Goal: Transaction & Acquisition: Purchase product/service

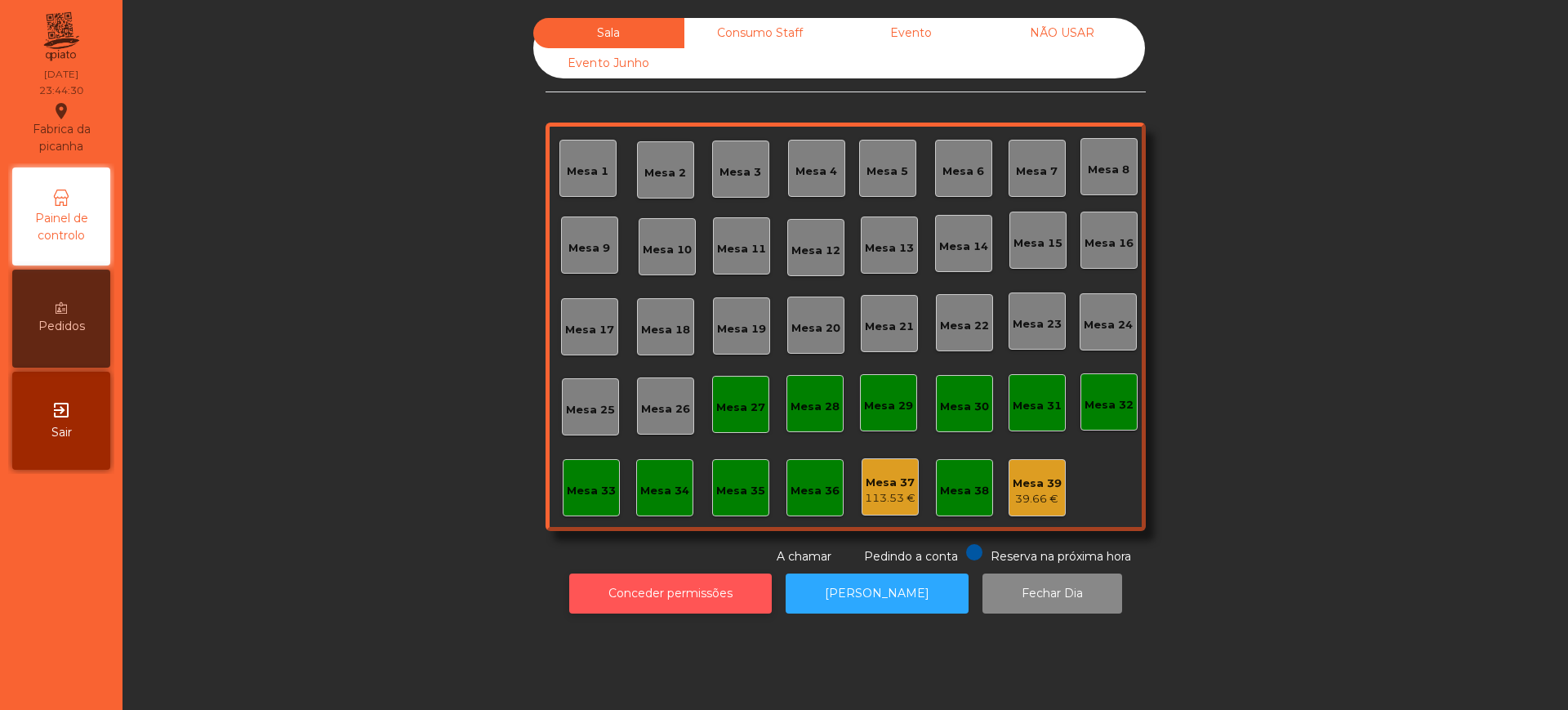
click at [624, 575] on button "Conceder permissões" at bounding box center [670, 593] width 202 height 40
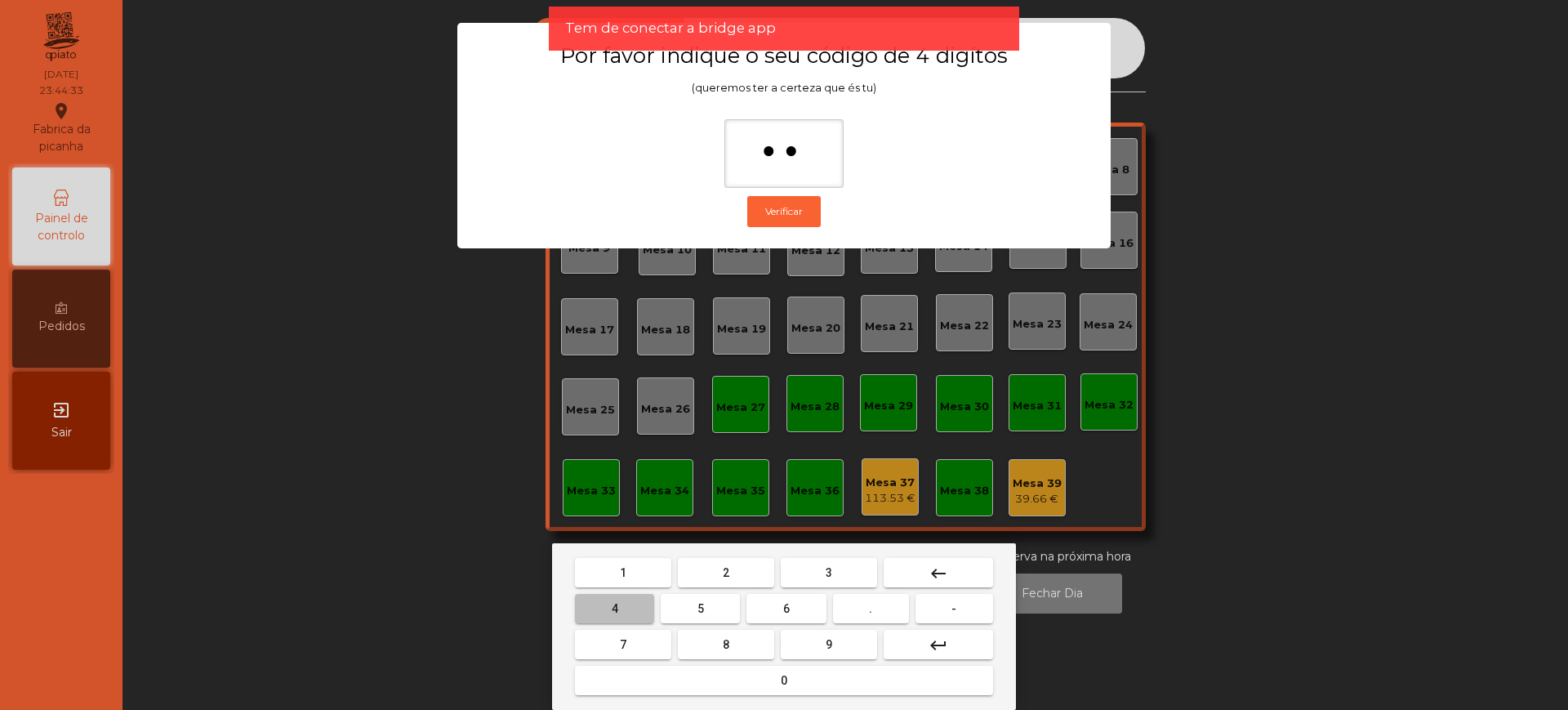
type input "***"
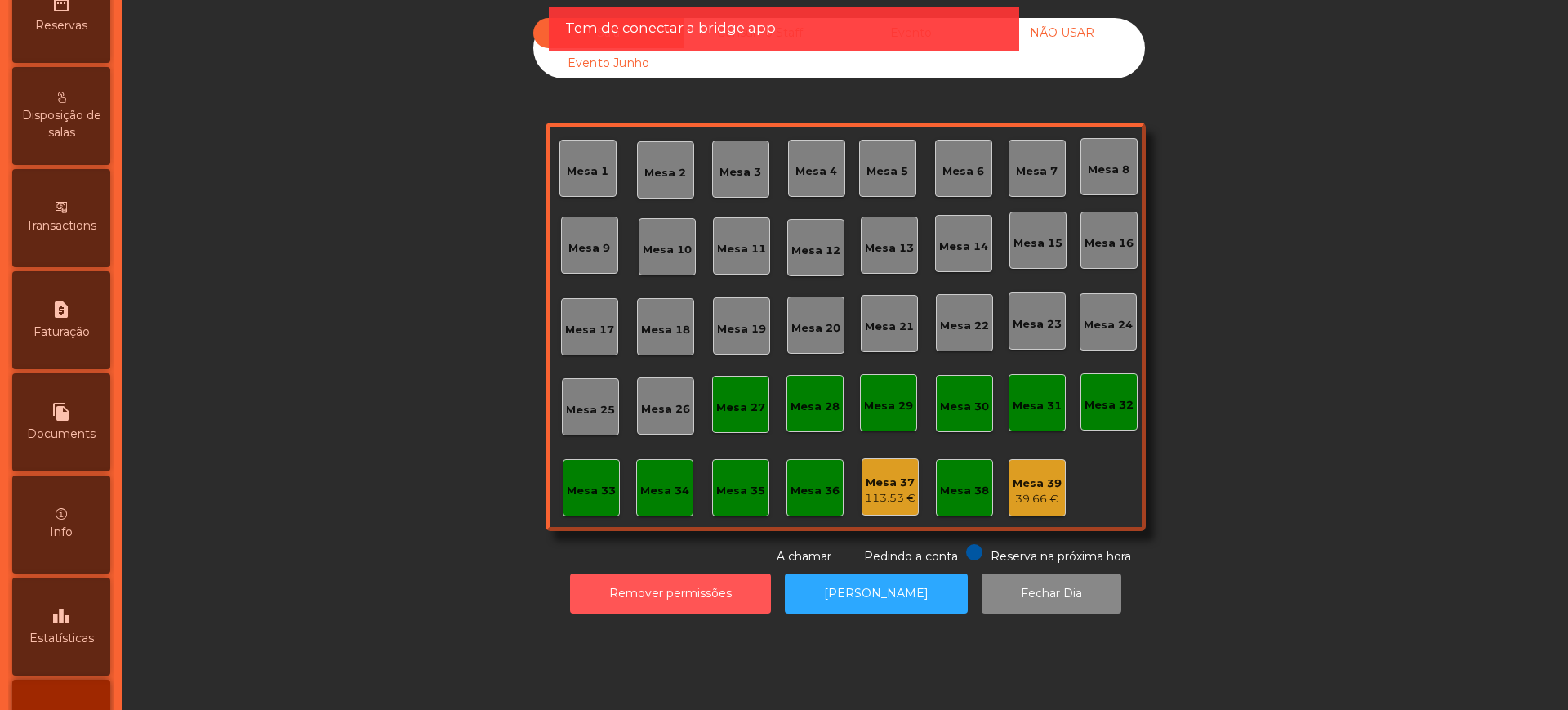
scroll to position [691, 0]
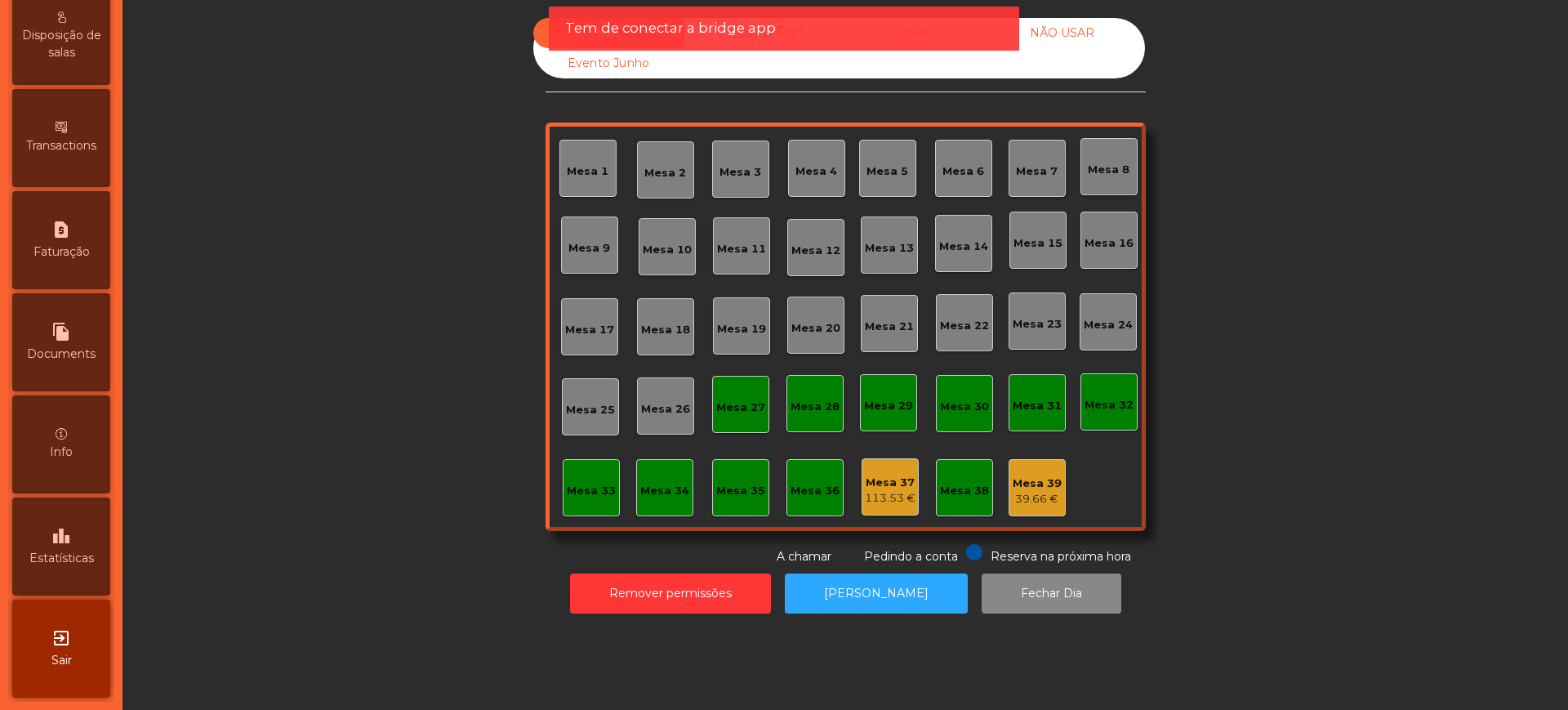
click at [59, 552] on span "Estatísticas" at bounding box center [61, 557] width 65 height 17
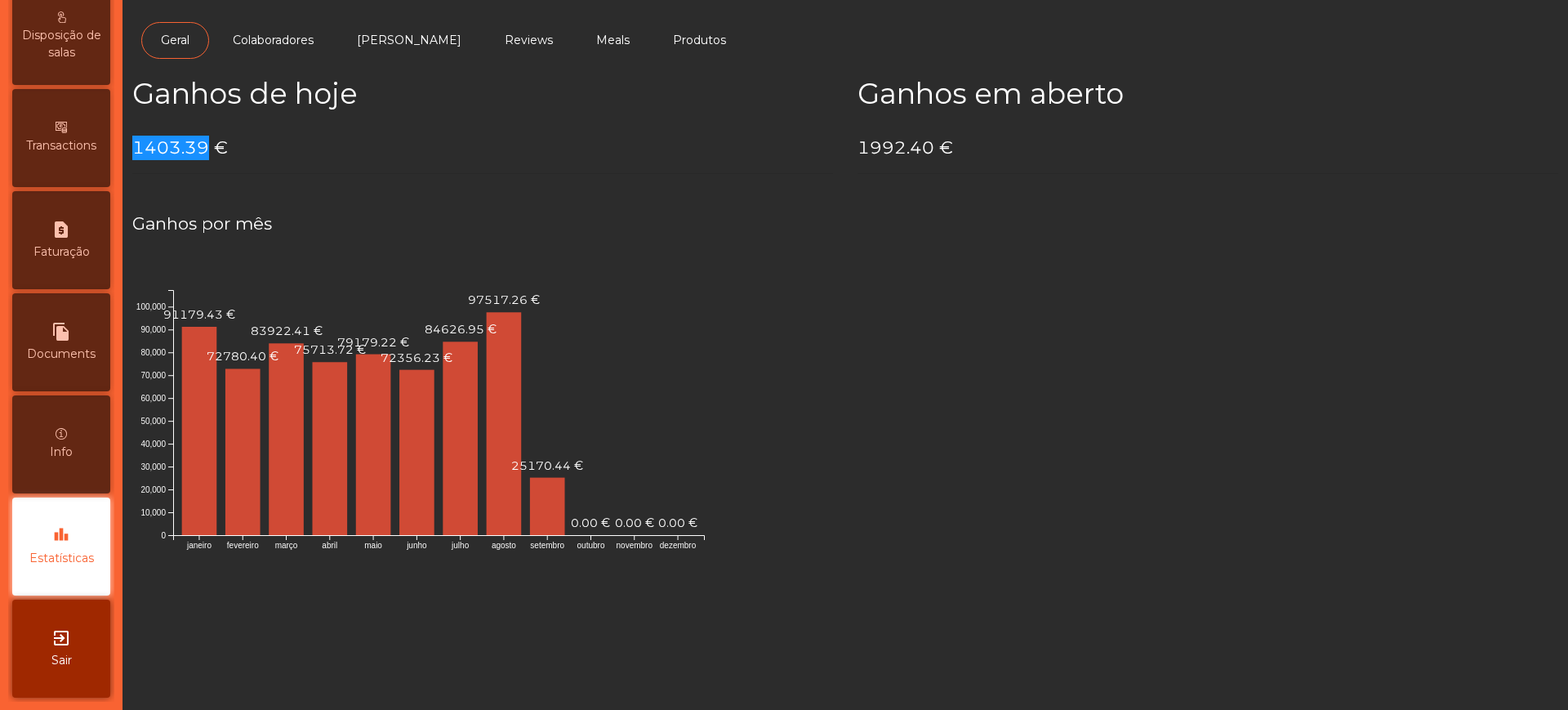
drag, startPoint x: 135, startPoint y: 148, endPoint x: 202, endPoint y: 150, distance: 67.0
click at [202, 150] on h4 "1403.39 €" at bounding box center [482, 148] width 701 height 25
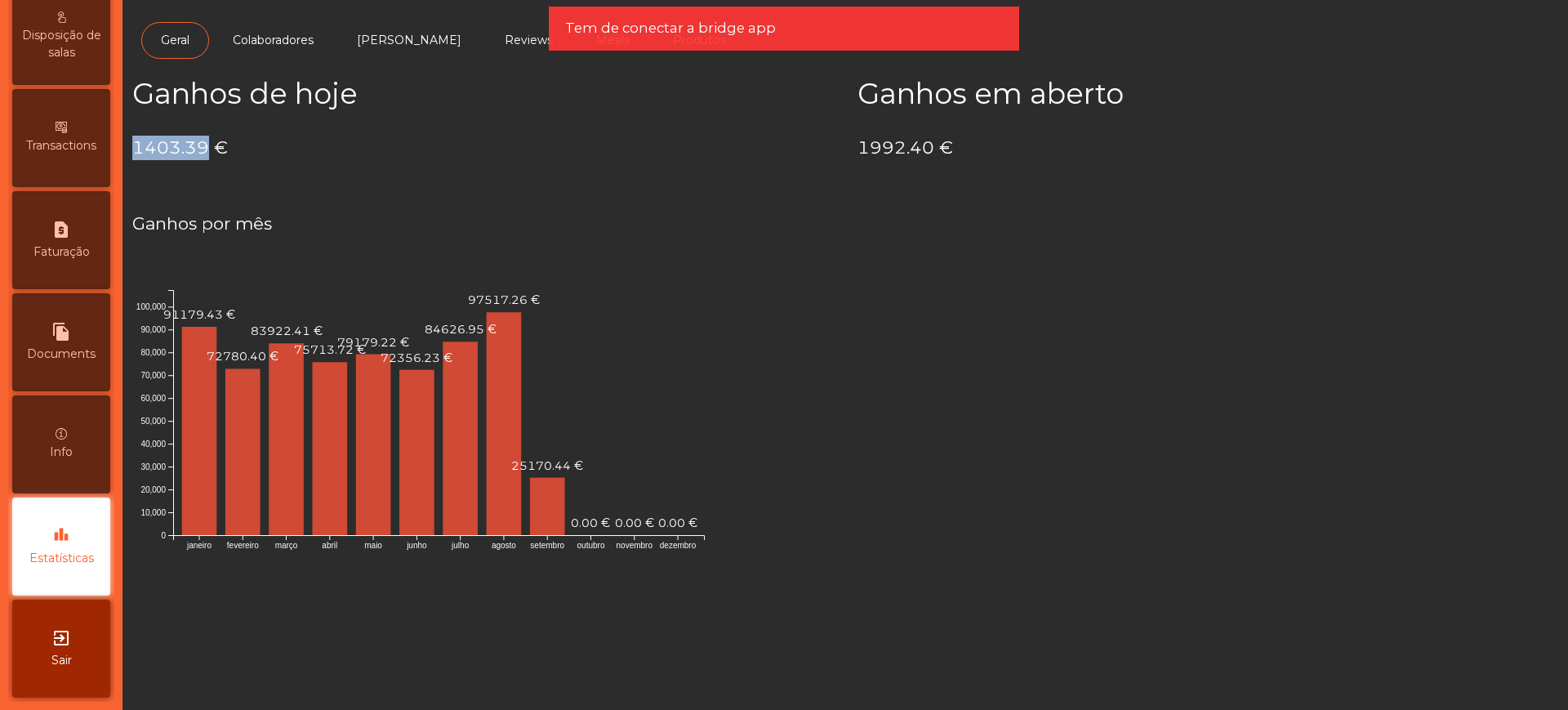
copy h4 "1403.39"
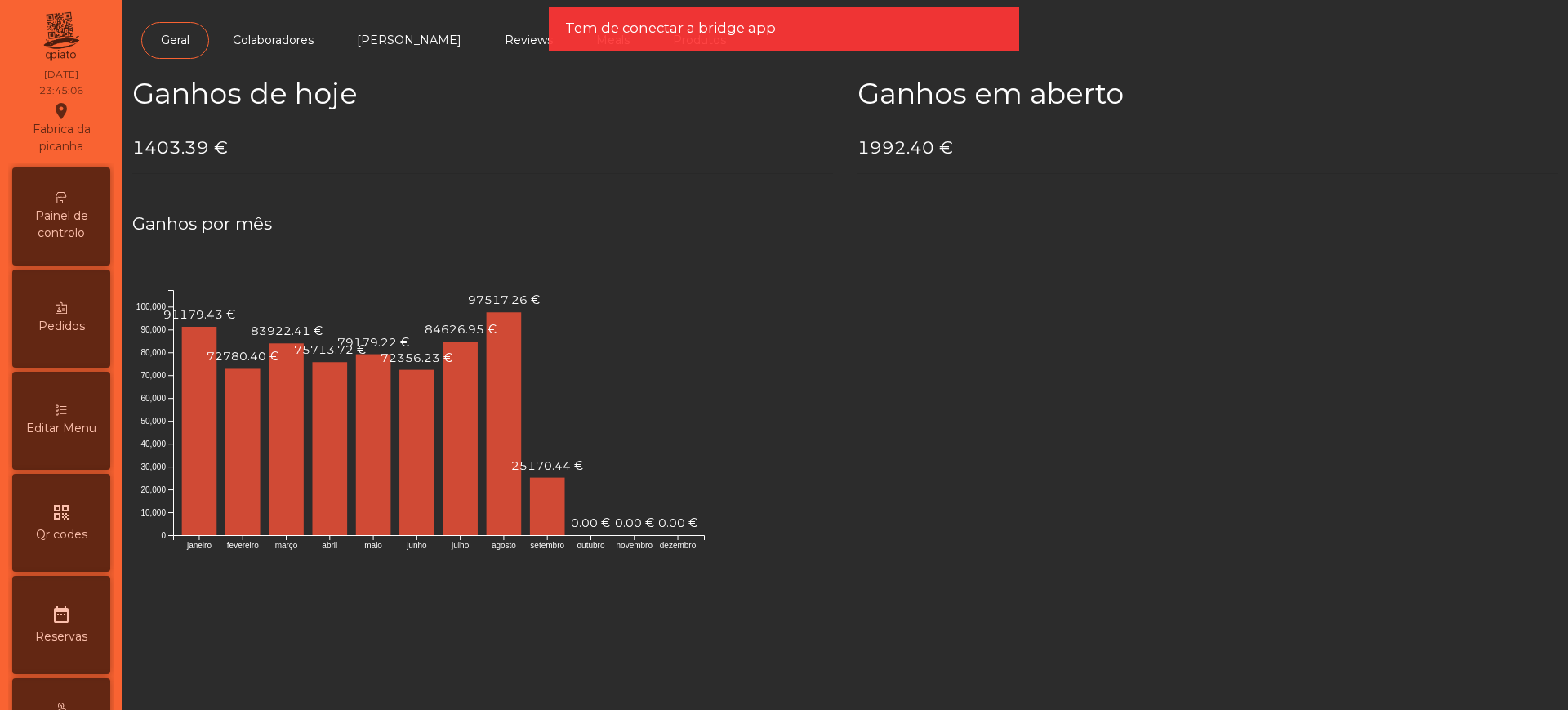
click at [58, 217] on span "Painel de controlo" at bounding box center [61, 224] width 90 height 34
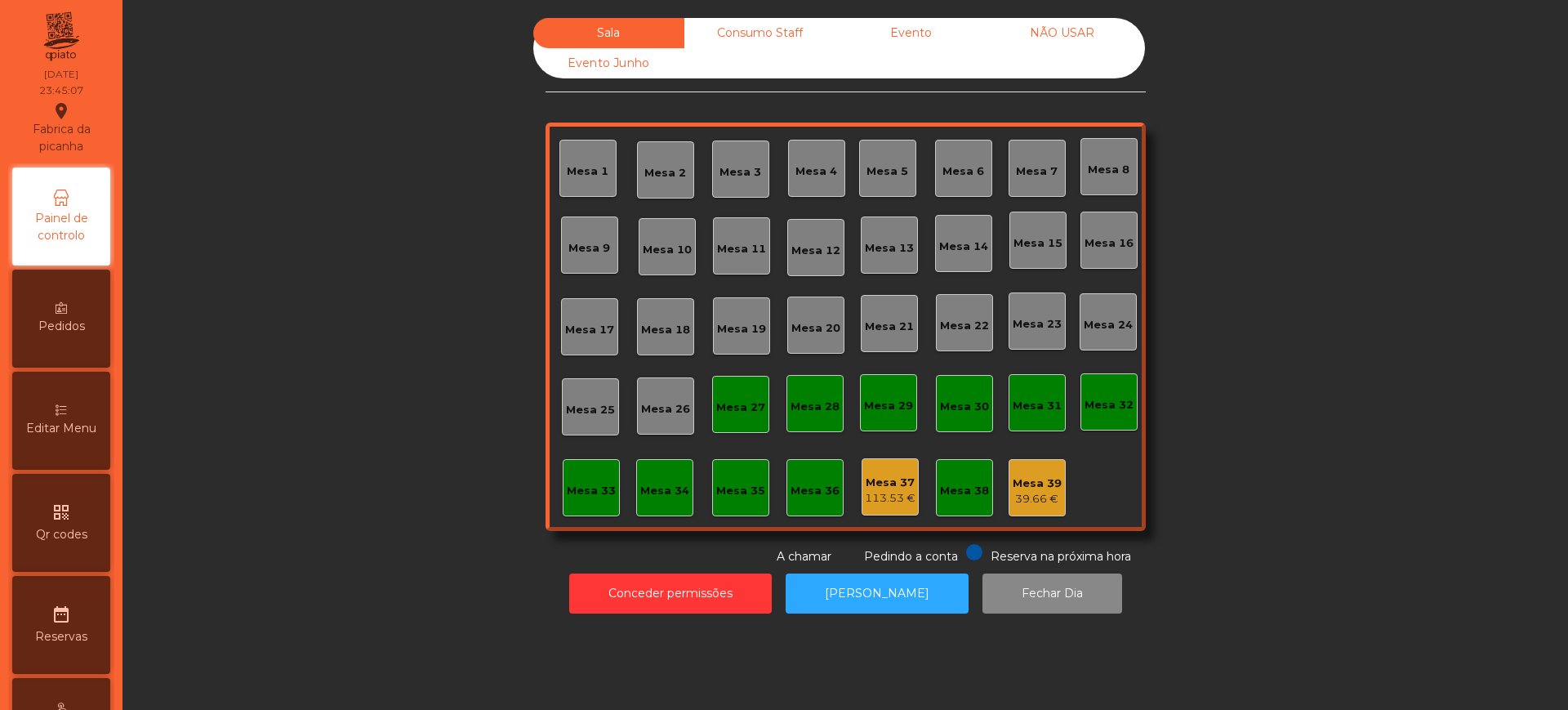
click at [905, 31] on div "Evento" at bounding box center [911, 33] width 152 height 30
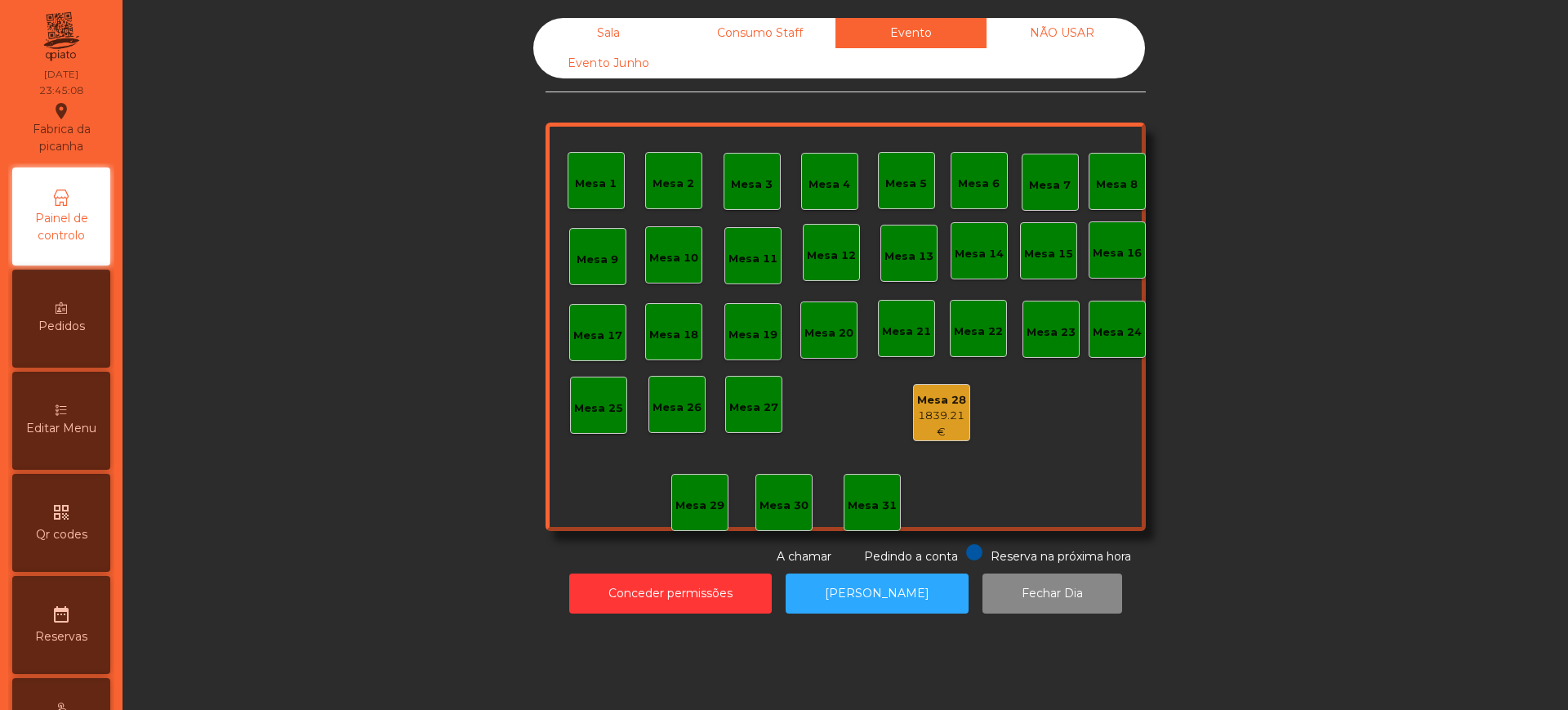
click at [933, 411] on div "1839.21 €" at bounding box center [942, 424] width 56 height 32
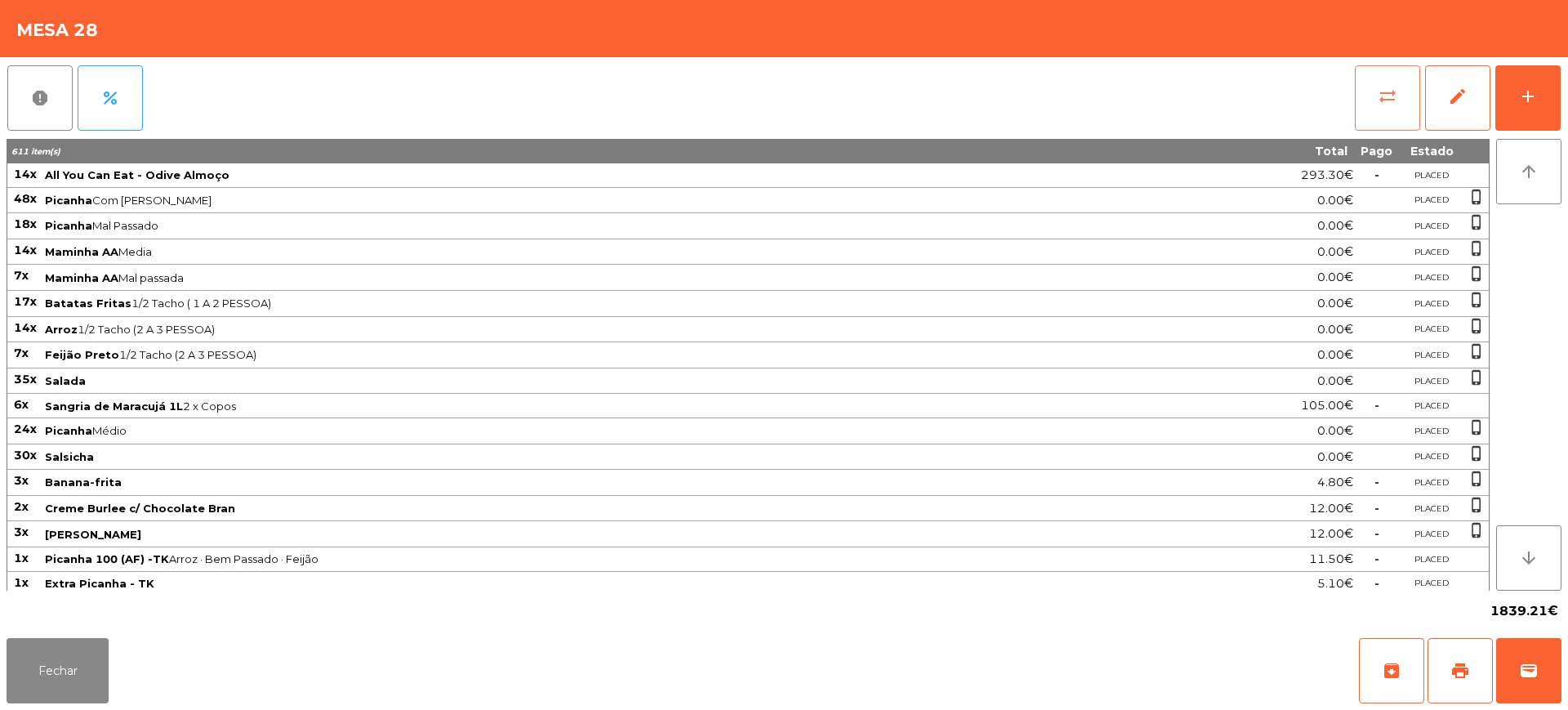
click at [1375, 107] on button "sync_alt" at bounding box center [1388, 99] width 66 height 66
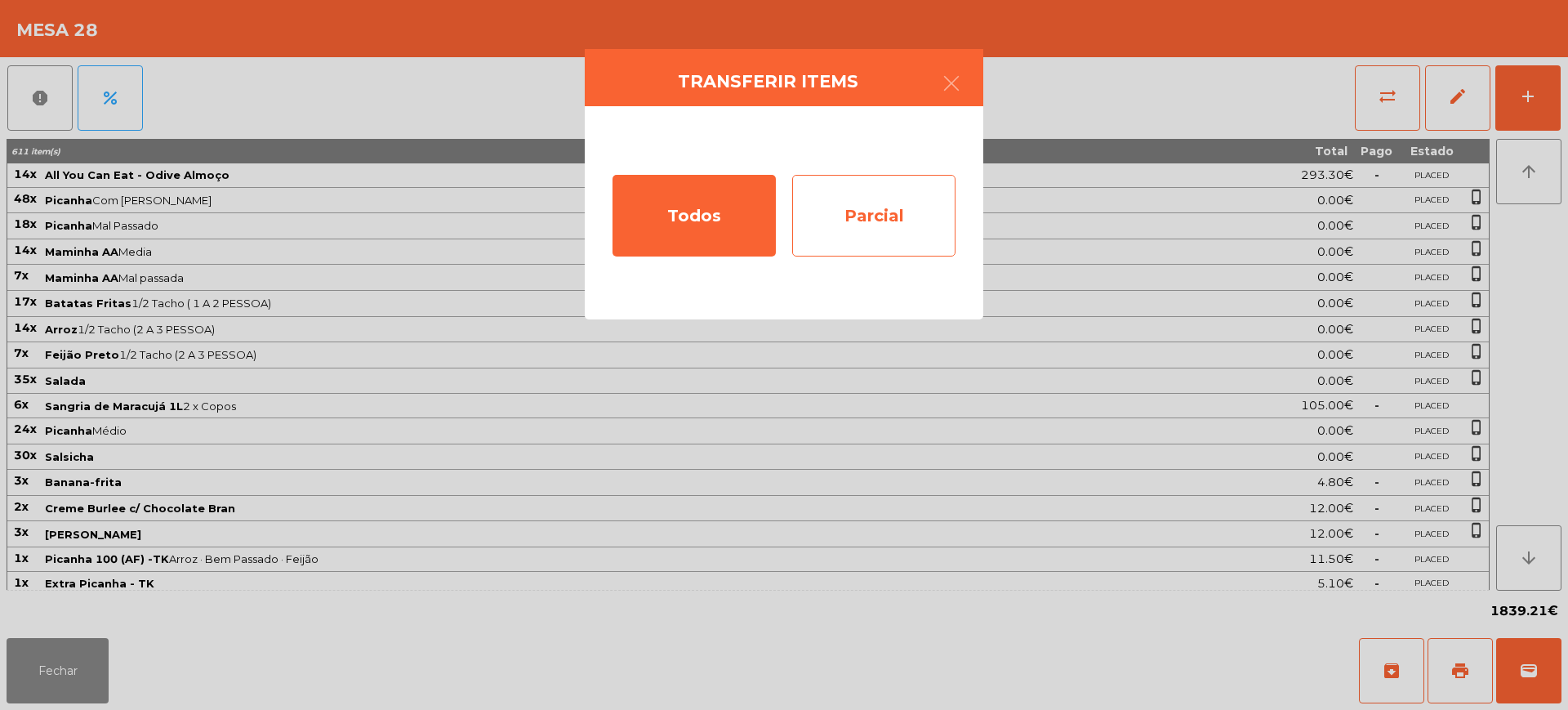
click at [892, 226] on div "Parcial" at bounding box center [874, 215] width 163 height 82
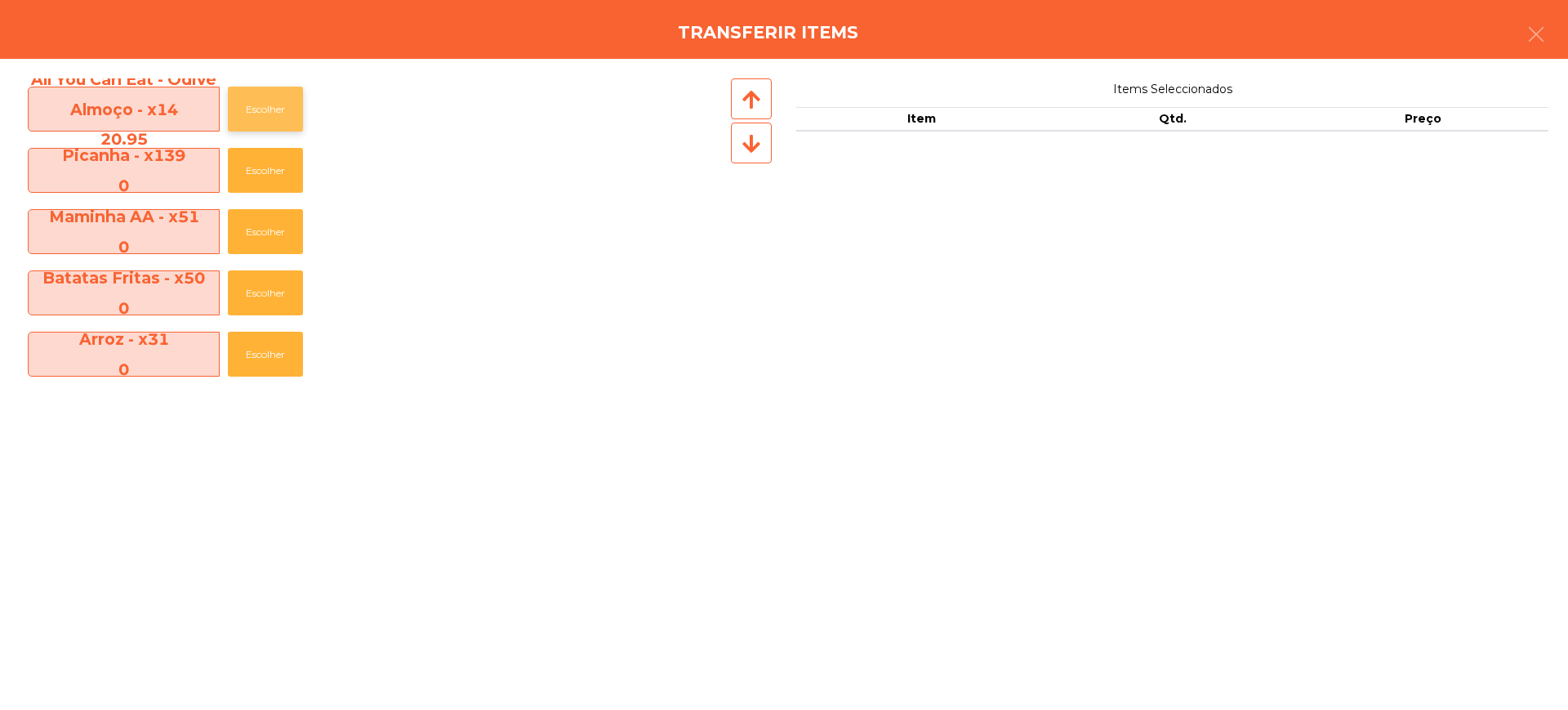
click at [256, 112] on button "Escolher" at bounding box center [265, 109] width 75 height 45
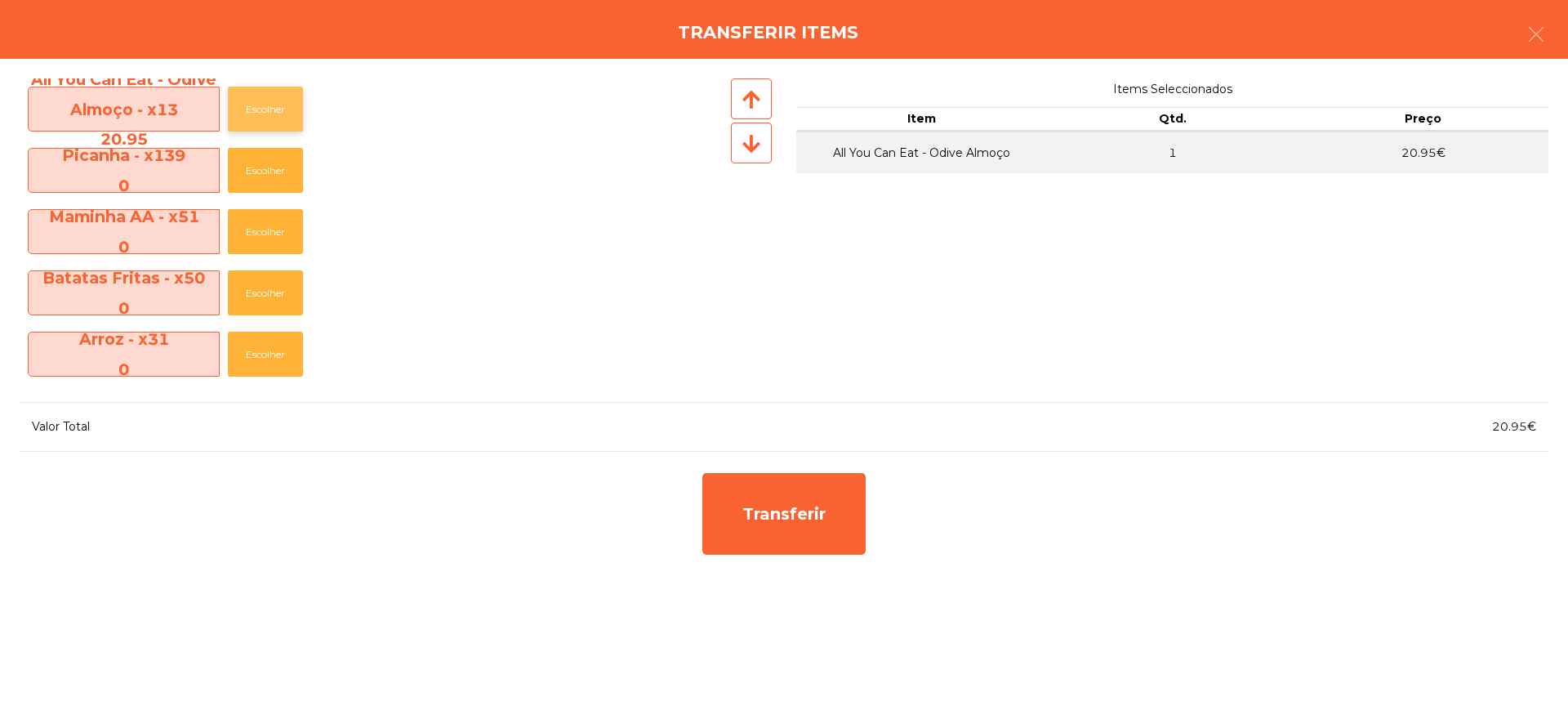
click at [256, 112] on button "Escolher" at bounding box center [265, 109] width 75 height 45
click at [264, 111] on button "Escolher" at bounding box center [265, 109] width 75 height 45
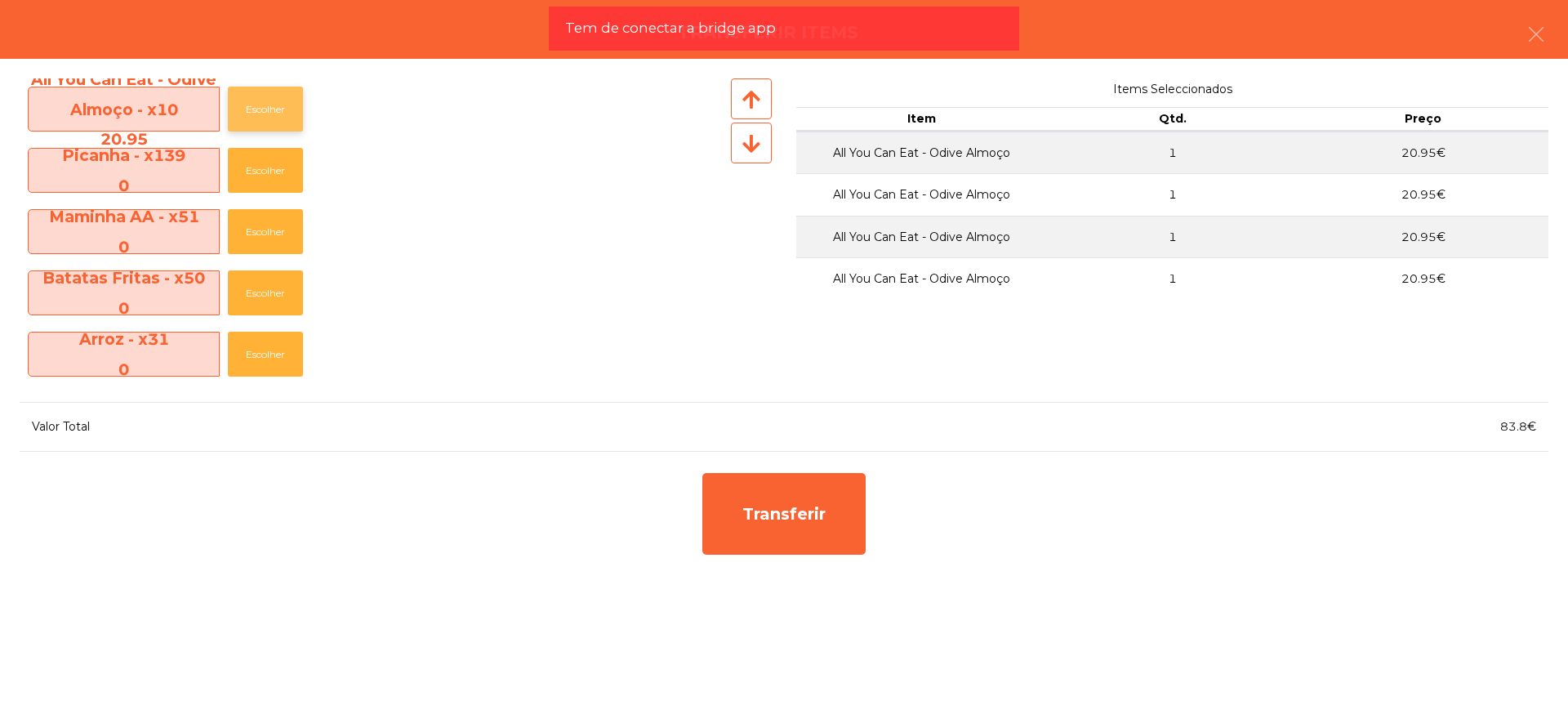
click at [264, 111] on button "Escolher" at bounding box center [265, 109] width 75 height 45
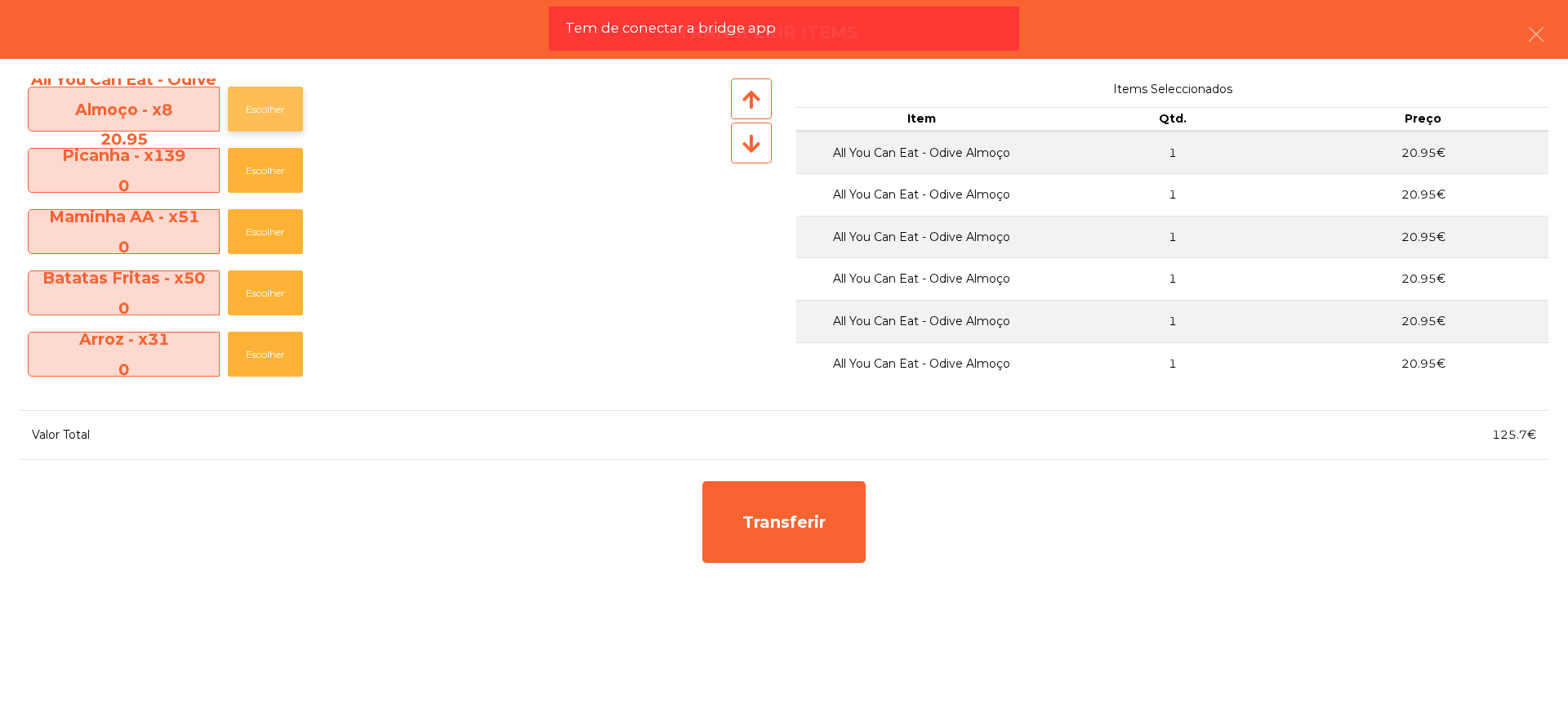
click at [264, 111] on button "Escolher" at bounding box center [265, 109] width 75 height 45
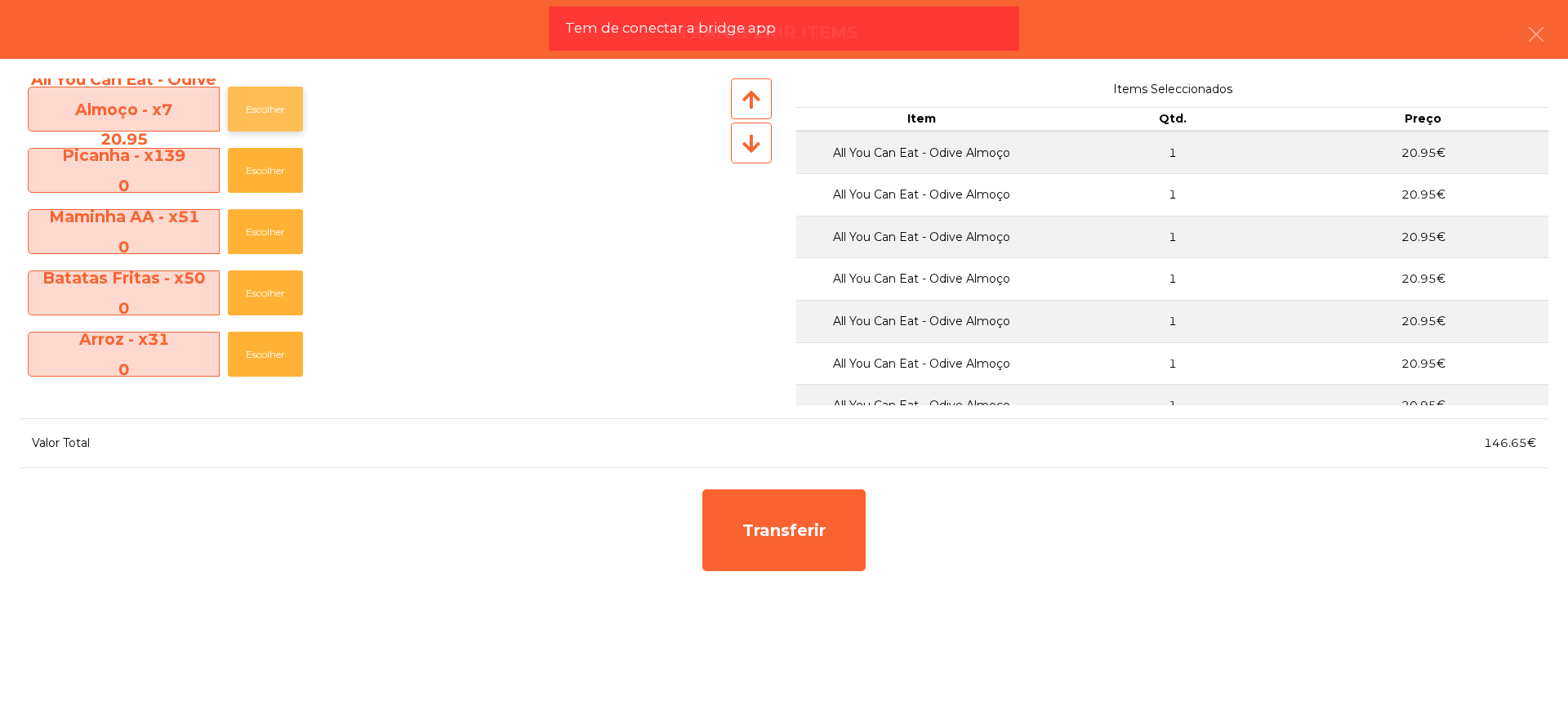
click at [264, 111] on button "Escolher" at bounding box center [265, 109] width 75 height 45
click at [266, 111] on button "Escolher" at bounding box center [265, 109] width 75 height 45
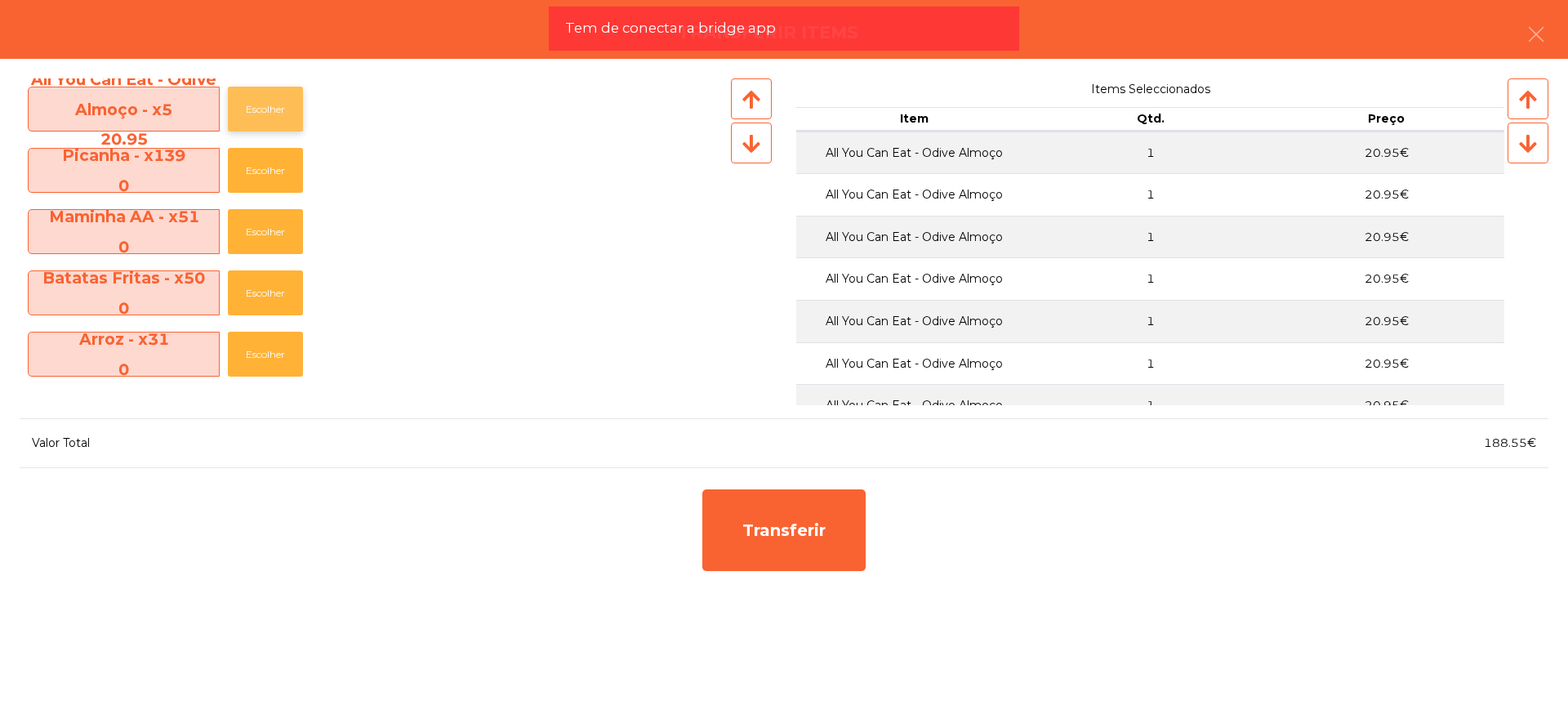
click at [270, 109] on button "Escolher" at bounding box center [265, 109] width 75 height 45
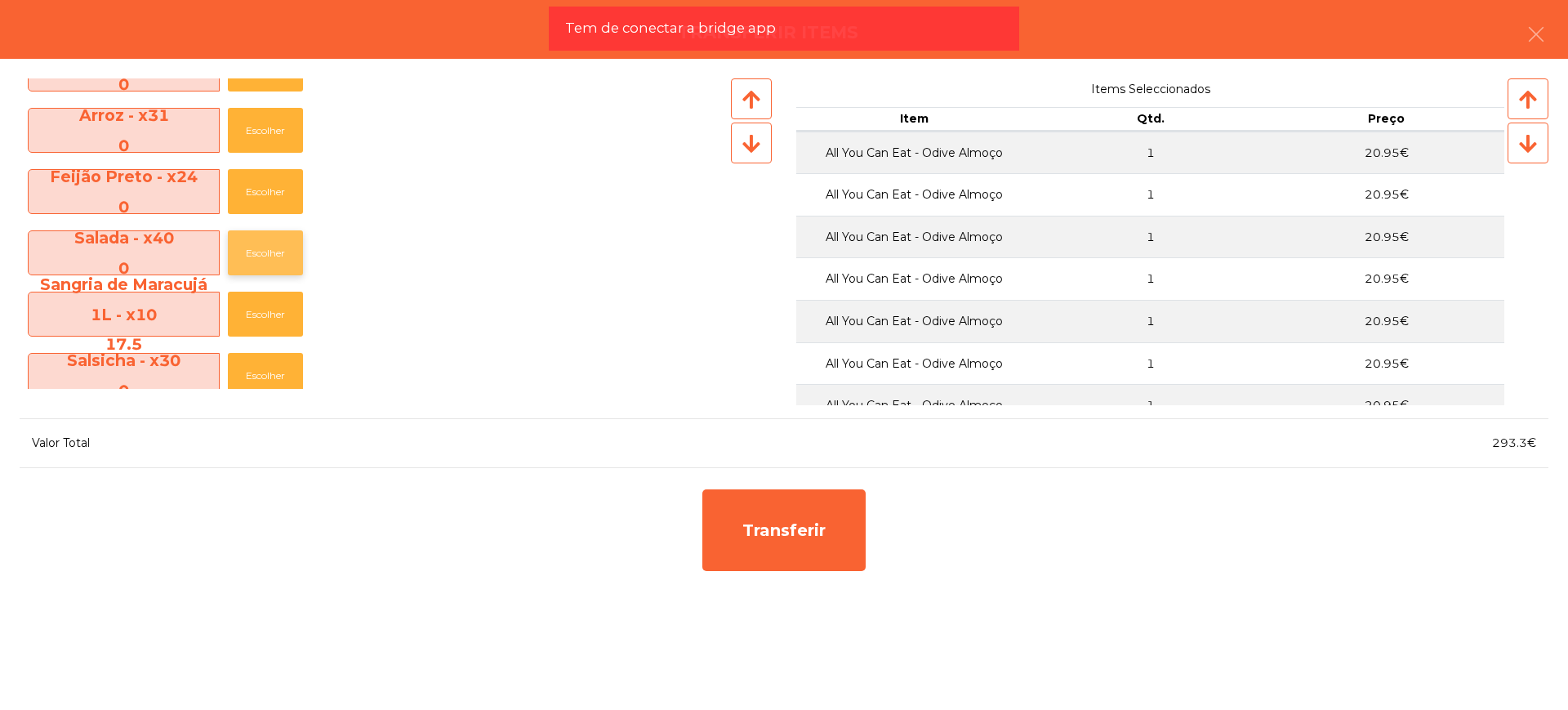
scroll to position [409, 0]
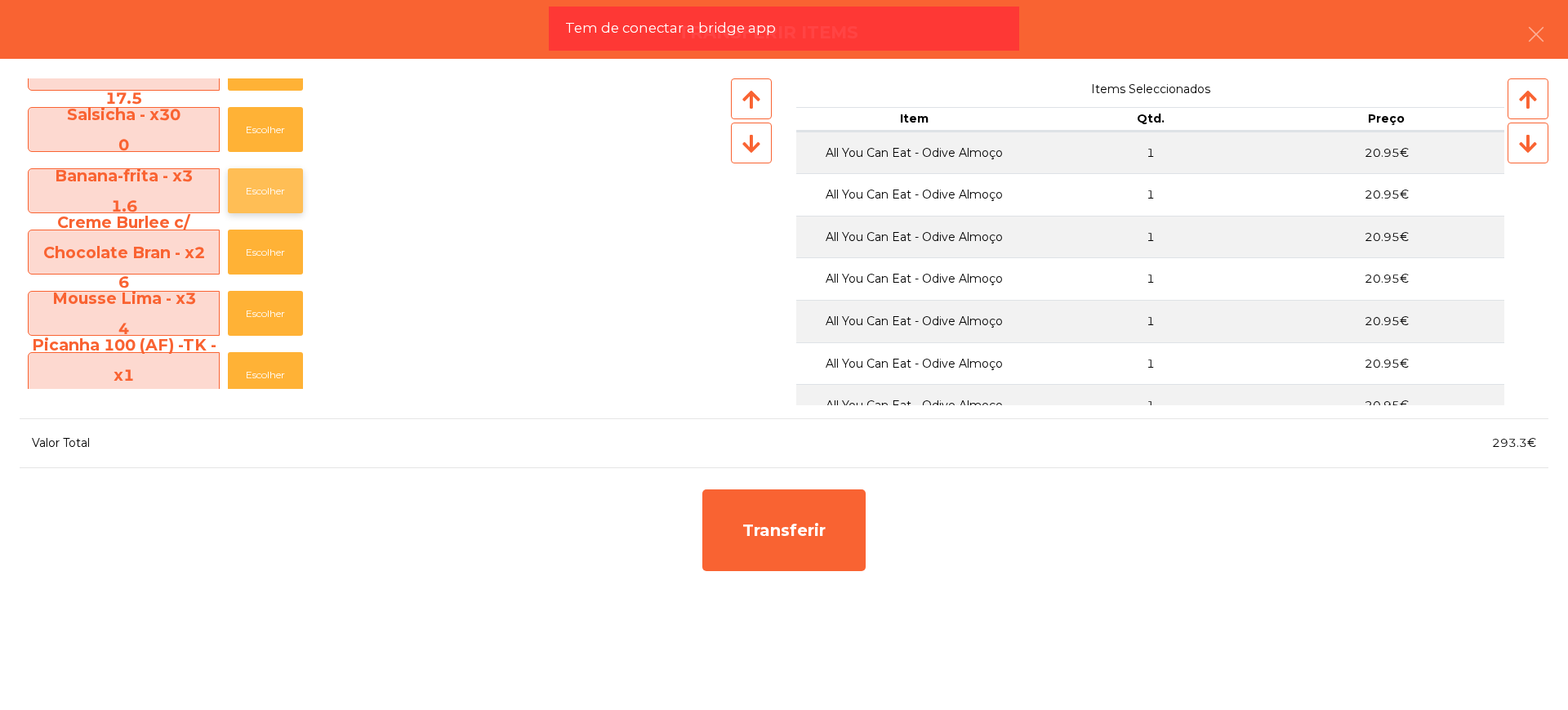
click at [284, 187] on button "Escolher" at bounding box center [265, 190] width 75 height 45
click at [284, 186] on button "Escolher" at bounding box center [265, 190] width 75 height 45
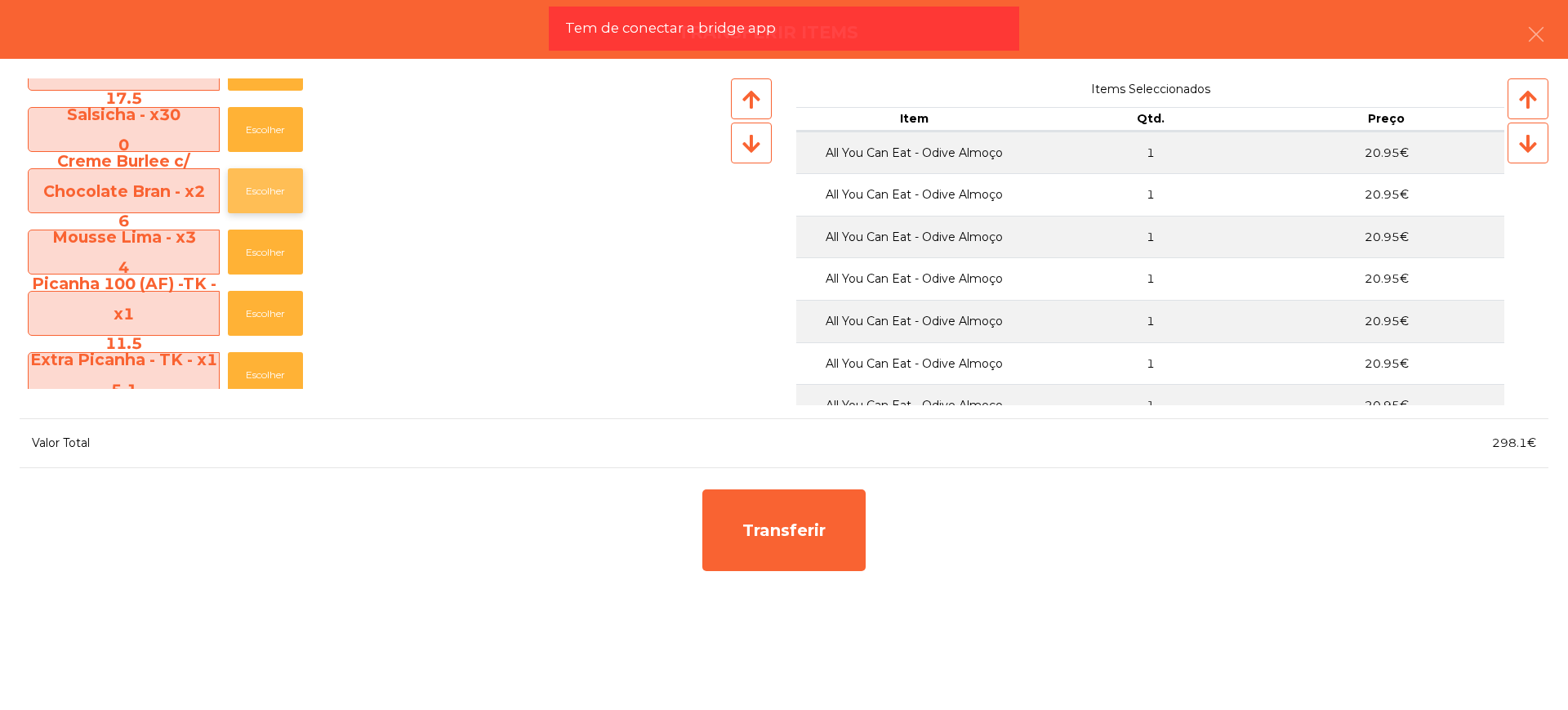
click at [281, 187] on button "Escolher" at bounding box center [265, 190] width 75 height 45
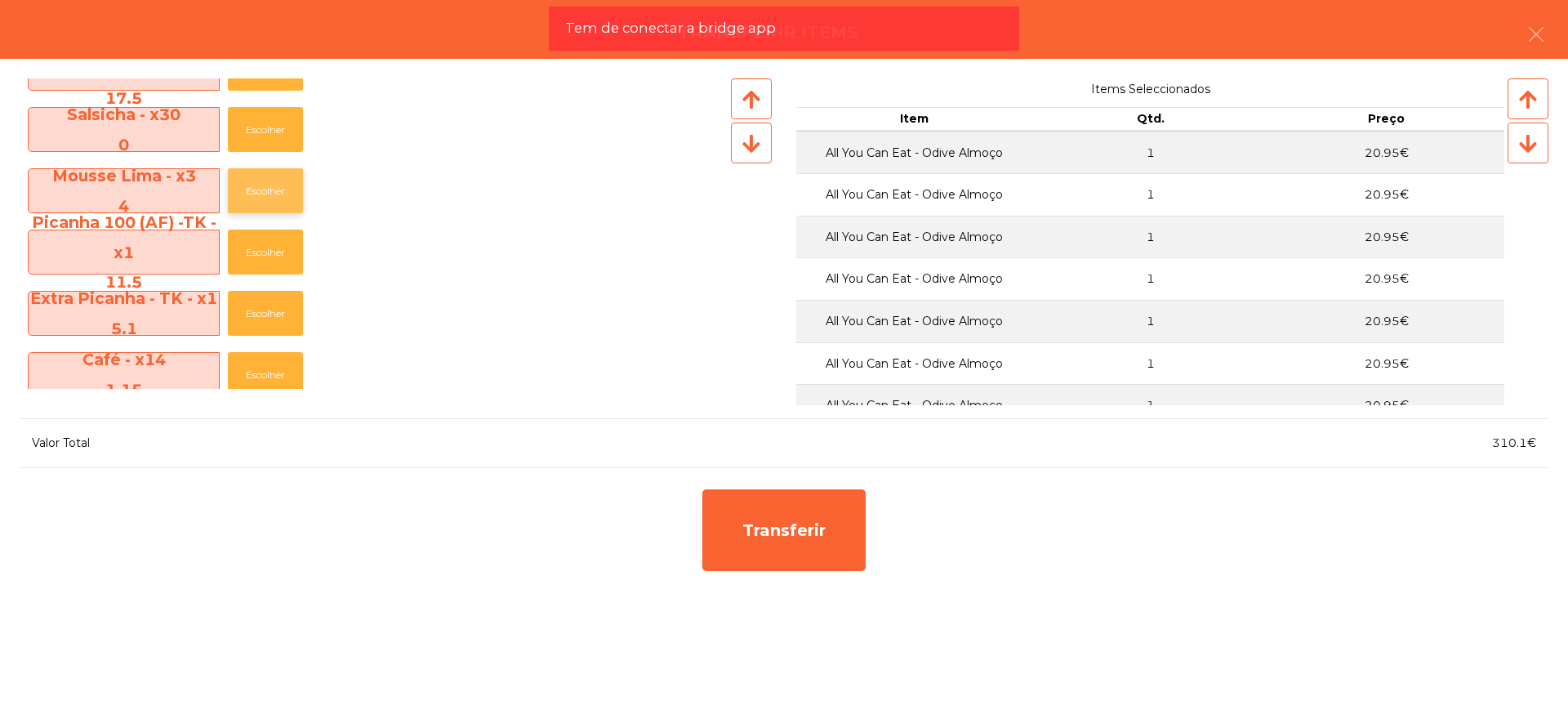
click at [282, 181] on button "Escolher" at bounding box center [265, 190] width 75 height 45
click at [282, 180] on button "Escolher" at bounding box center [265, 190] width 75 height 45
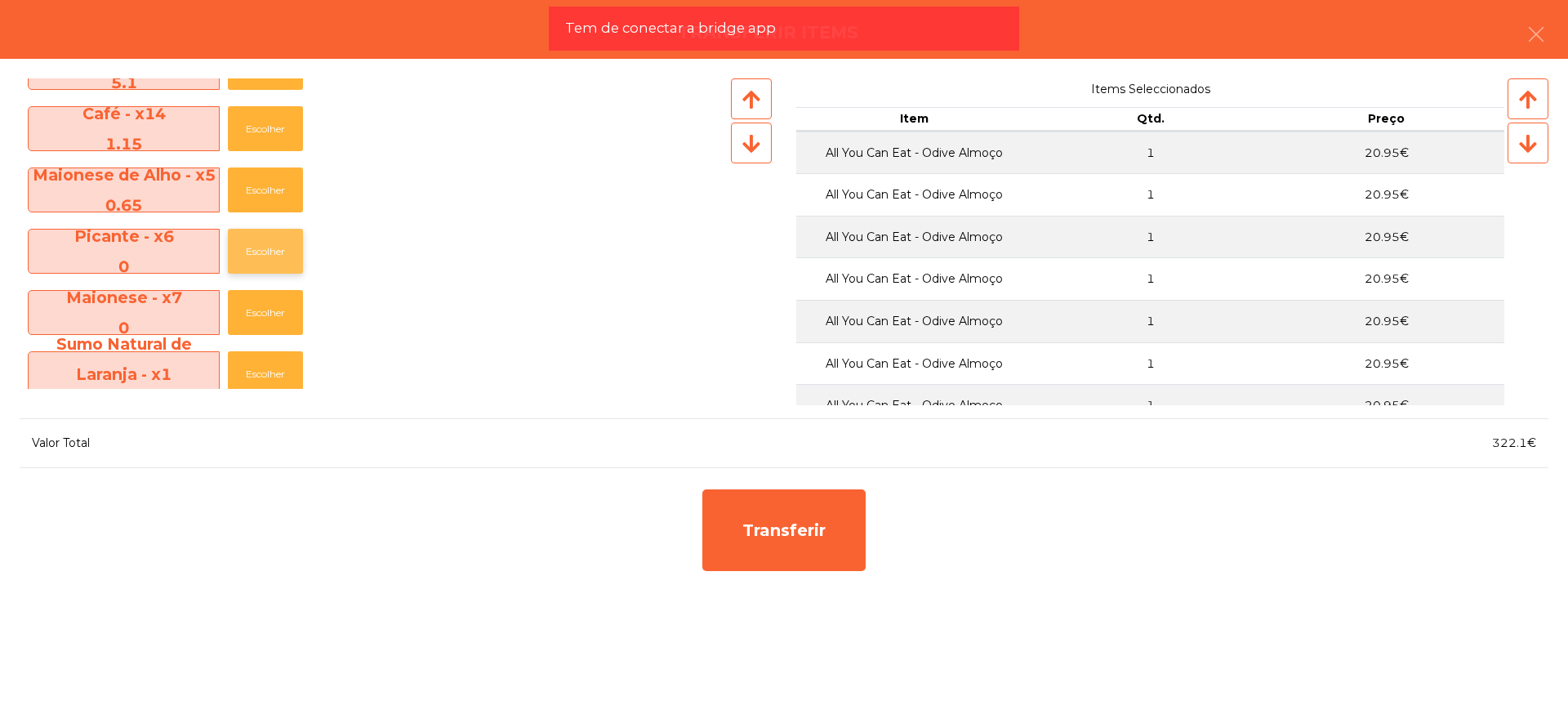
scroll to position [612, 0]
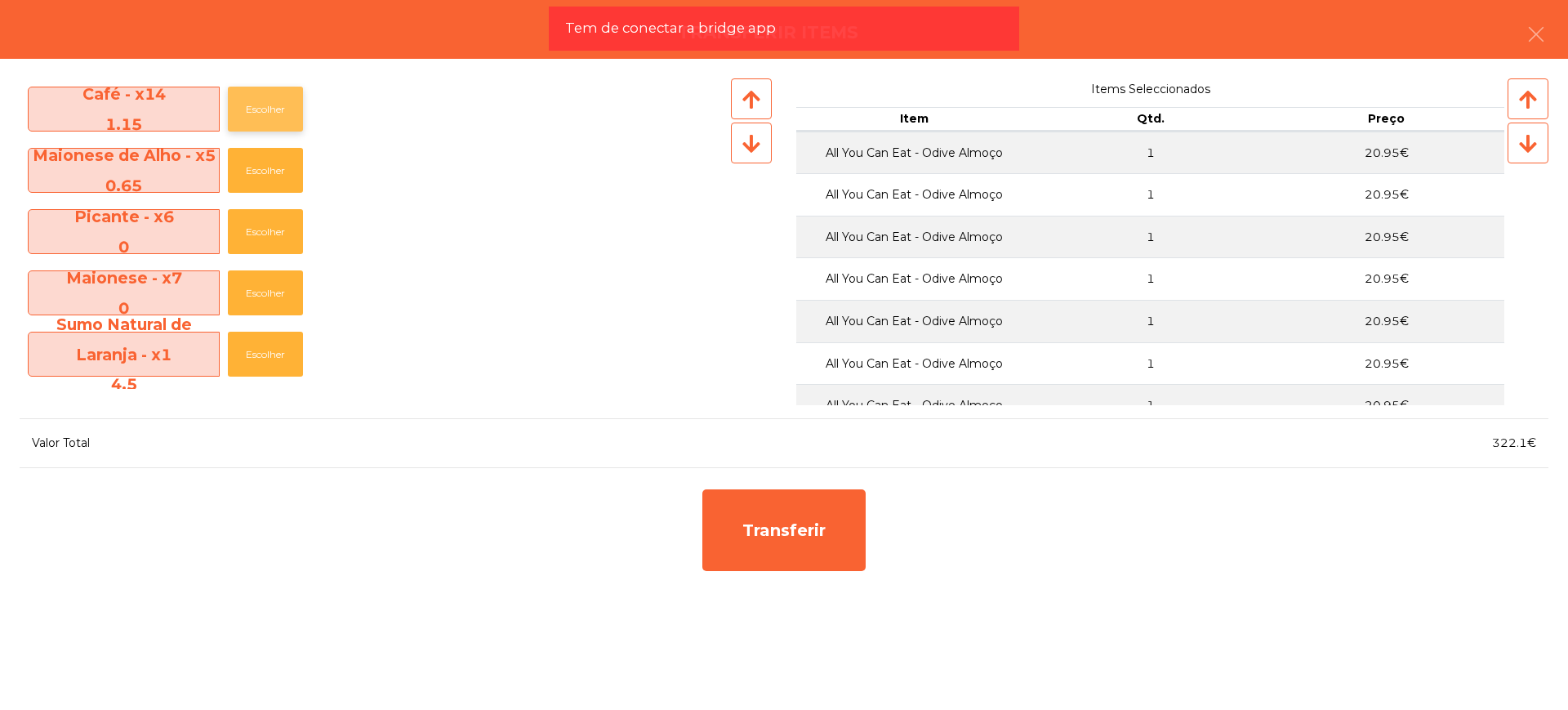
click at [277, 120] on button "Escolher" at bounding box center [265, 109] width 75 height 45
click at [279, 116] on button "Escolher" at bounding box center [265, 109] width 75 height 45
click at [279, 114] on button "Escolher" at bounding box center [265, 109] width 75 height 45
click at [279, 112] on button "Escolher" at bounding box center [265, 109] width 75 height 45
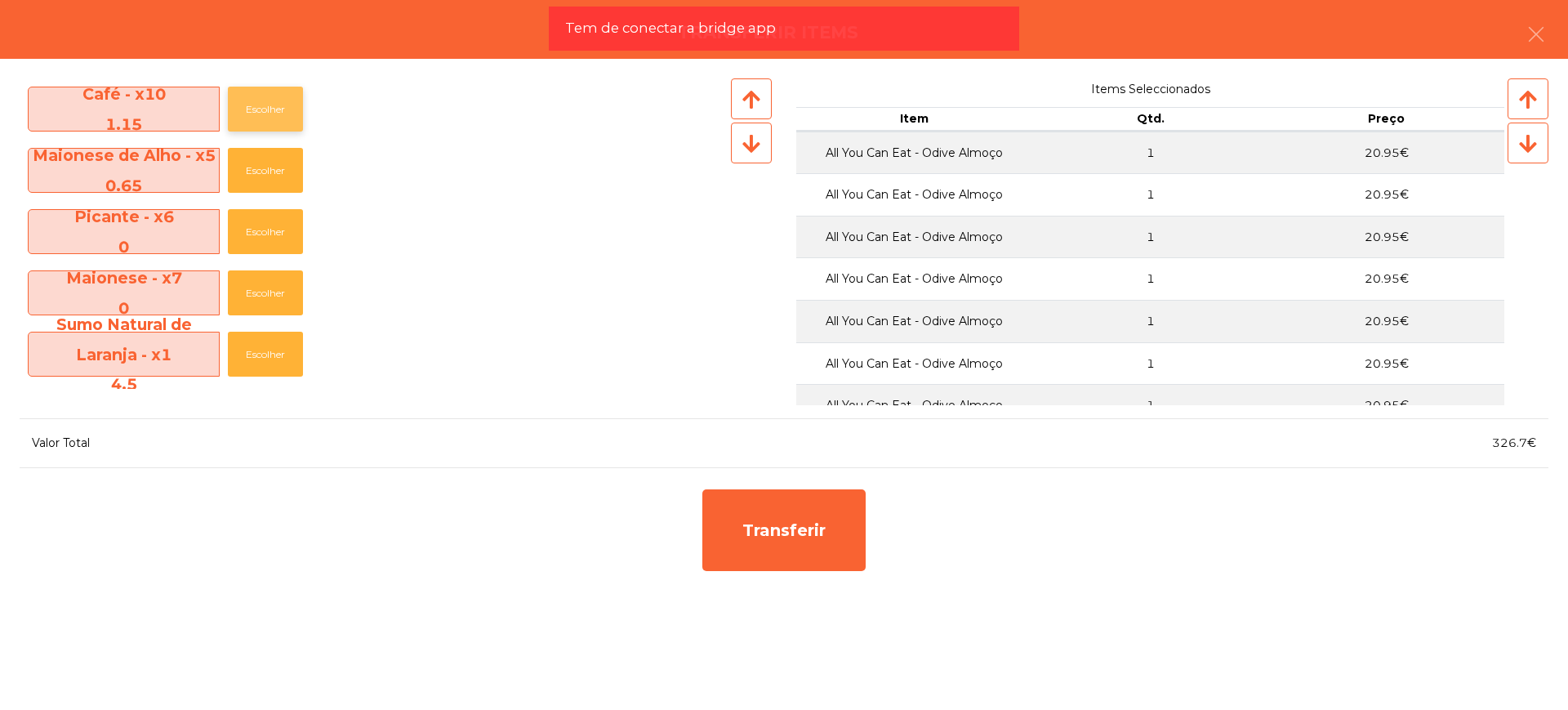
click at [279, 111] on button "Escolher" at bounding box center [265, 109] width 75 height 45
click at [280, 111] on button "Escolher" at bounding box center [265, 109] width 75 height 45
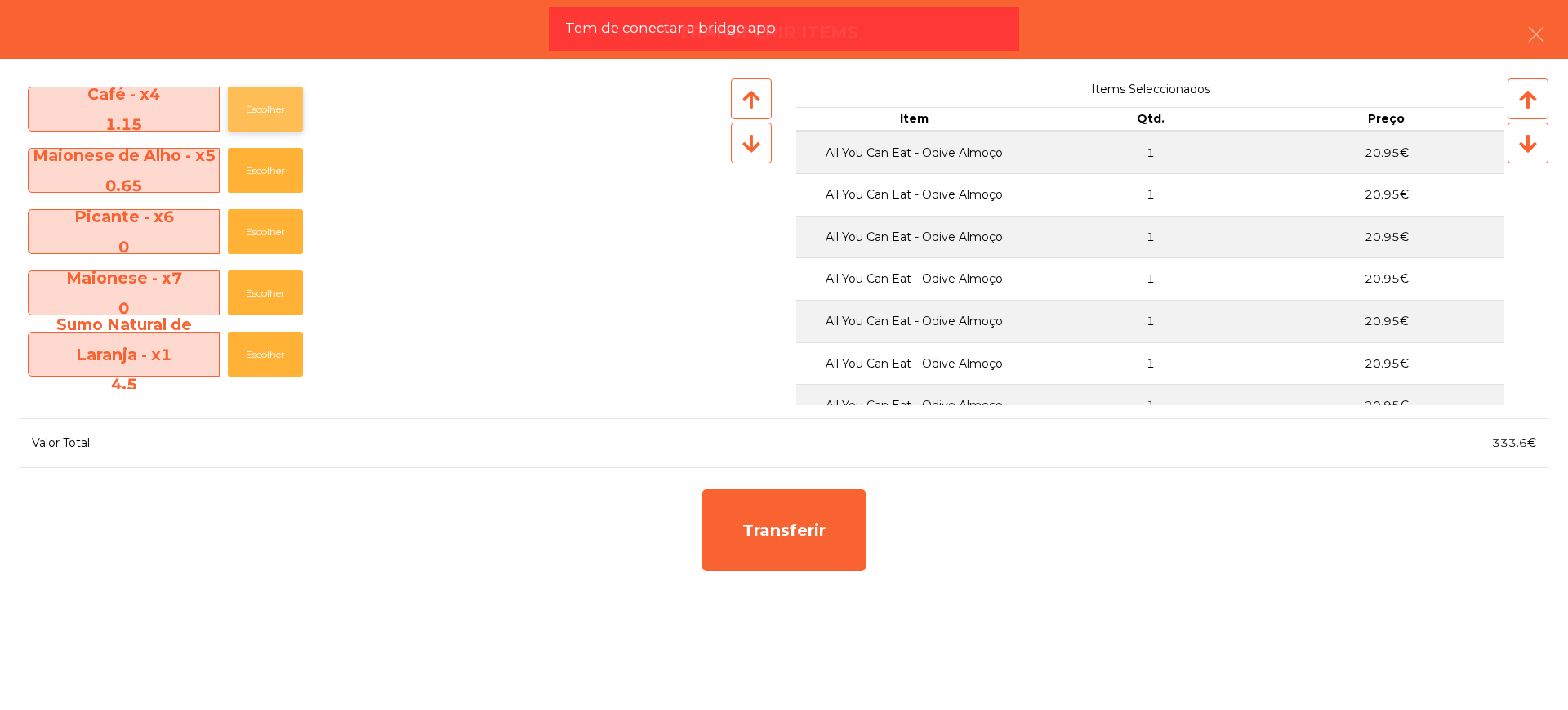
click at [280, 111] on button "Escolher" at bounding box center [265, 109] width 75 height 45
click at [280, 110] on button "Escolher" at bounding box center [265, 109] width 75 height 45
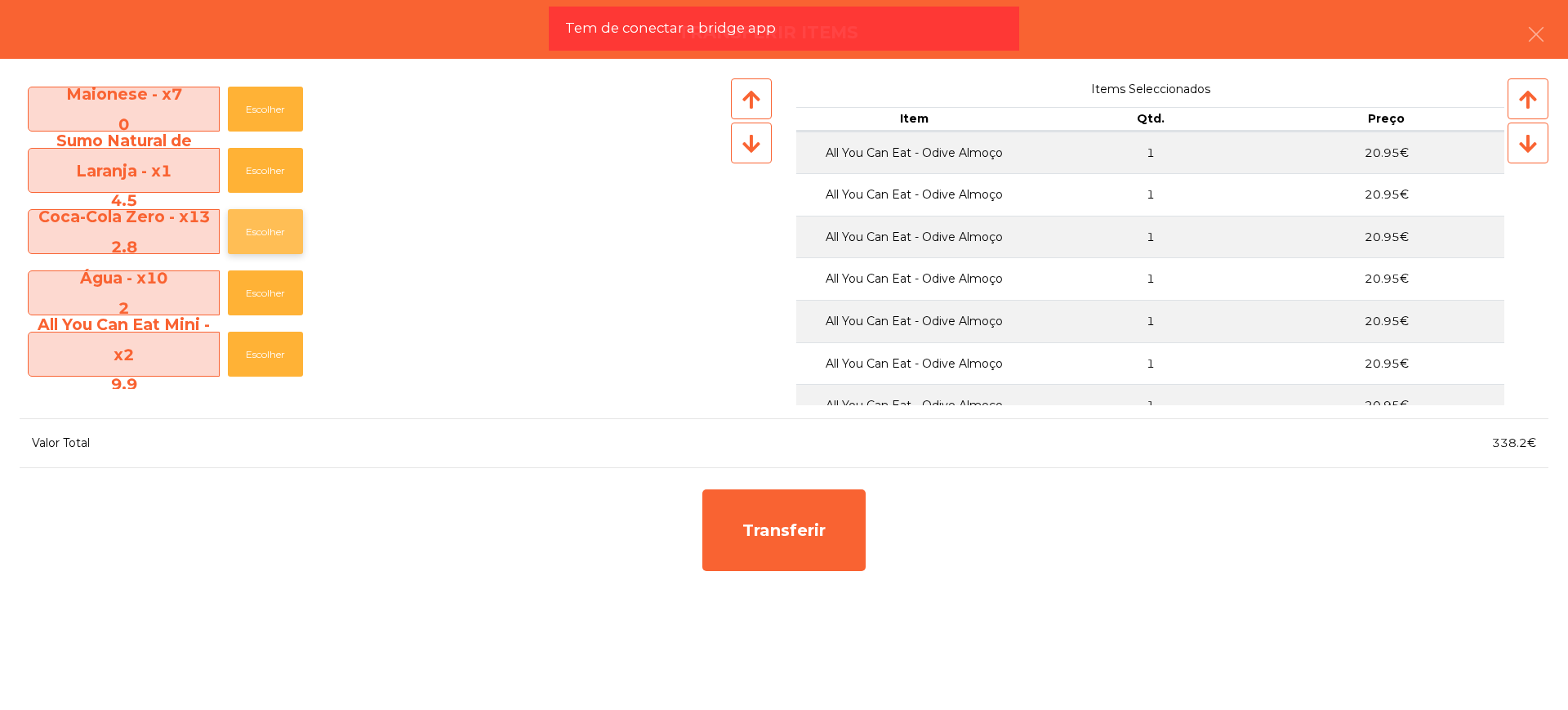
scroll to position [756, 0]
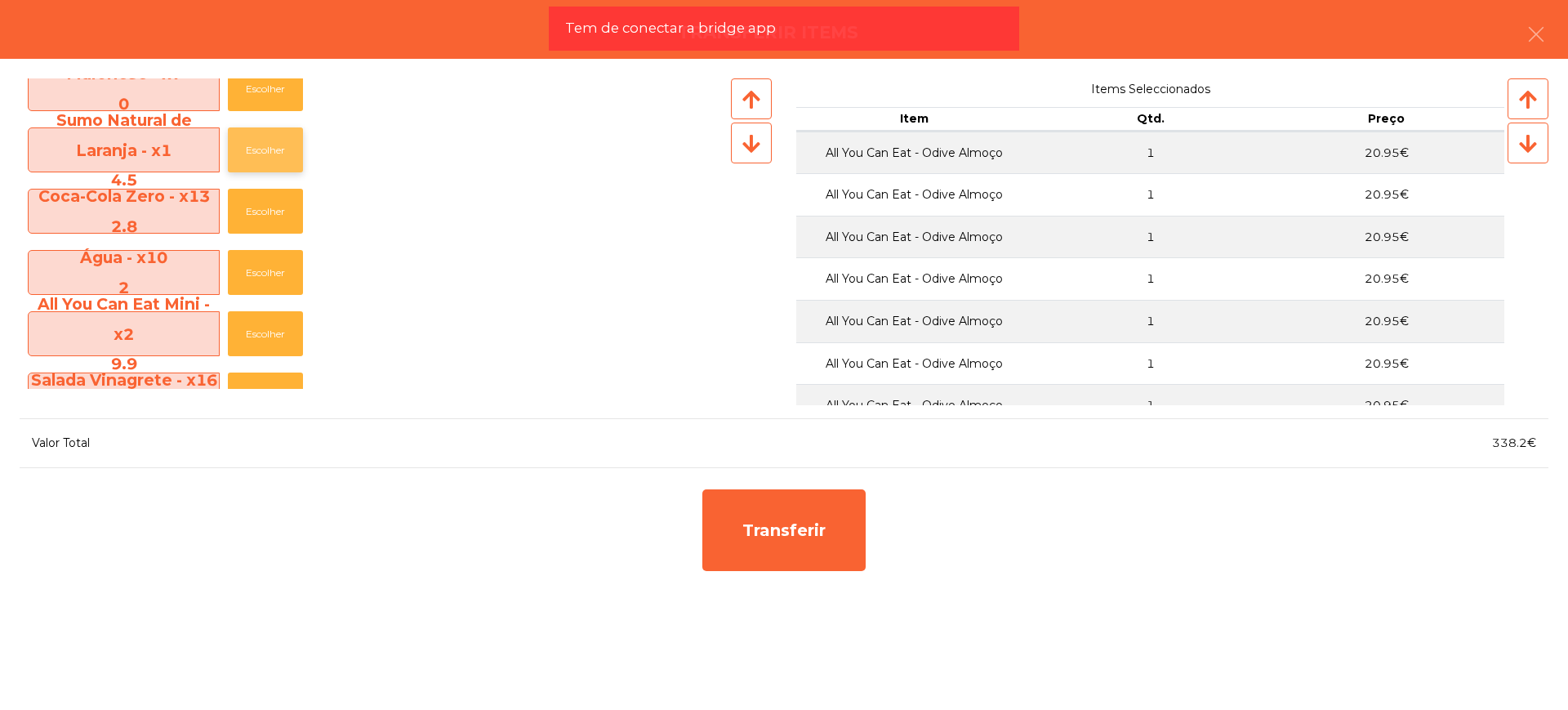
click at [271, 155] on button "Escolher" at bounding box center [265, 150] width 75 height 45
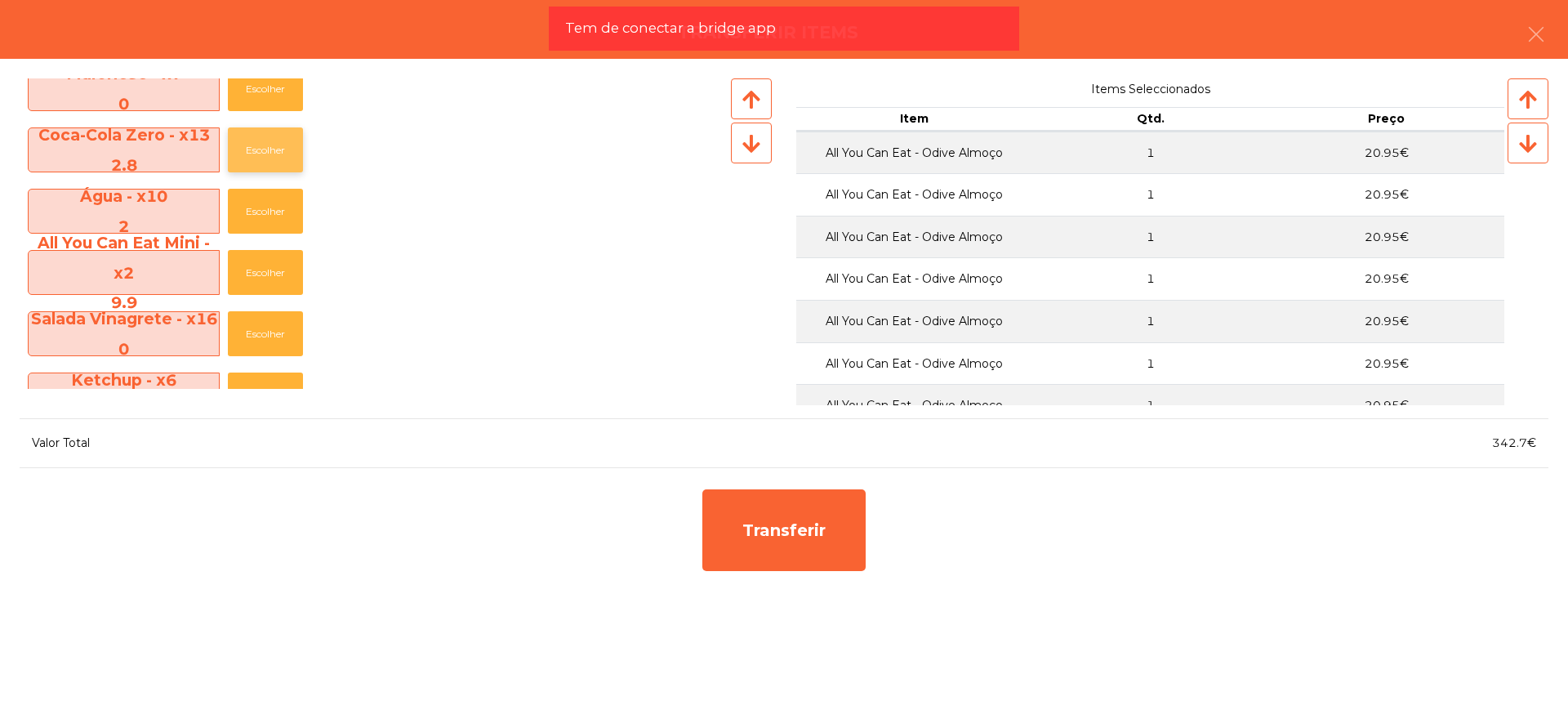
click at [278, 147] on button "Escolher" at bounding box center [265, 150] width 75 height 45
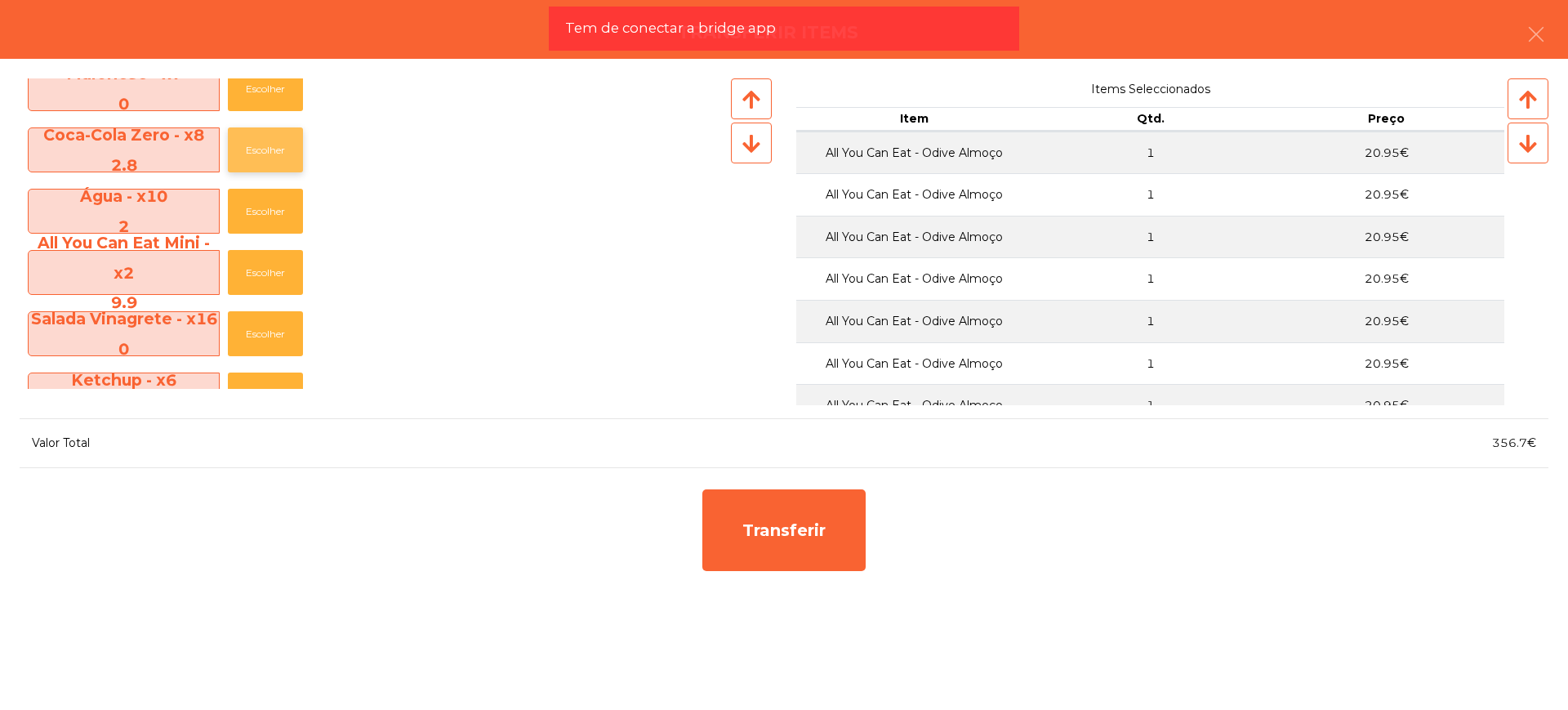
click at [278, 147] on button "Escolher" at bounding box center [265, 150] width 75 height 45
click at [277, 147] on button "Escolher" at bounding box center [265, 150] width 75 height 45
click at [276, 147] on button "Escolher" at bounding box center [265, 150] width 75 height 45
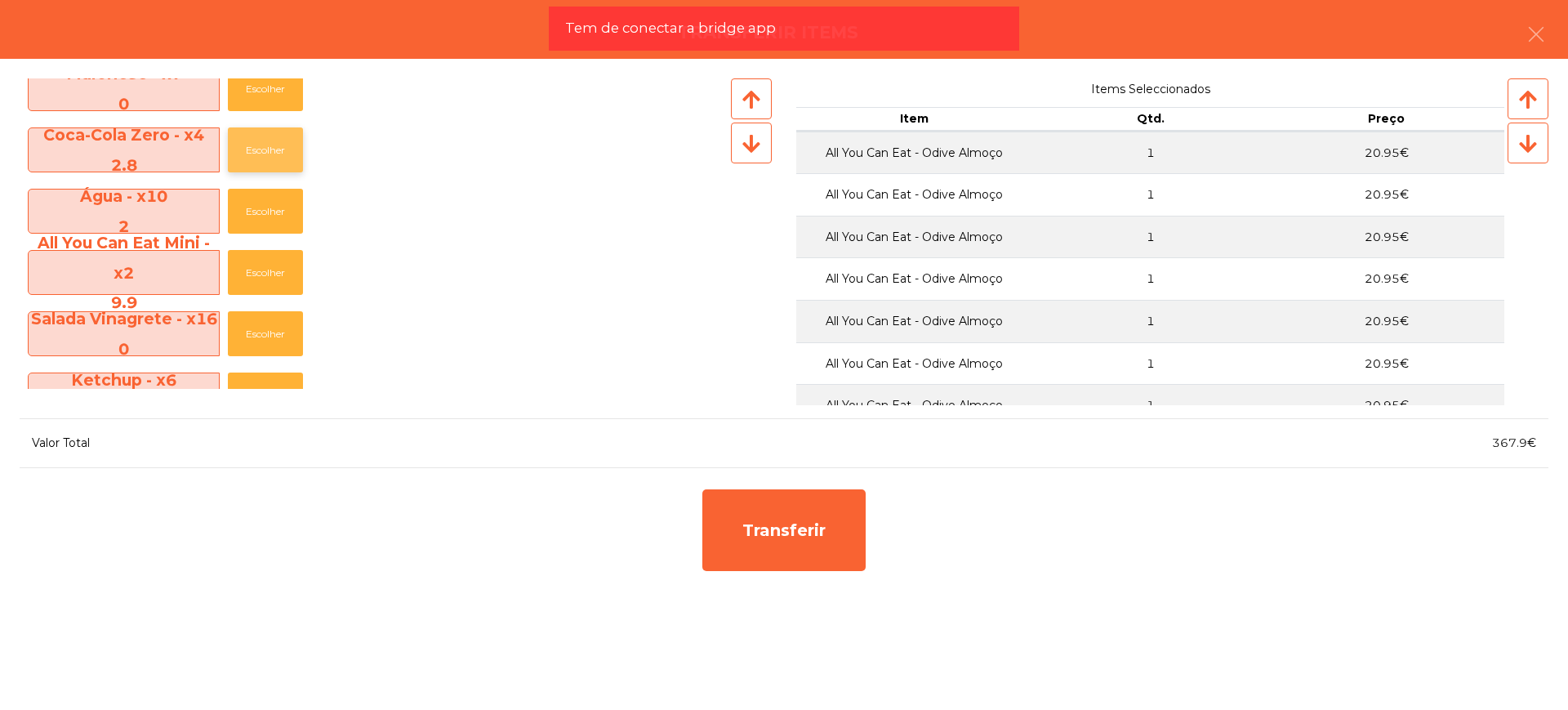
click at [275, 147] on button "Escolher" at bounding box center [265, 150] width 75 height 45
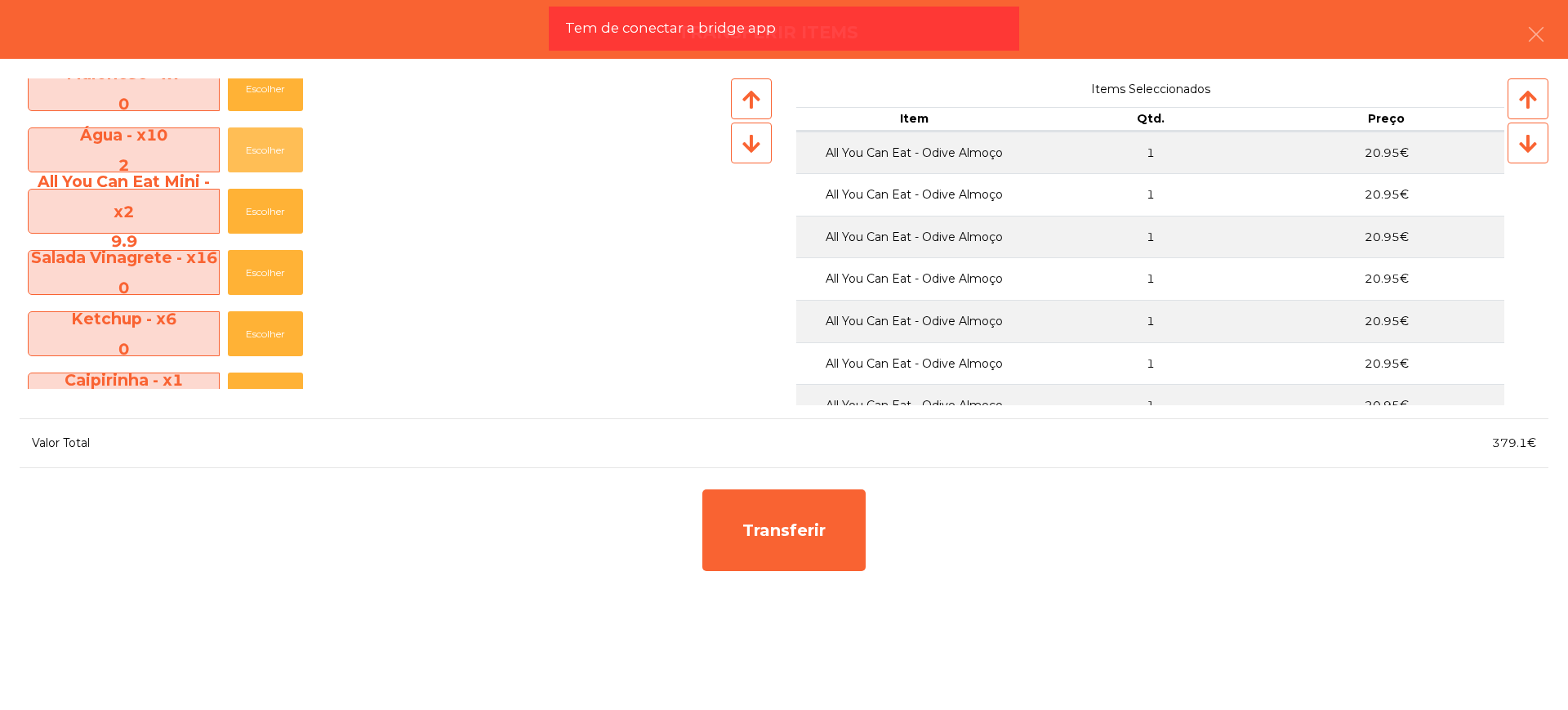
click at [275, 147] on button "Escolher" at bounding box center [265, 150] width 75 height 45
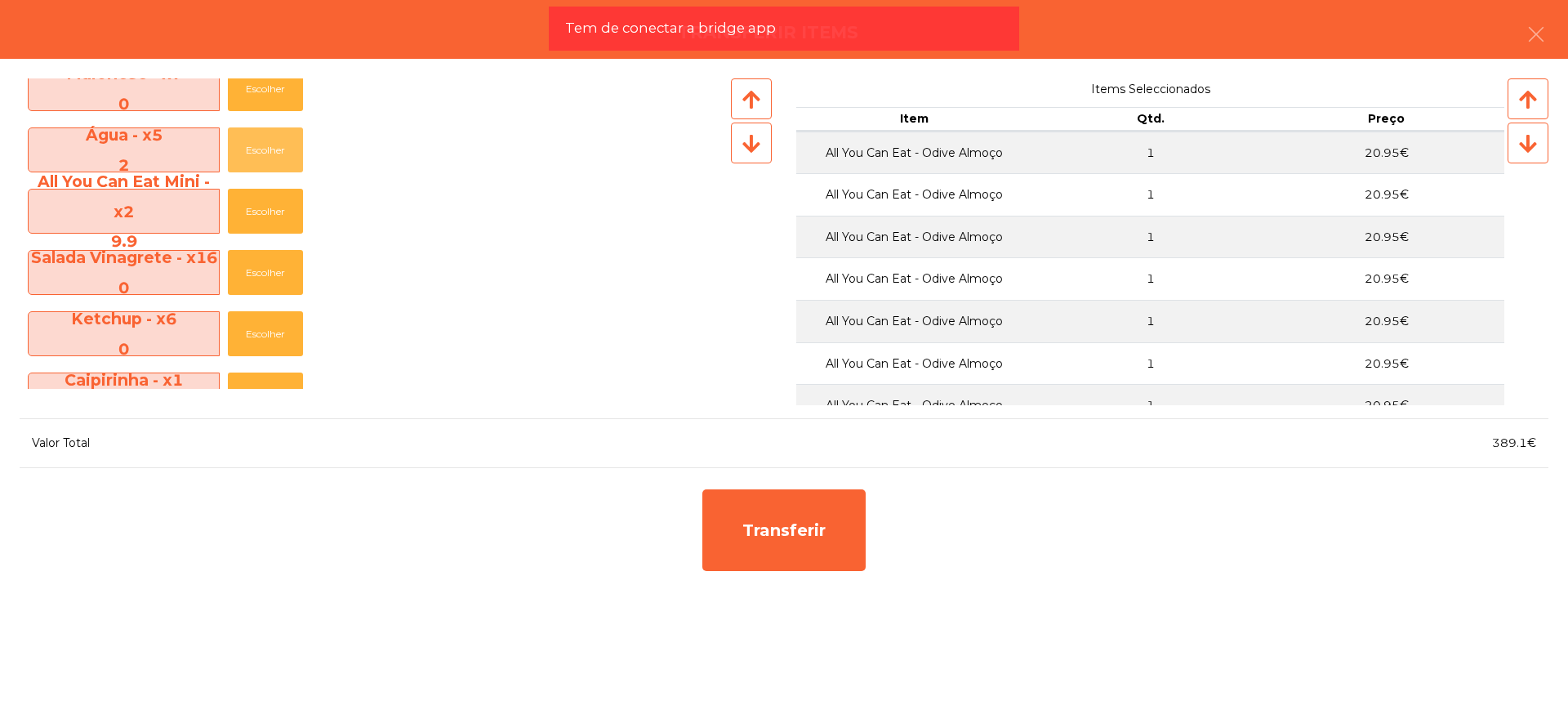
click at [275, 147] on button "Escolher" at bounding box center [265, 150] width 75 height 45
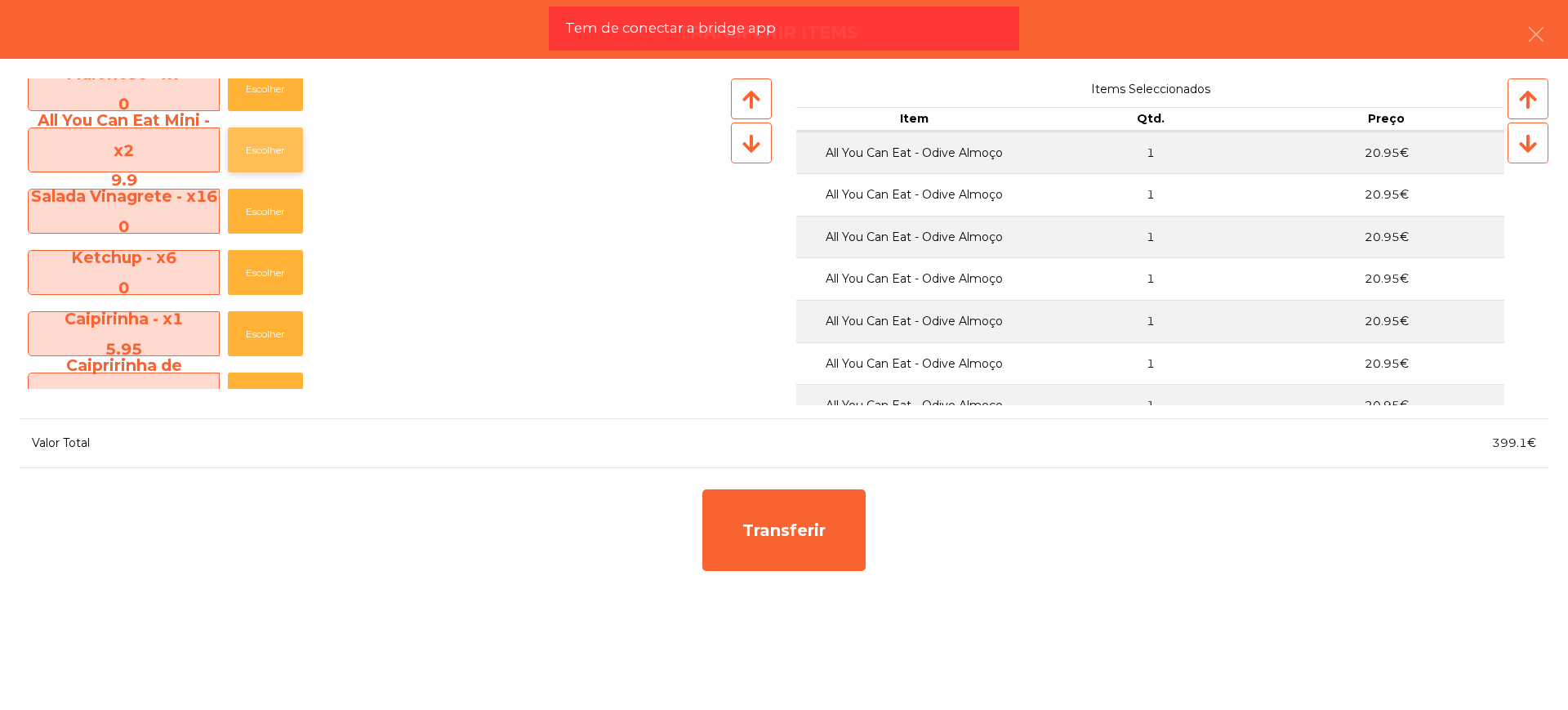
click at [282, 143] on button "Escolher" at bounding box center [265, 150] width 75 height 45
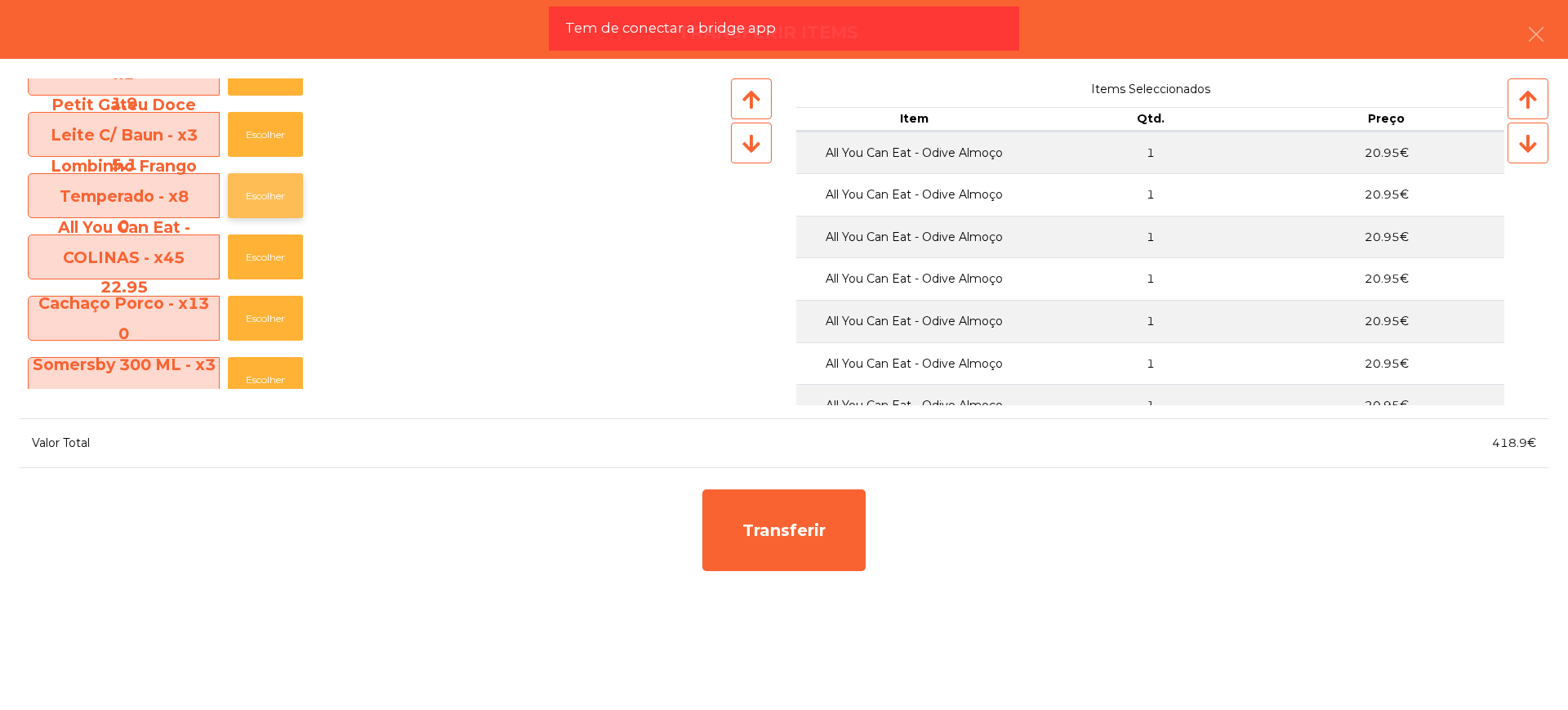
scroll to position [1879, 0]
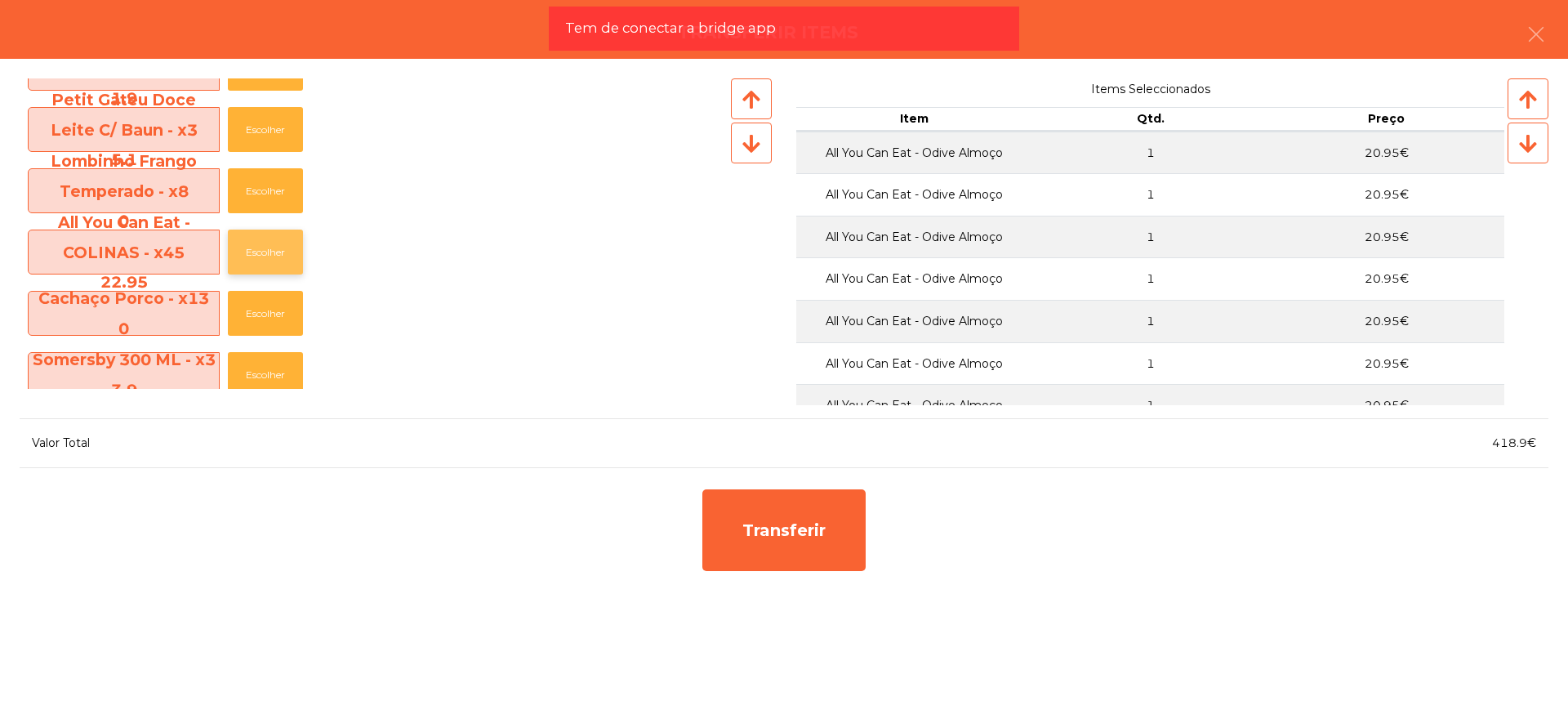
click at [282, 252] on button "Escolher" at bounding box center [265, 251] width 75 height 45
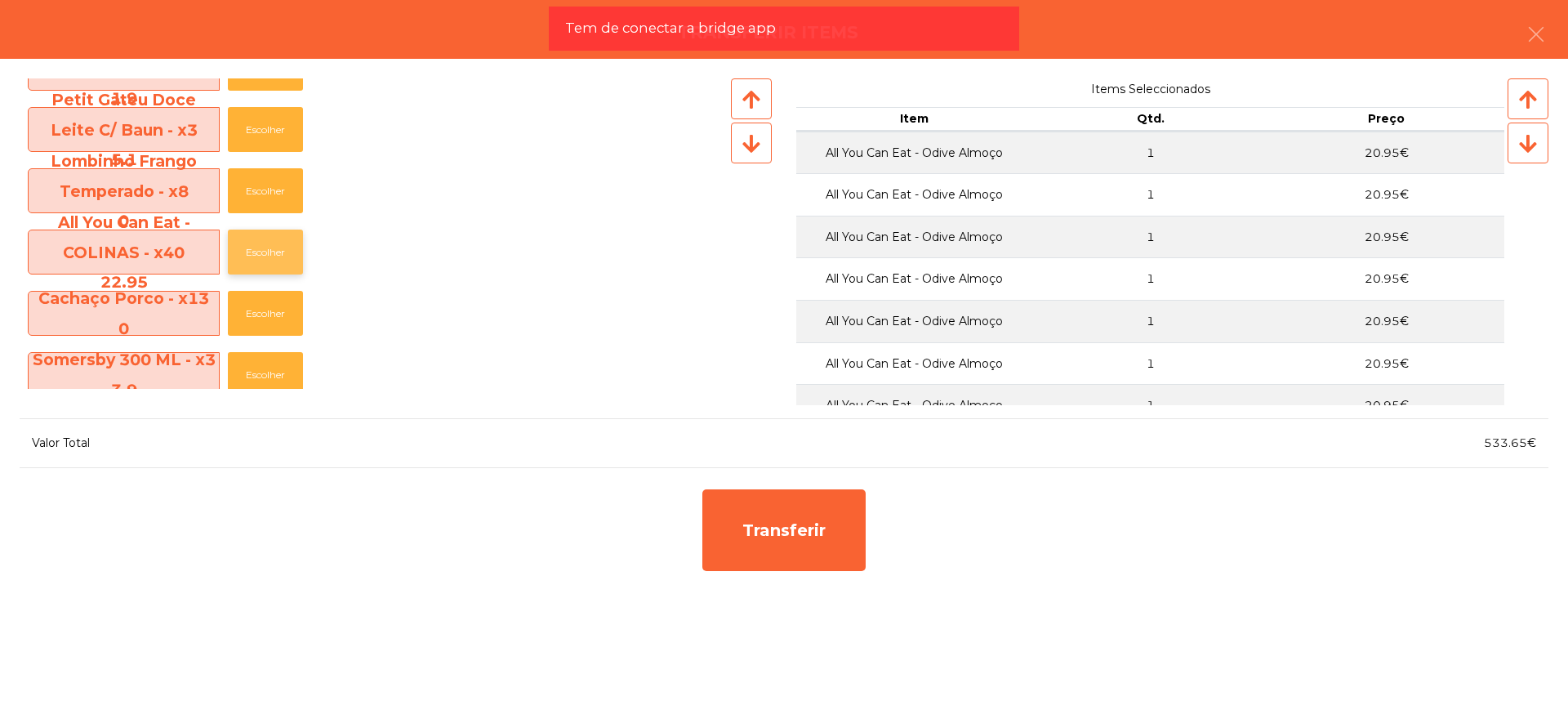
click at [282, 252] on button "Escolher" at bounding box center [265, 251] width 75 height 45
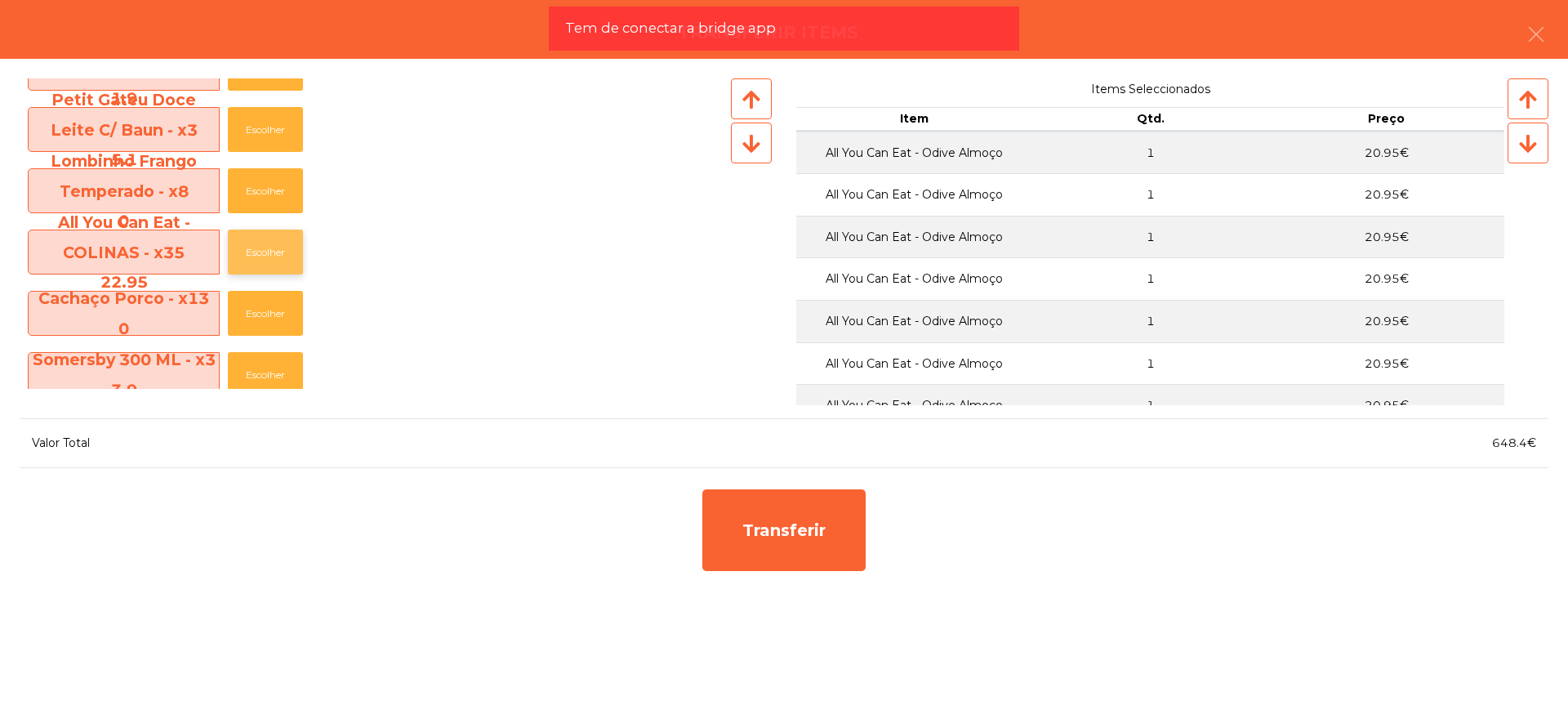
click at [282, 252] on button "Escolher" at bounding box center [265, 251] width 75 height 45
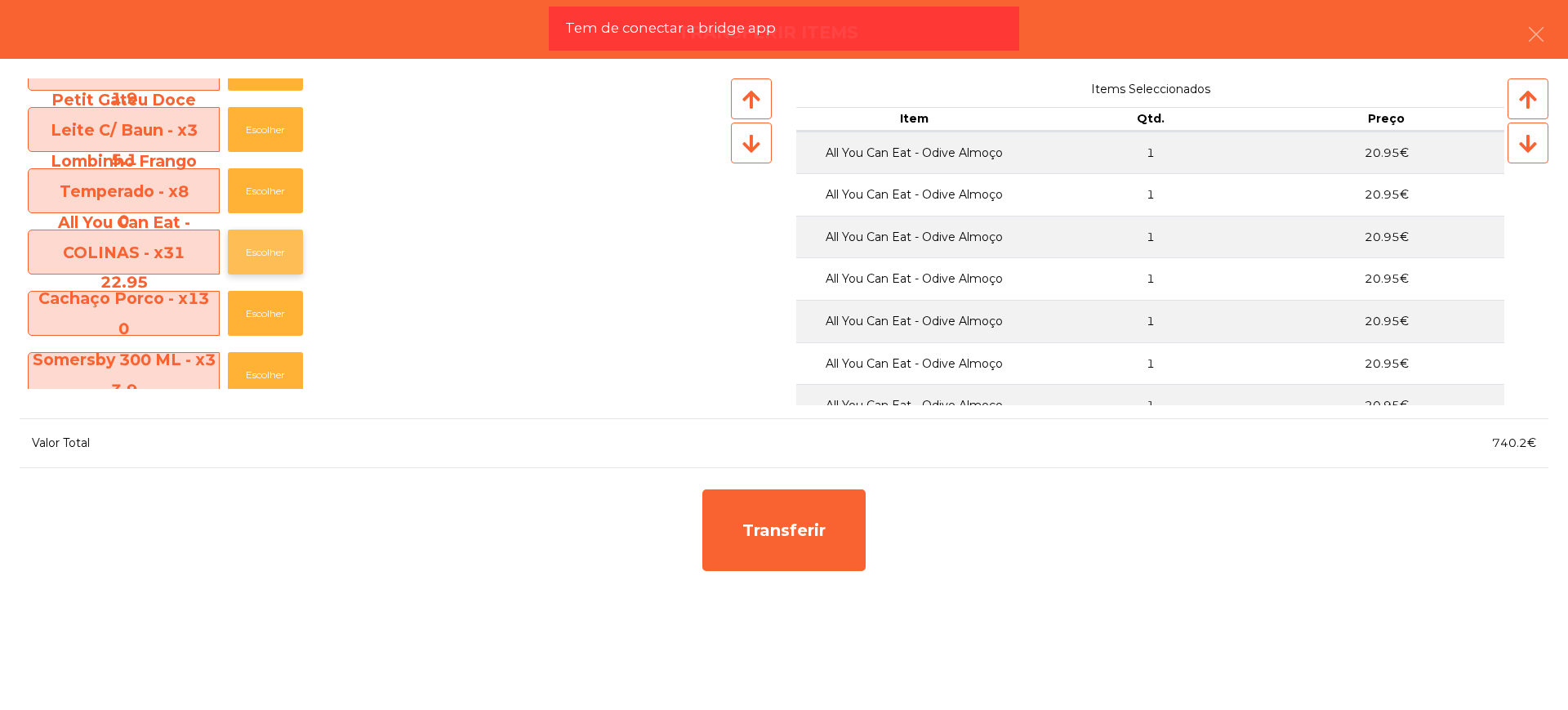
click at [282, 252] on button "Escolher" at bounding box center [265, 251] width 75 height 45
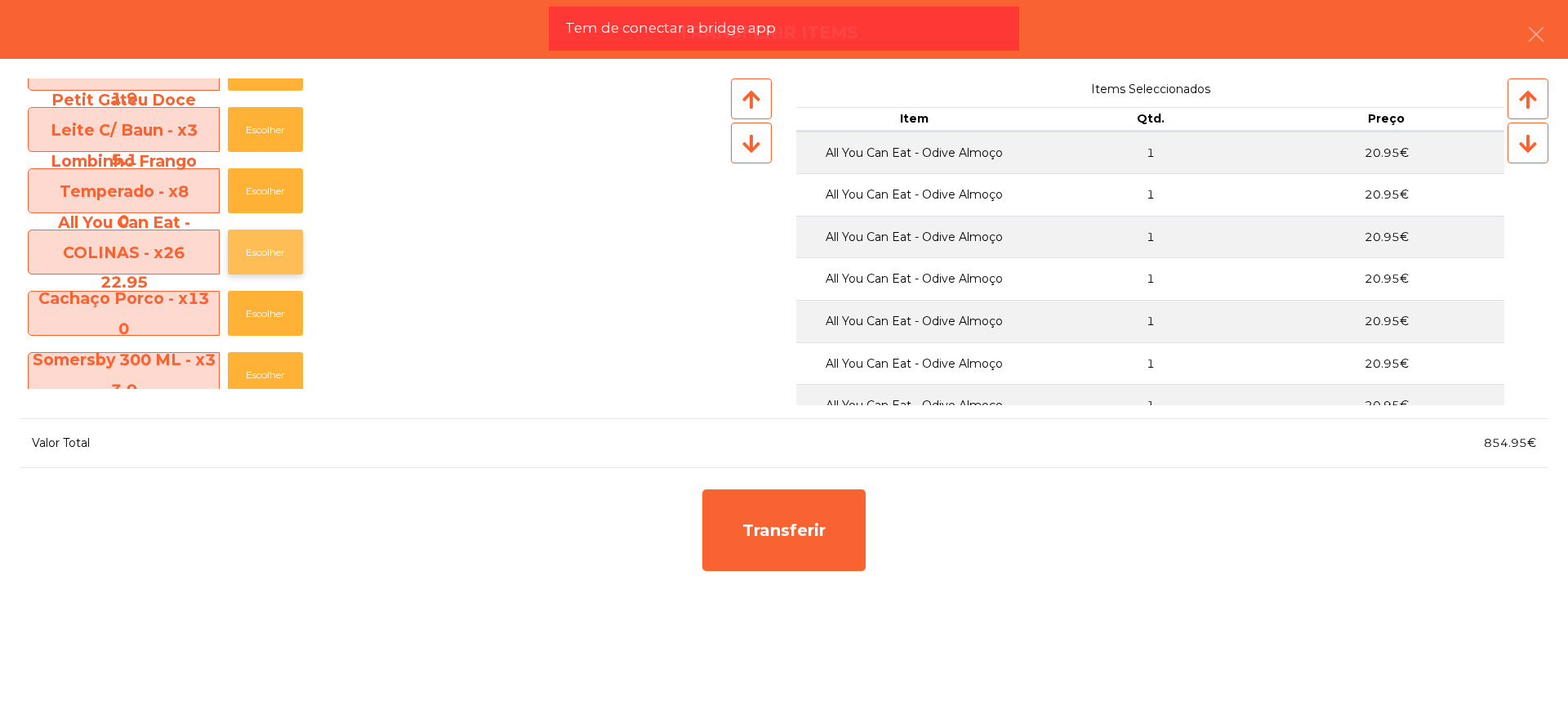
click at [282, 252] on button "Escolher" at bounding box center [265, 251] width 75 height 45
click at [282, 251] on button "Escolher" at bounding box center [265, 251] width 75 height 45
click at [282, 244] on button "Escolher" at bounding box center [265, 251] width 75 height 45
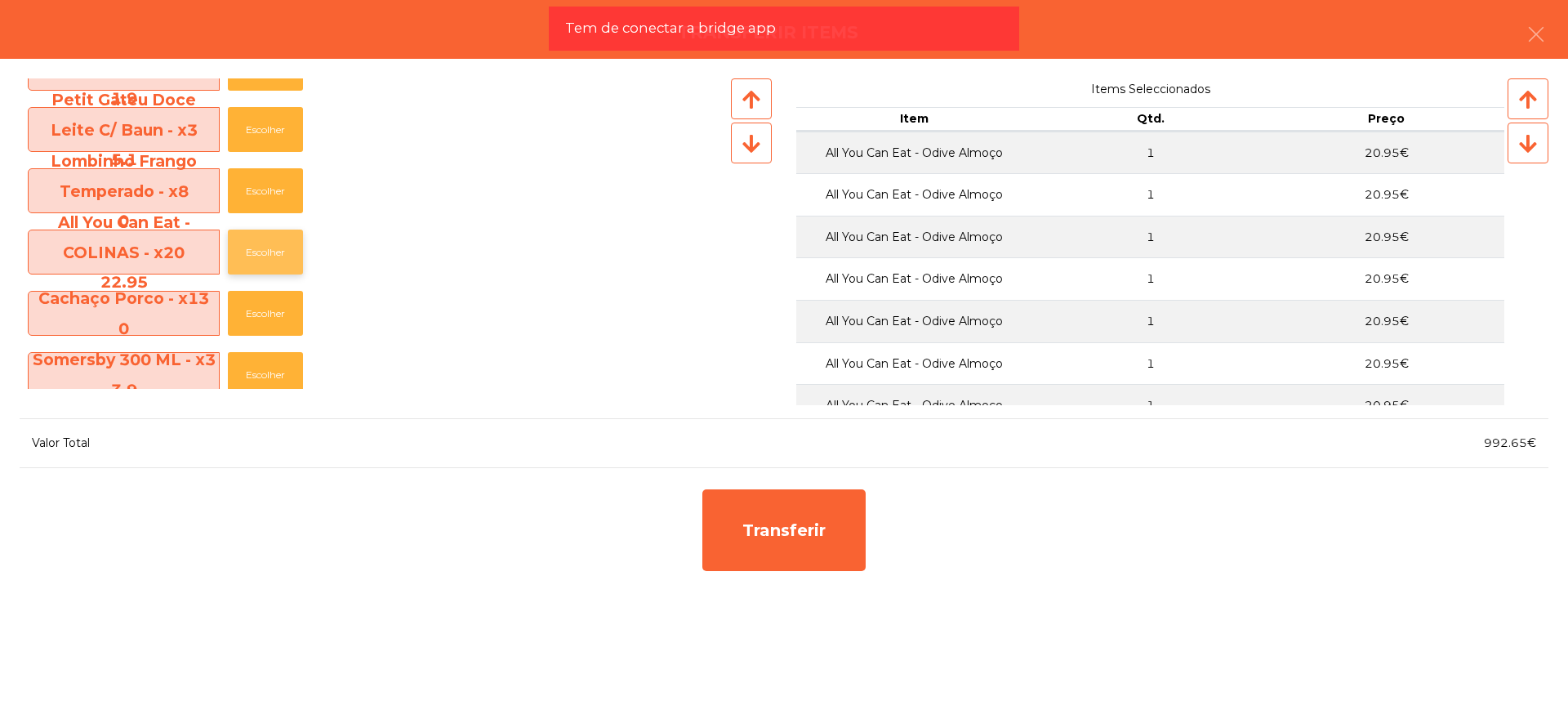
click at [282, 244] on button "Escolher" at bounding box center [265, 251] width 75 height 45
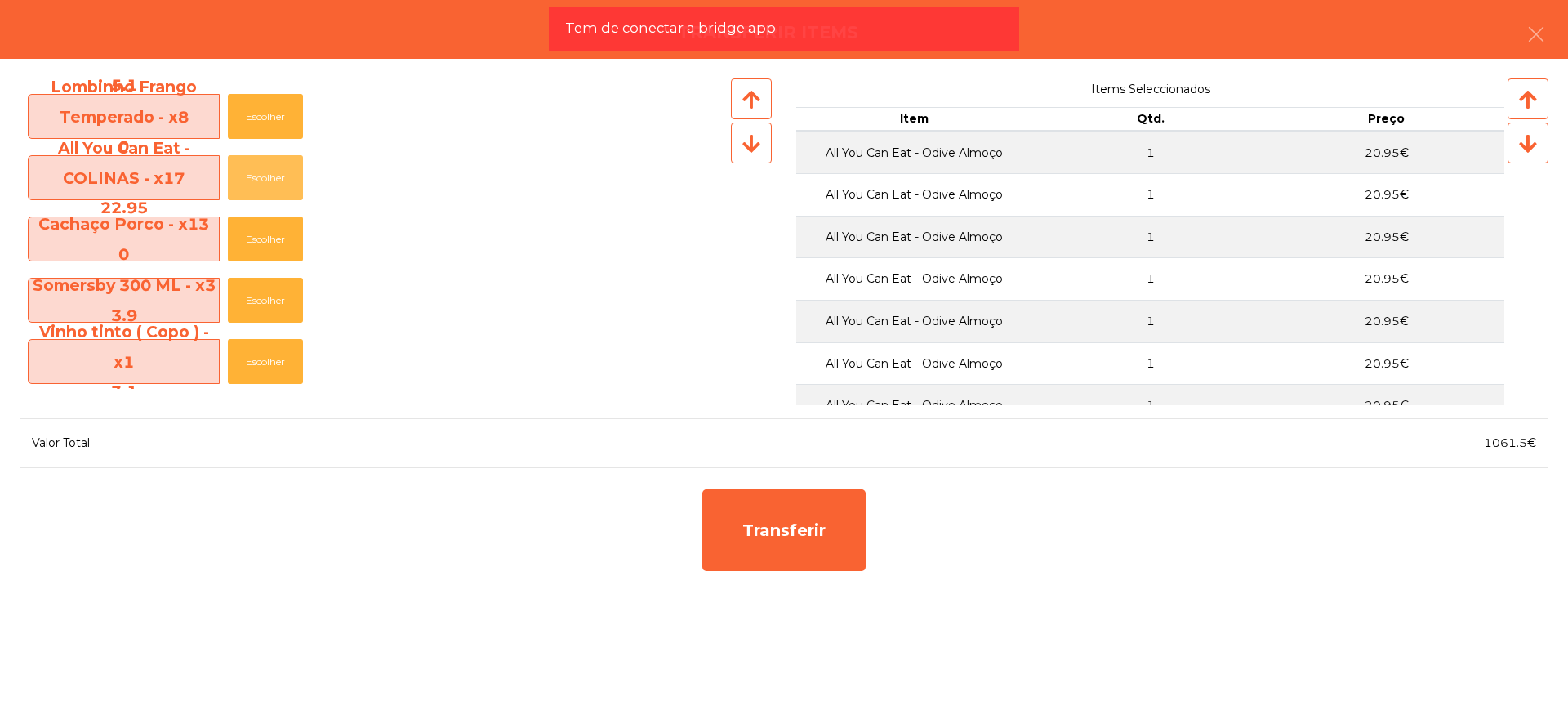
scroll to position [2083, 0]
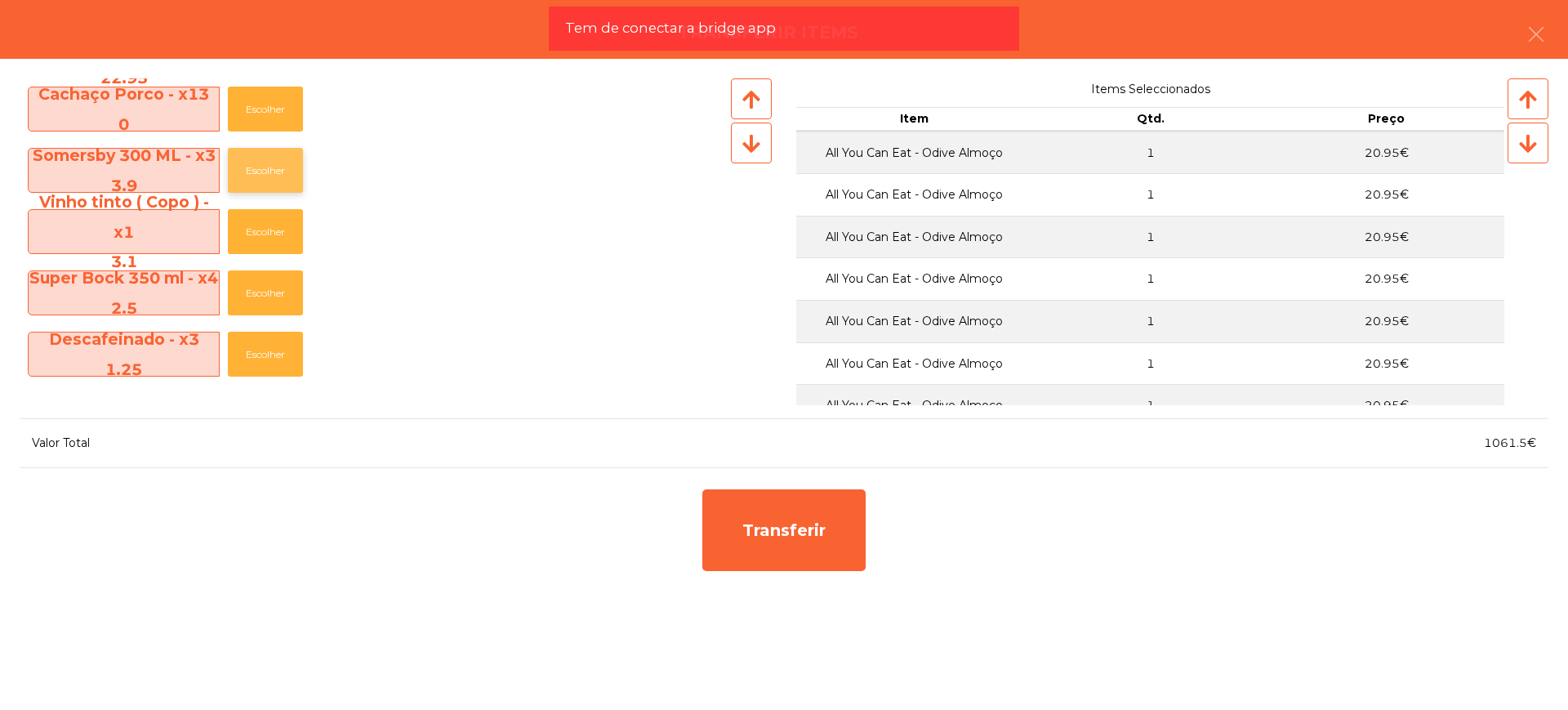
click at [268, 176] on button "Escolher" at bounding box center [265, 170] width 75 height 45
click at [269, 176] on button "Escolher" at bounding box center [265, 170] width 75 height 45
click at [273, 170] on button "Escolher" at bounding box center [265, 170] width 75 height 45
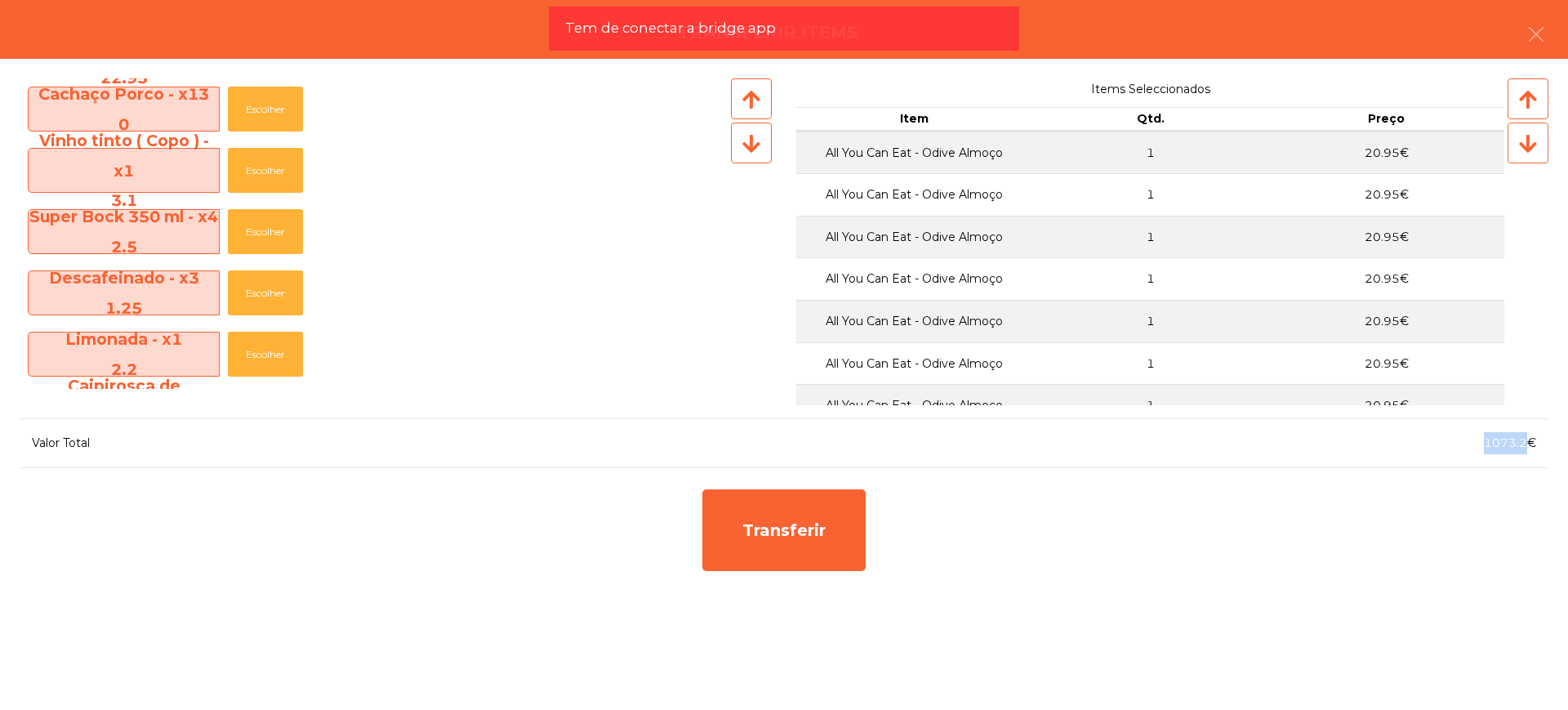
drag, startPoint x: 1482, startPoint y: 441, endPoint x: 1524, endPoint y: 450, distance: 43.0
click at [1524, 450] on div "1073.2€" at bounding box center [1165, 443] width 765 height 22
copy span "1073.2"
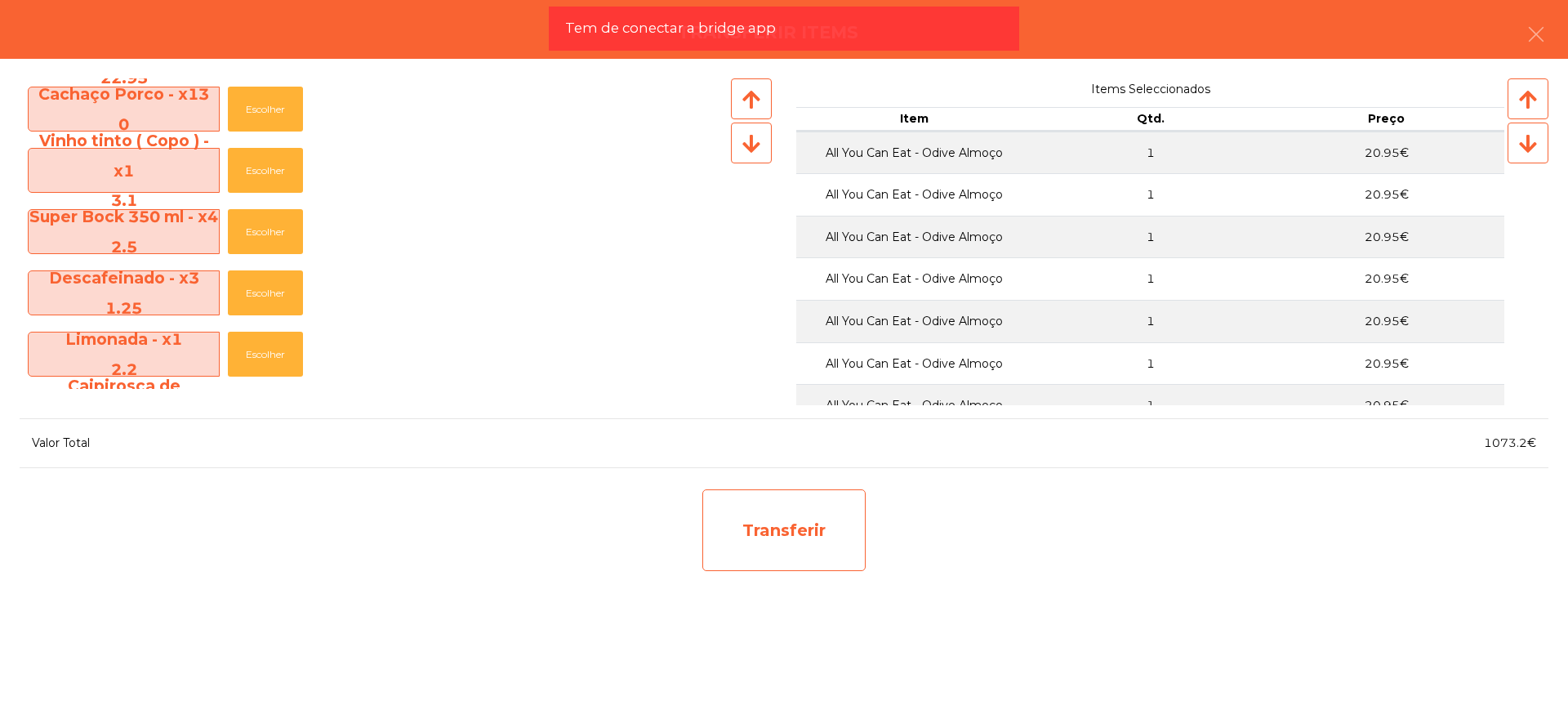
click at [806, 540] on div "Transferir" at bounding box center [784, 531] width 163 height 82
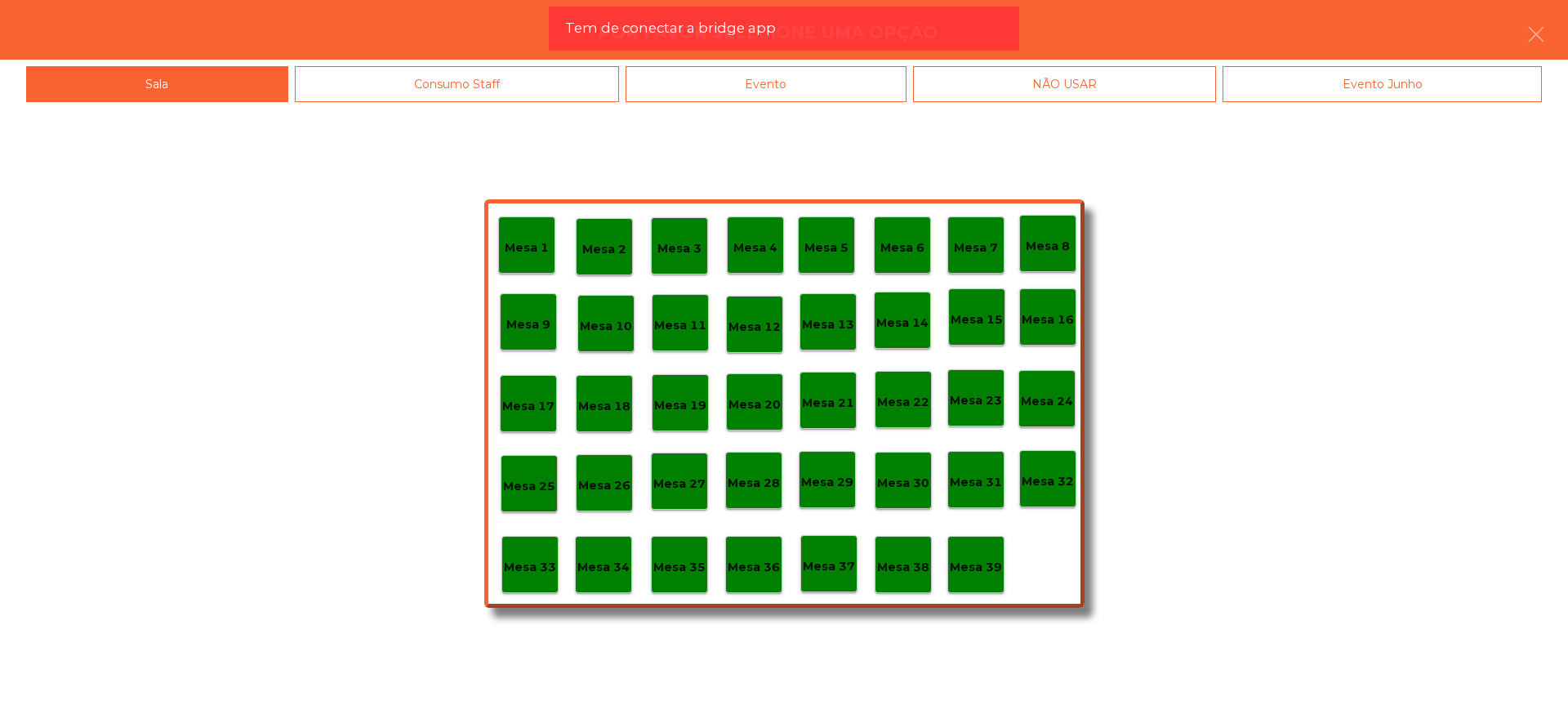
click at [811, 492] on div "Mesa 29" at bounding box center [826, 479] width 57 height 57
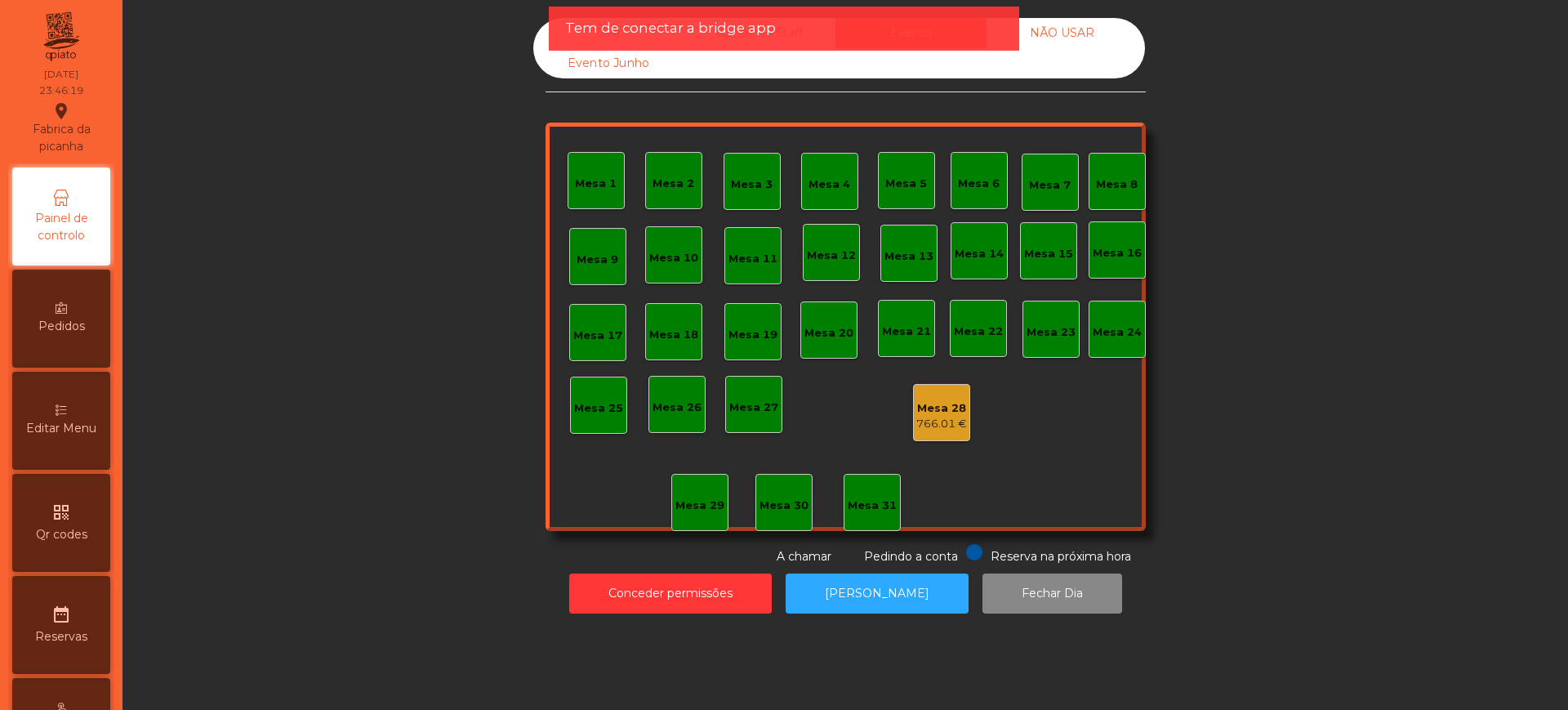
click at [943, 413] on div "Mesa 28" at bounding box center [941, 408] width 51 height 16
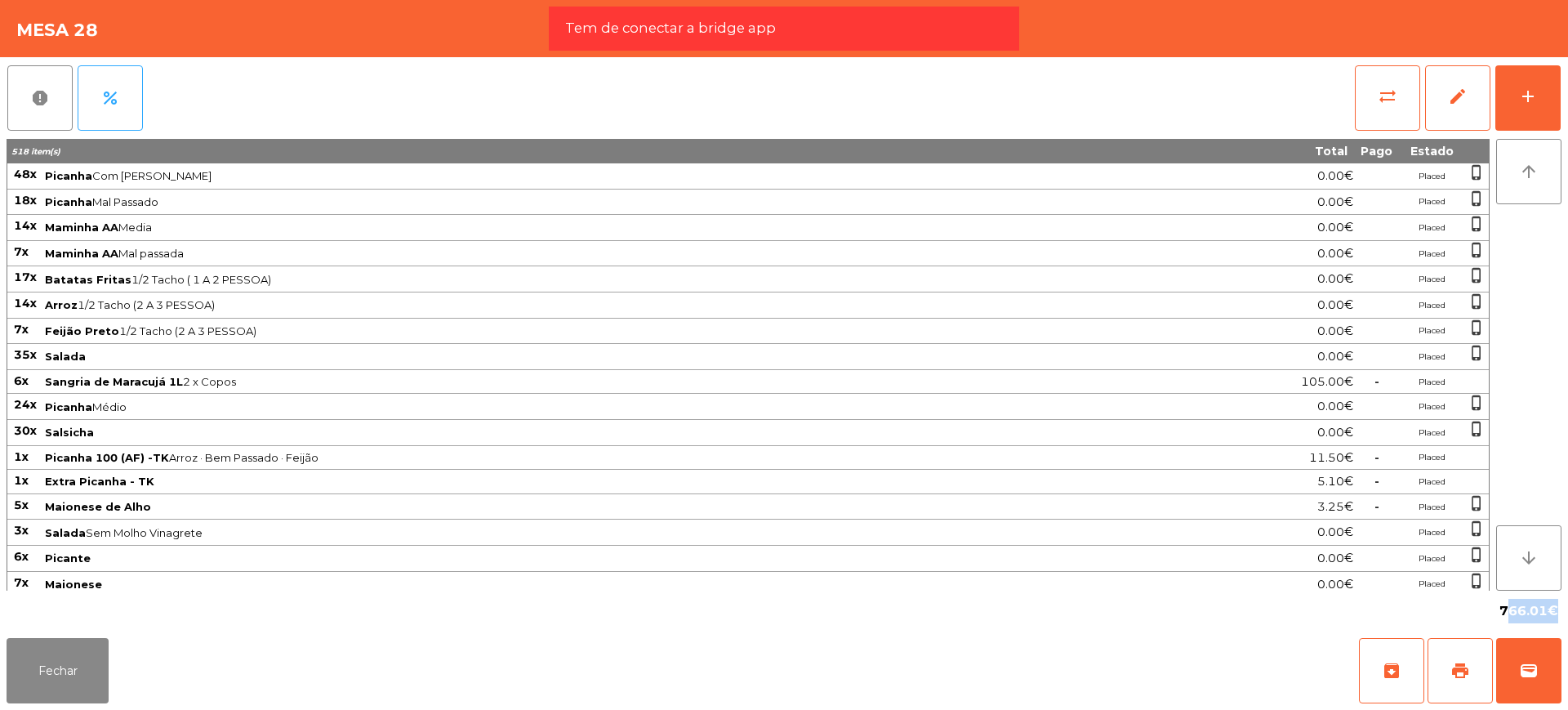
drag, startPoint x: 1500, startPoint y: 611, endPoint x: 1549, endPoint y: 608, distance: 49.1
click at [1550, 612] on span "766.01€" at bounding box center [1528, 610] width 59 height 25
copy span "766.01"
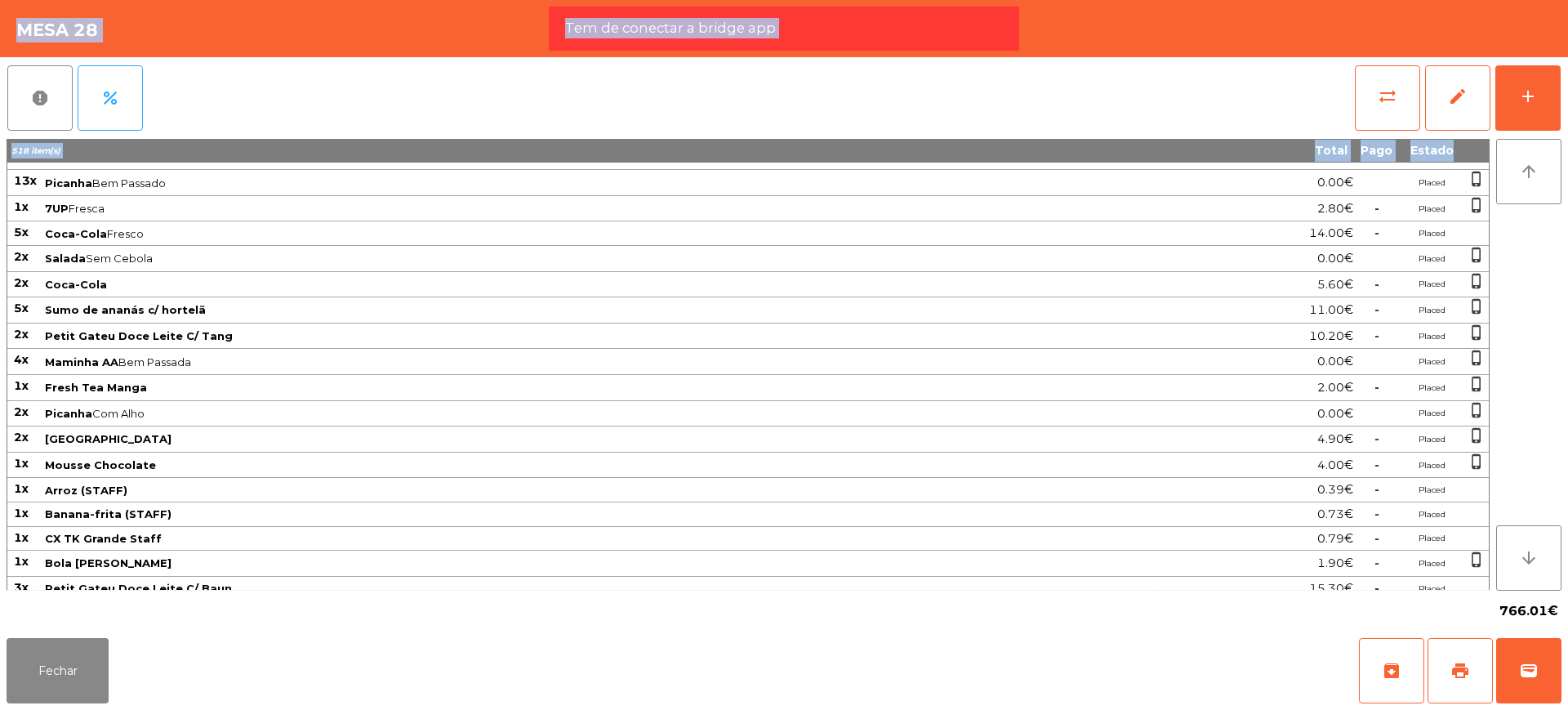
scroll to position [1459, 0]
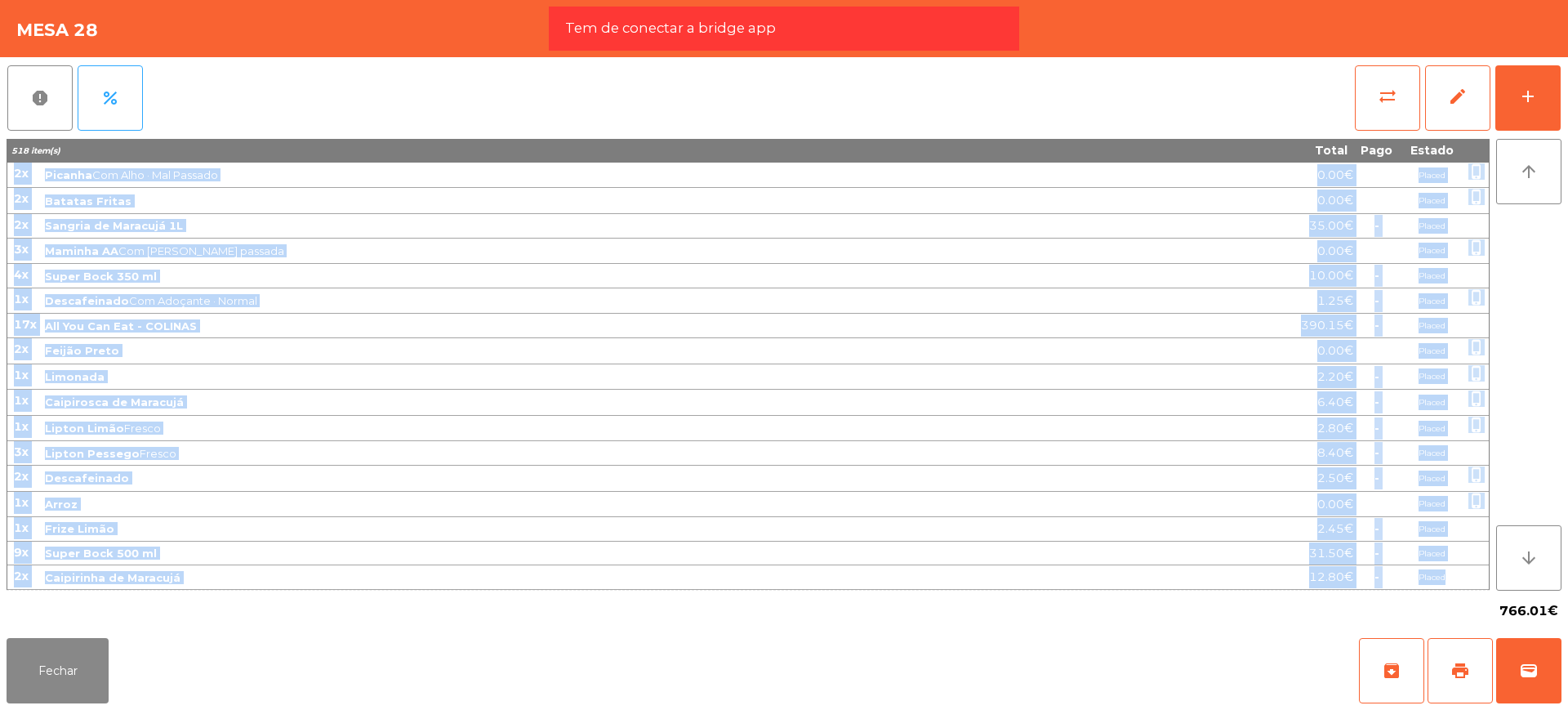
drag, startPoint x: 16, startPoint y: 174, endPoint x: 1462, endPoint y: 577, distance: 1501.1
copy tbody "19l Ipsumdo Sit Amet · Conse 9.88€ Adipis elits_doeius 71t Incidid Utl Etdolor …"
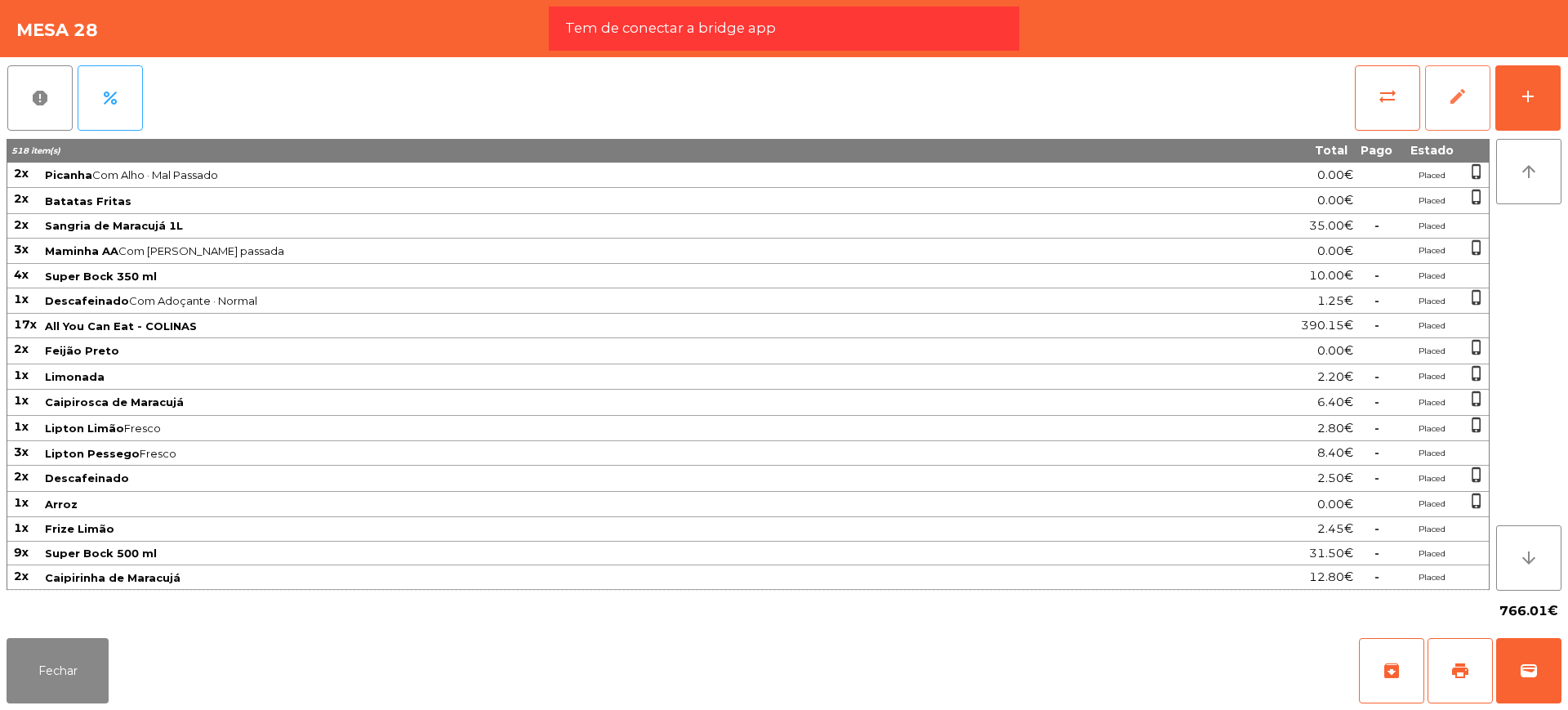
click at [1448, 96] on span "edit" at bounding box center [1457, 97] width 20 height 20
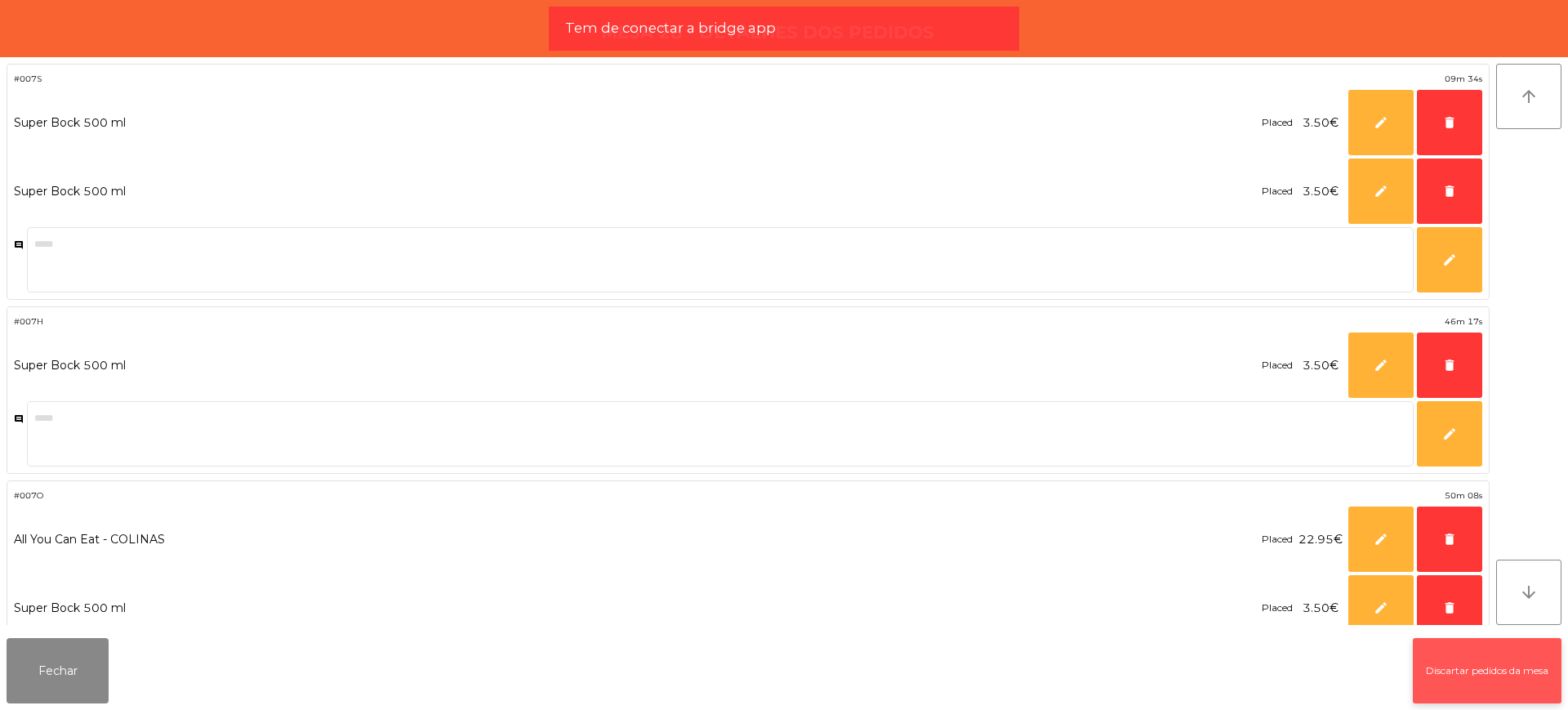
click at [1415, 671] on button "Discartar pedidos da mesa" at bounding box center [1486, 671] width 149 height 66
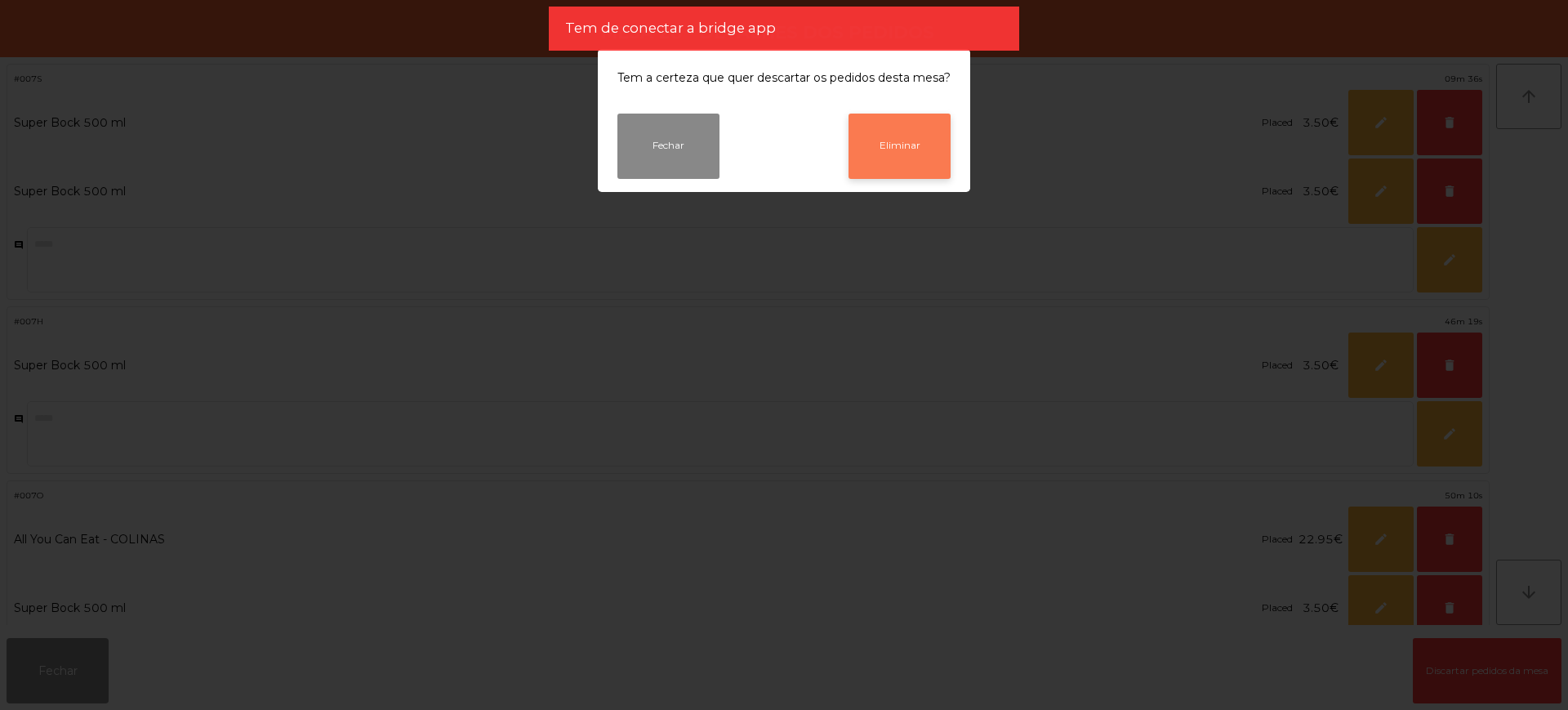
click at [906, 149] on button "Eliminar" at bounding box center [899, 147] width 102 height 66
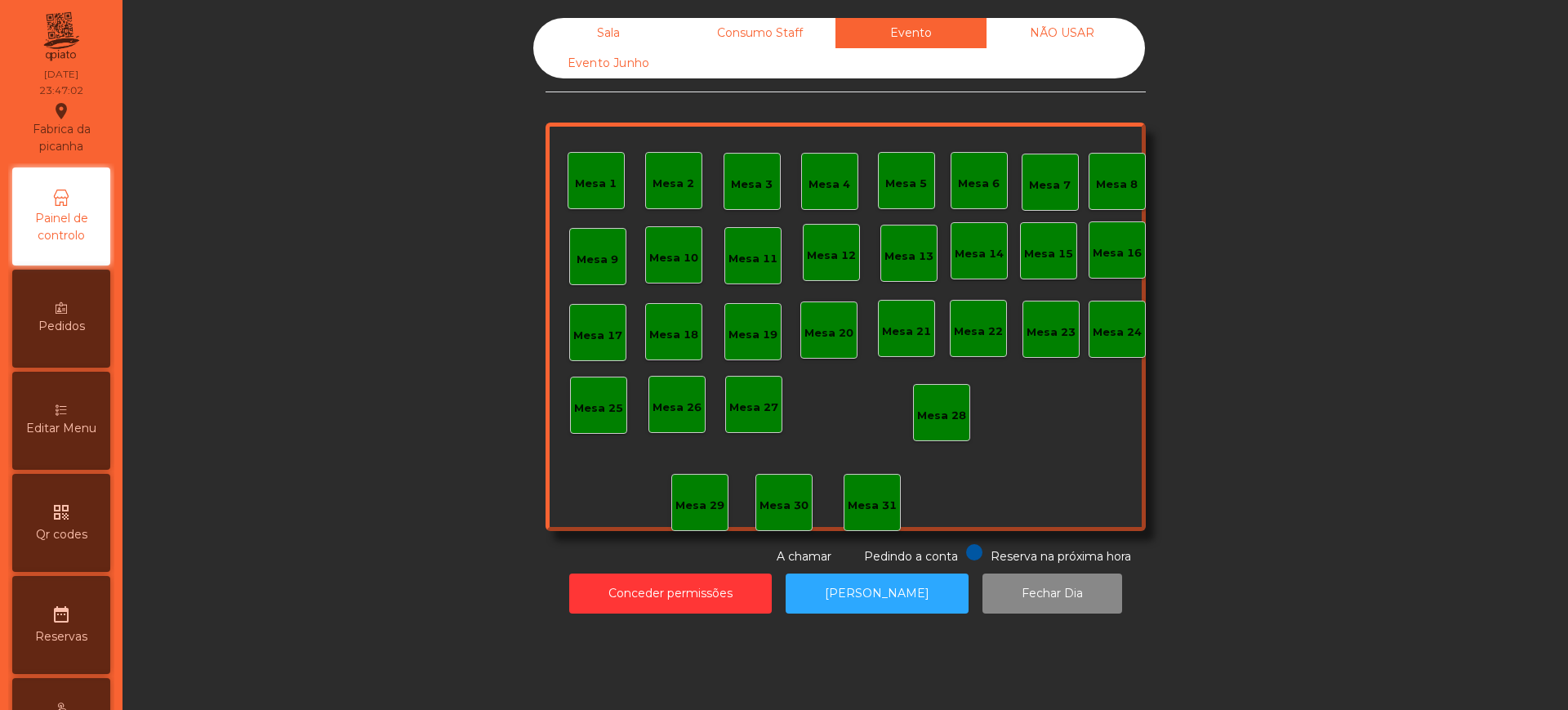
click at [589, 25] on div "Sala" at bounding box center [609, 33] width 152 height 30
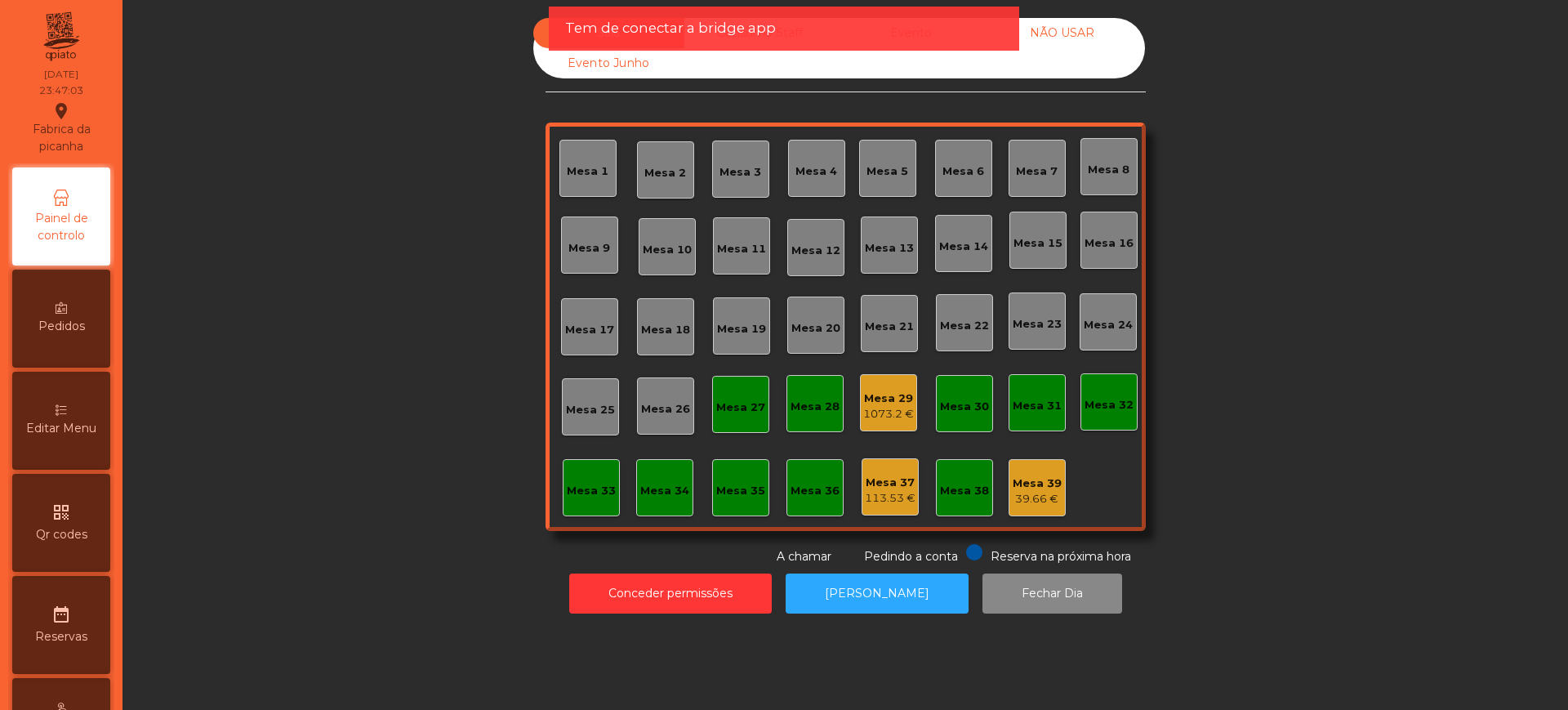
click at [875, 396] on div "Mesa 29" at bounding box center [888, 399] width 51 height 16
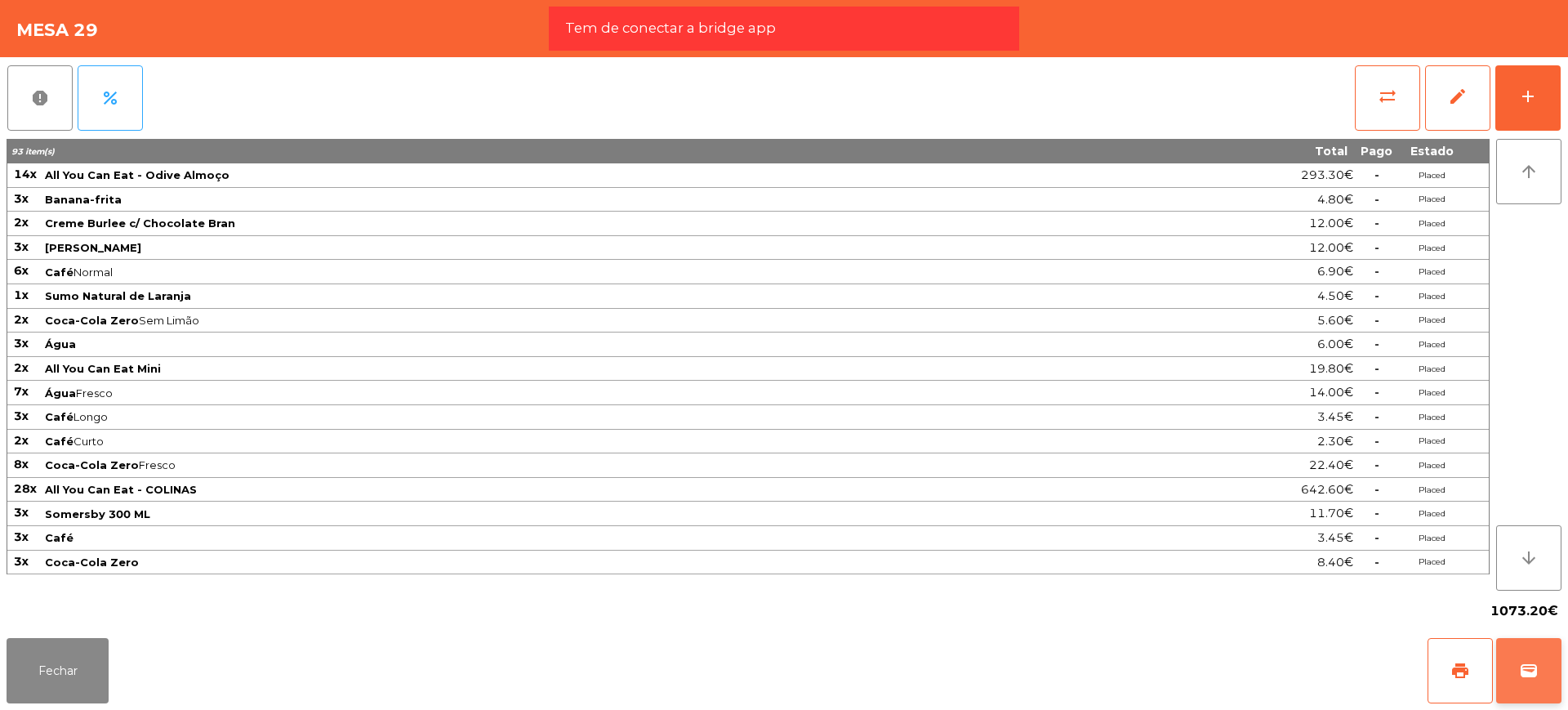
click at [1507, 669] on button "wallet" at bounding box center [1529, 671] width 66 height 66
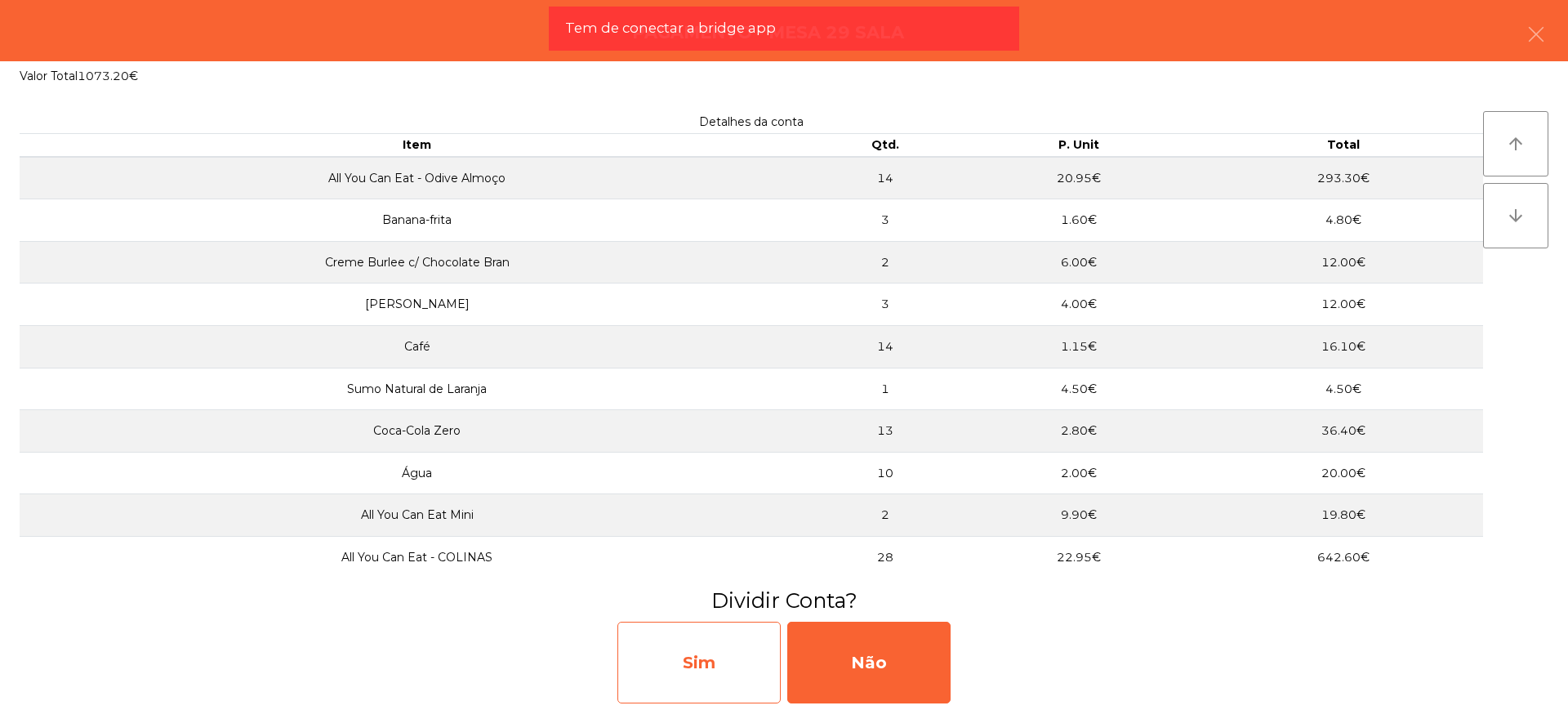
click at [720, 655] on div "Sim" at bounding box center [699, 662] width 163 height 82
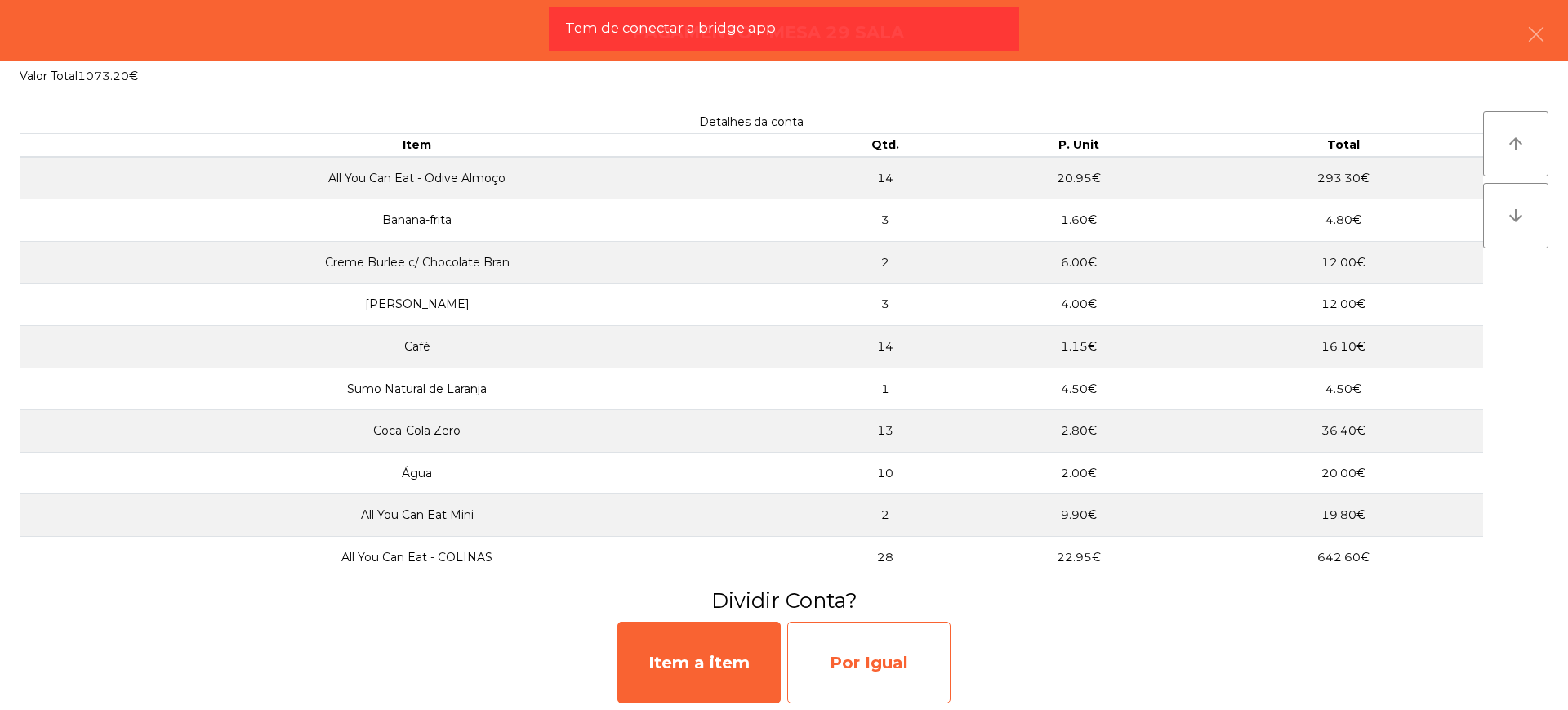
click at [884, 649] on div "Por Igual" at bounding box center [869, 662] width 163 height 82
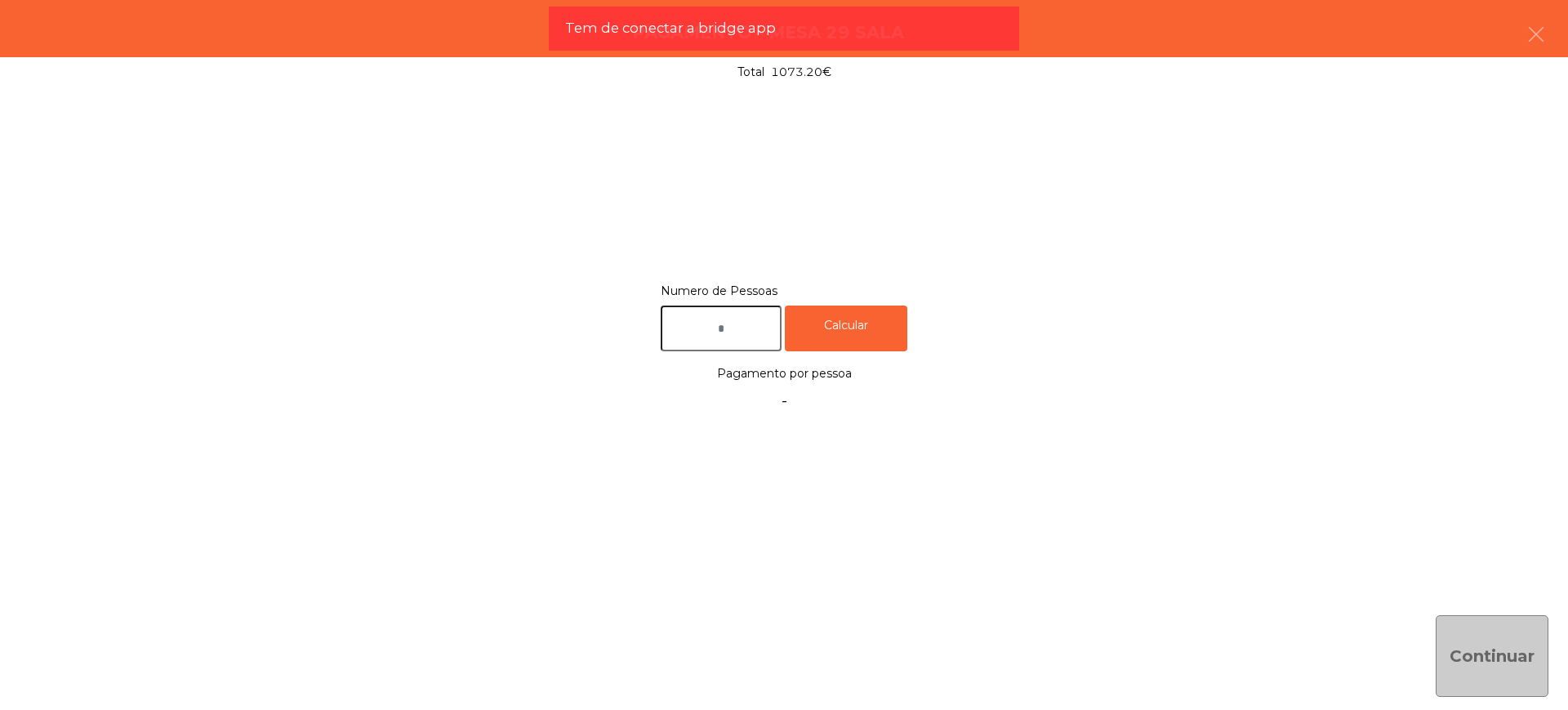
click at [713, 322] on input "text" at bounding box center [721, 328] width 121 height 47
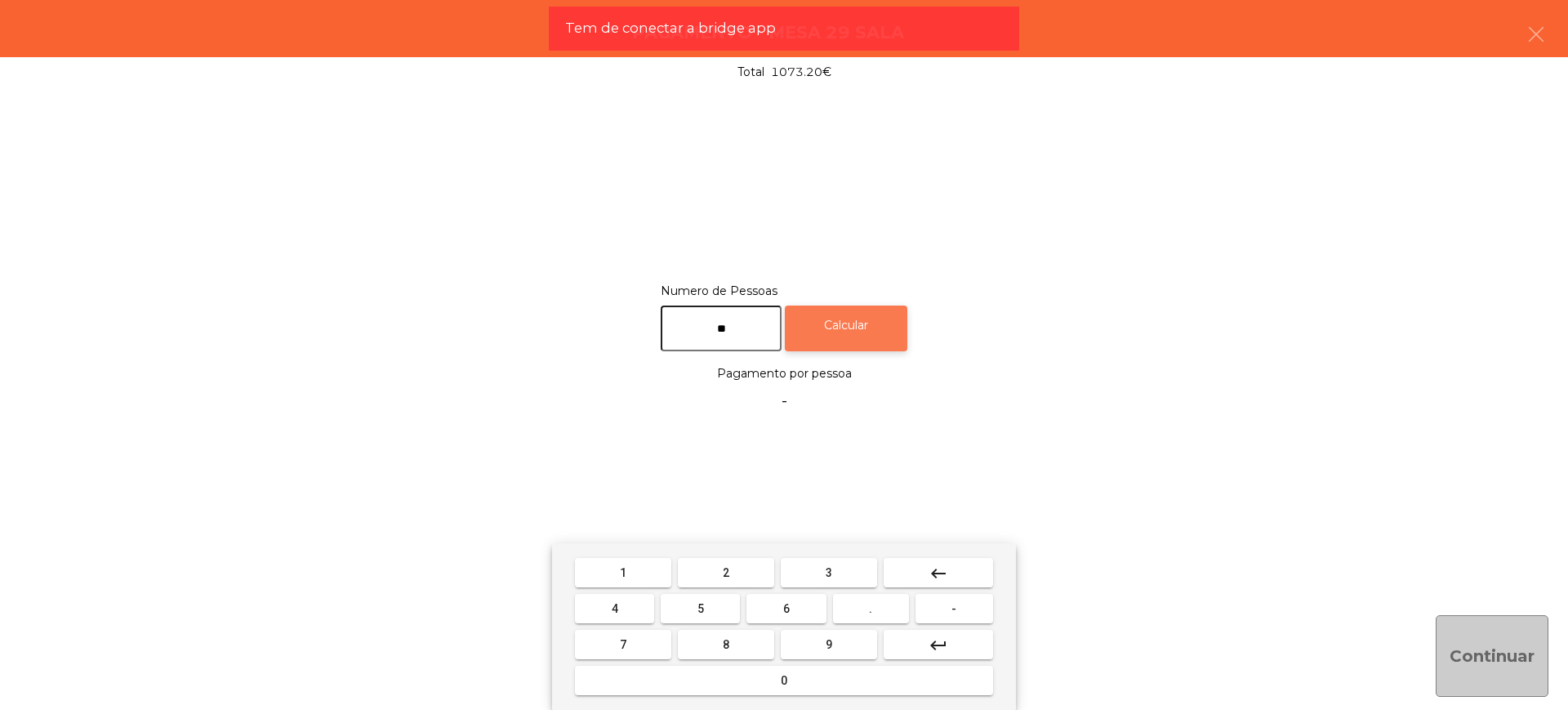
type input "**"
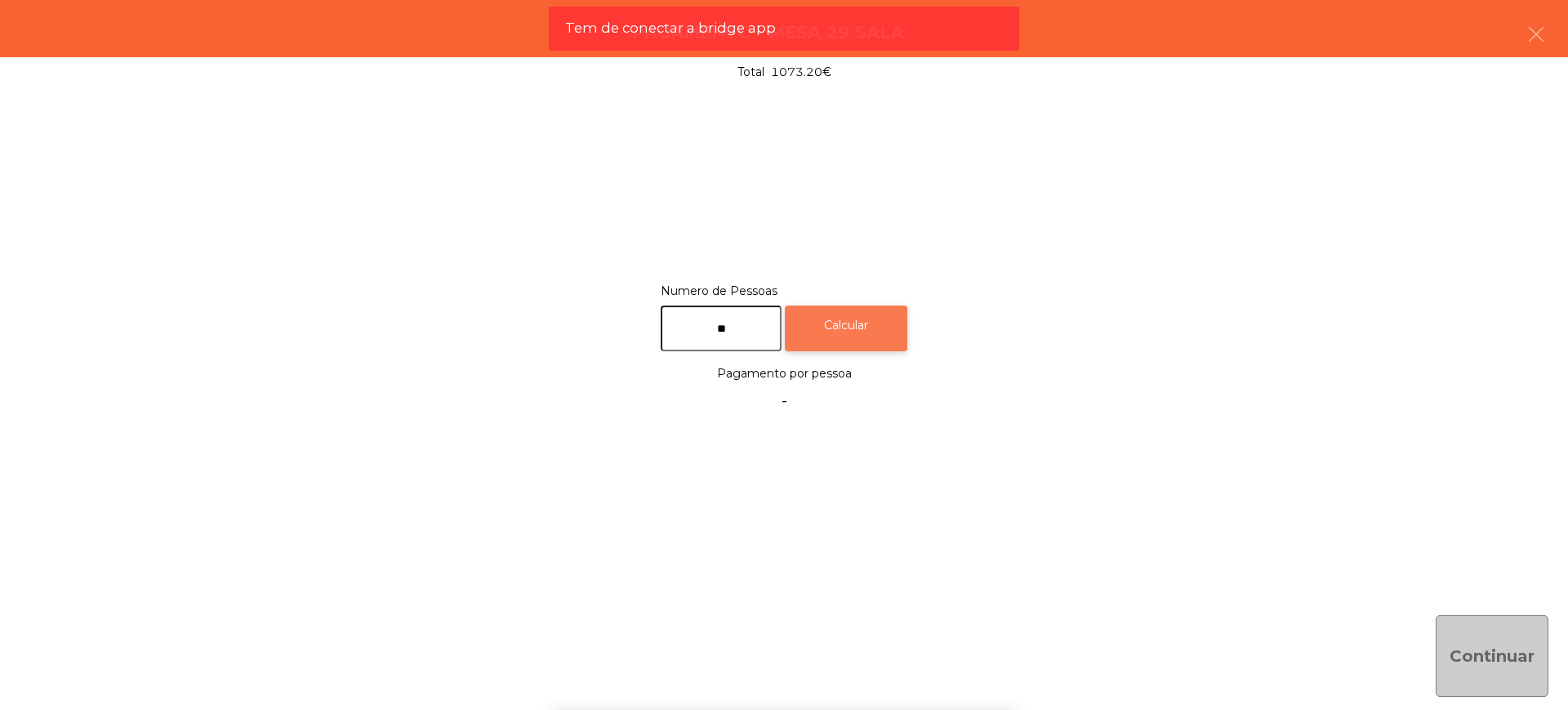
click at [903, 323] on div "Calcular" at bounding box center [845, 328] width 123 height 47
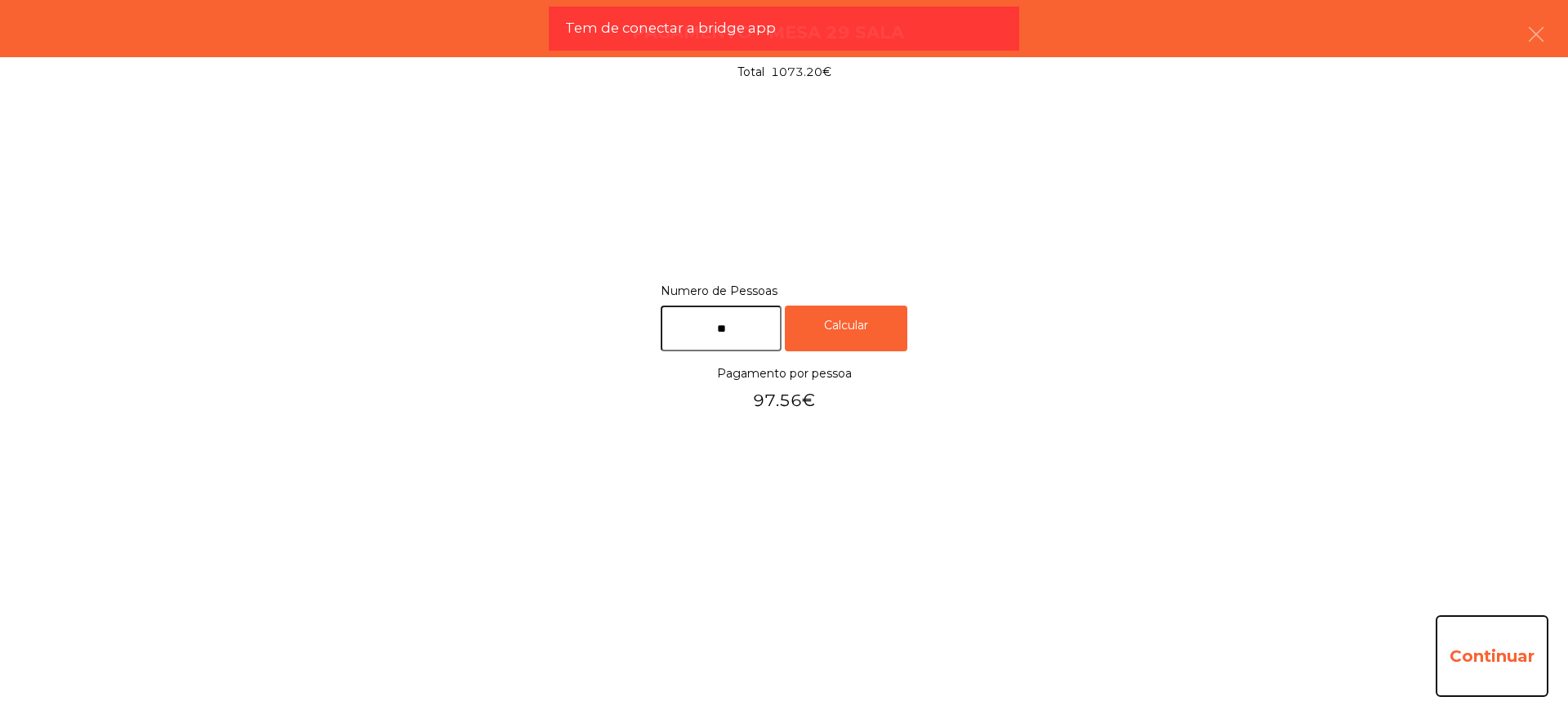
click at [1487, 660] on button "Continuar" at bounding box center [1491, 656] width 113 height 82
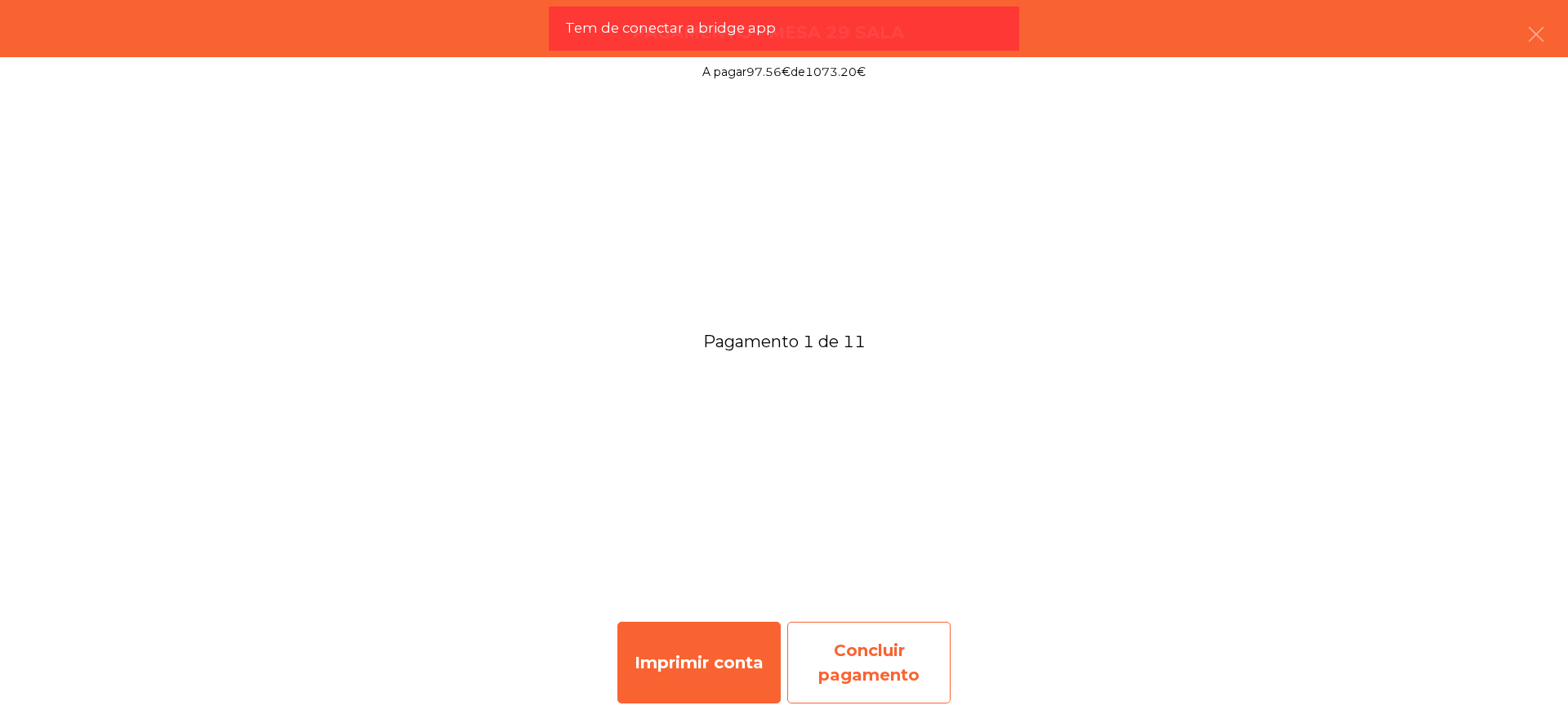
click at [914, 657] on div "Concluir pagamento" at bounding box center [869, 662] width 163 height 82
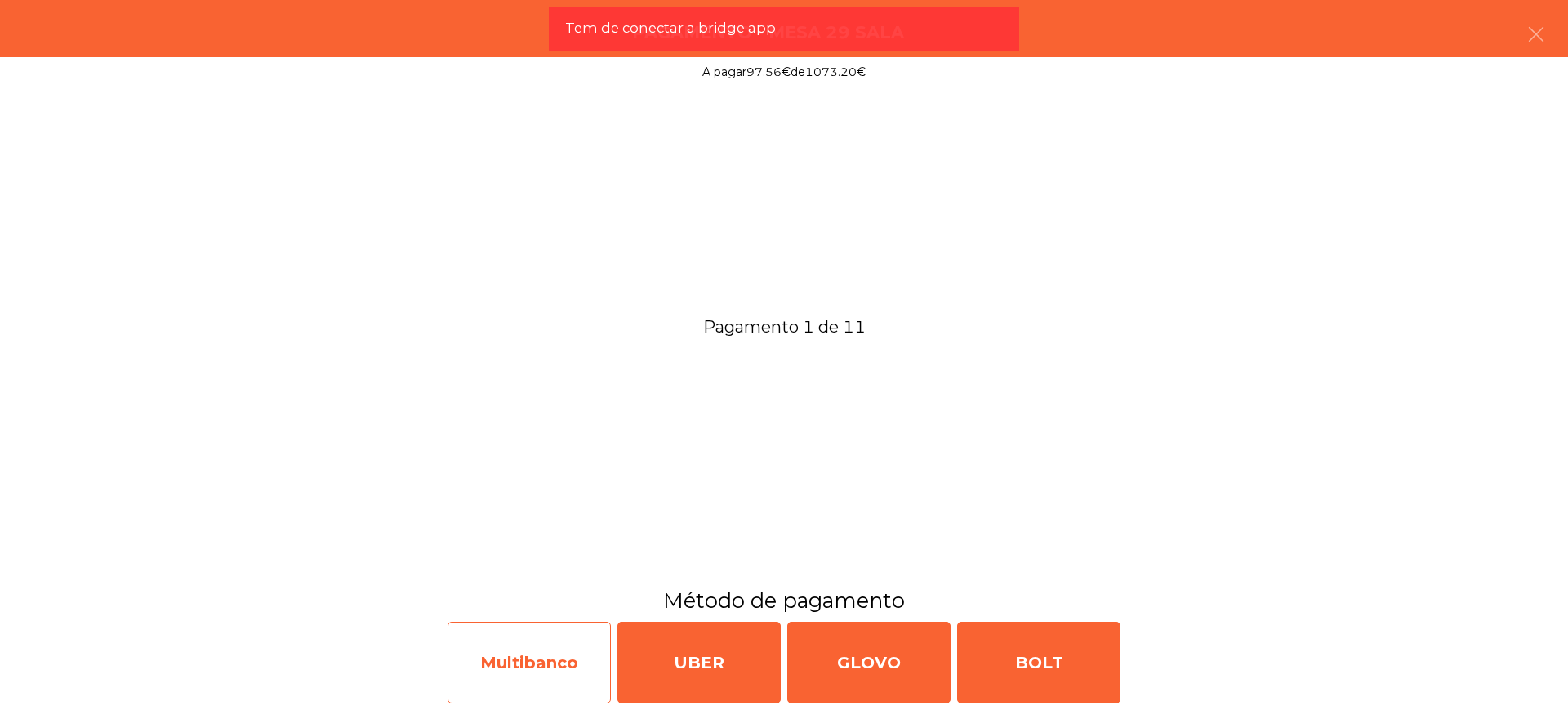
click at [539, 655] on div "Multibanco" at bounding box center [529, 662] width 163 height 82
select select "**"
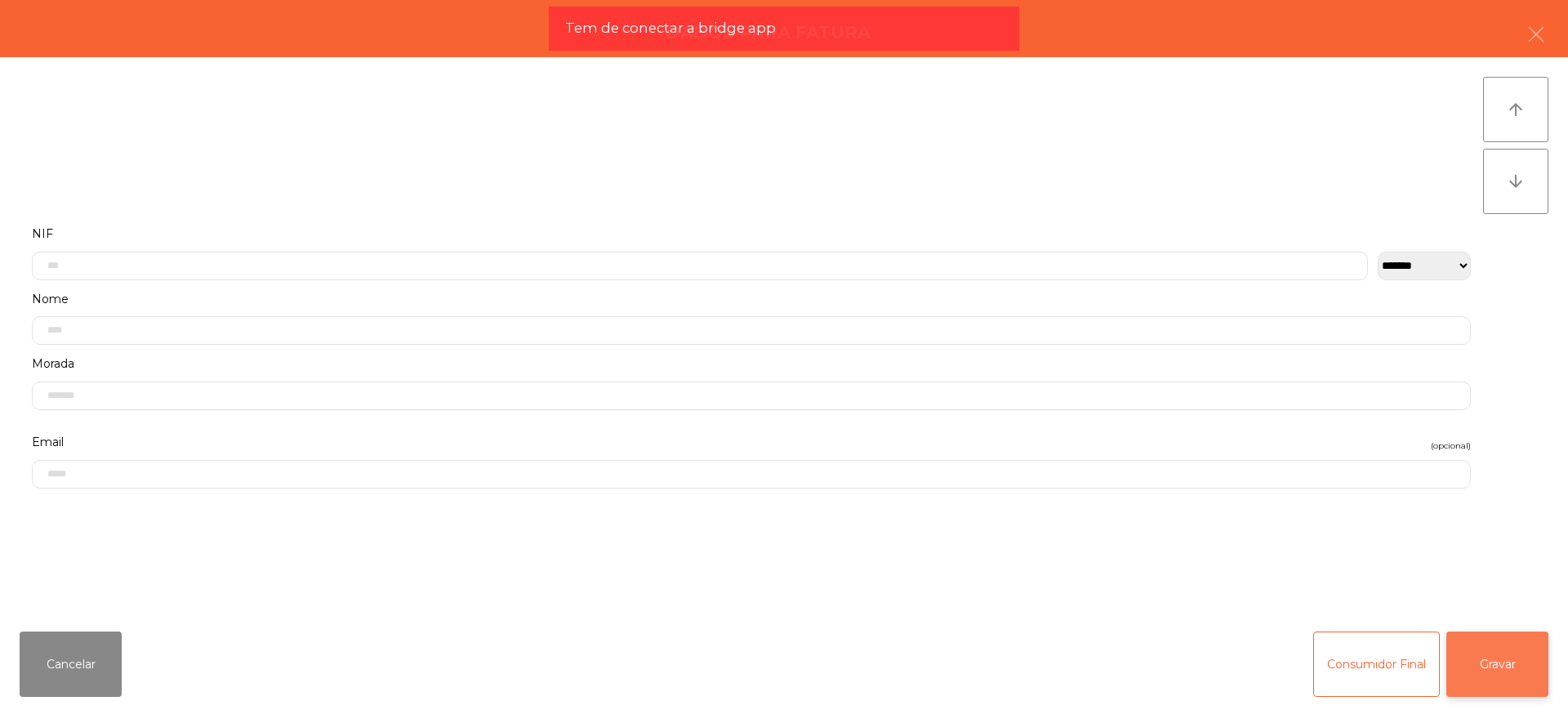
click at [1508, 662] on button "Gravar" at bounding box center [1497, 664] width 102 height 66
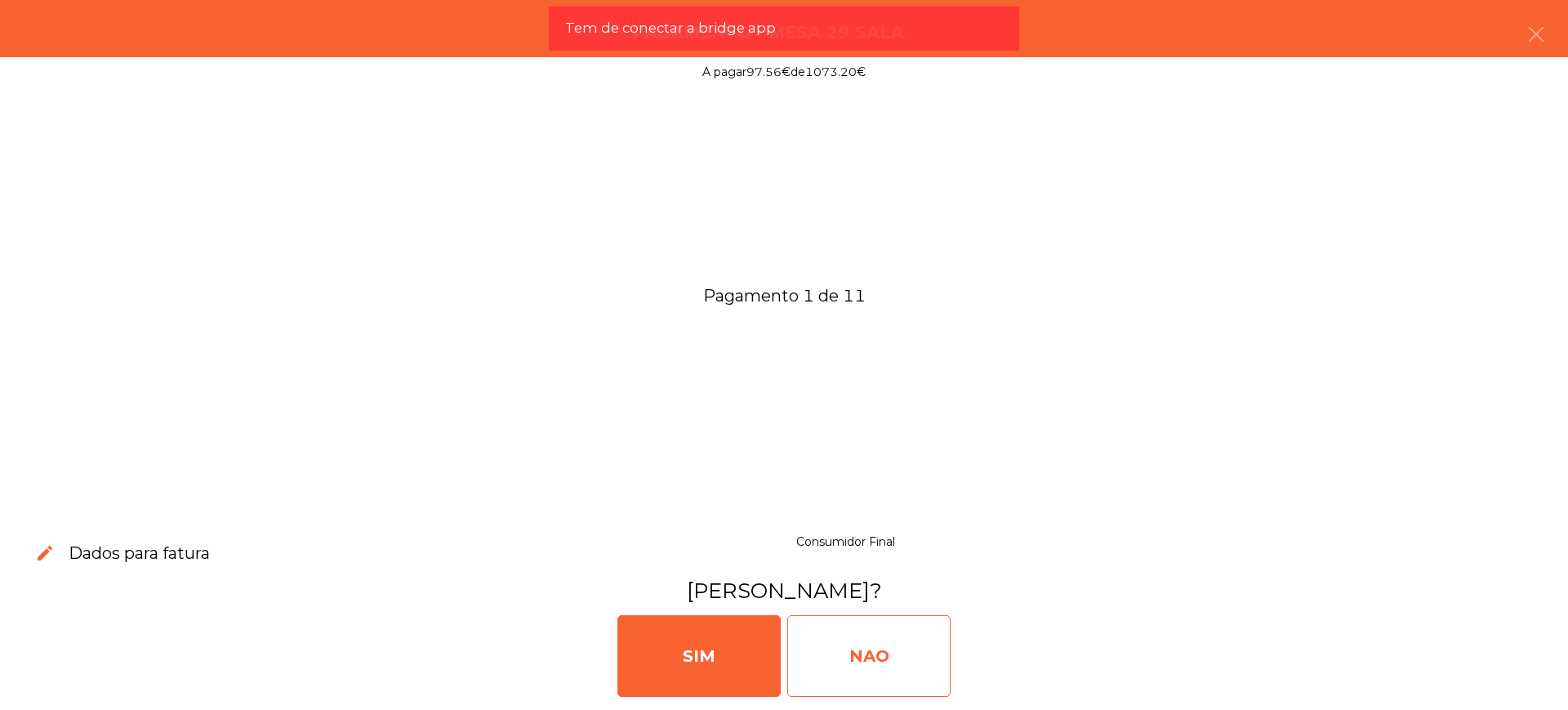
click at [875, 662] on div "NAO" at bounding box center [869, 656] width 163 height 82
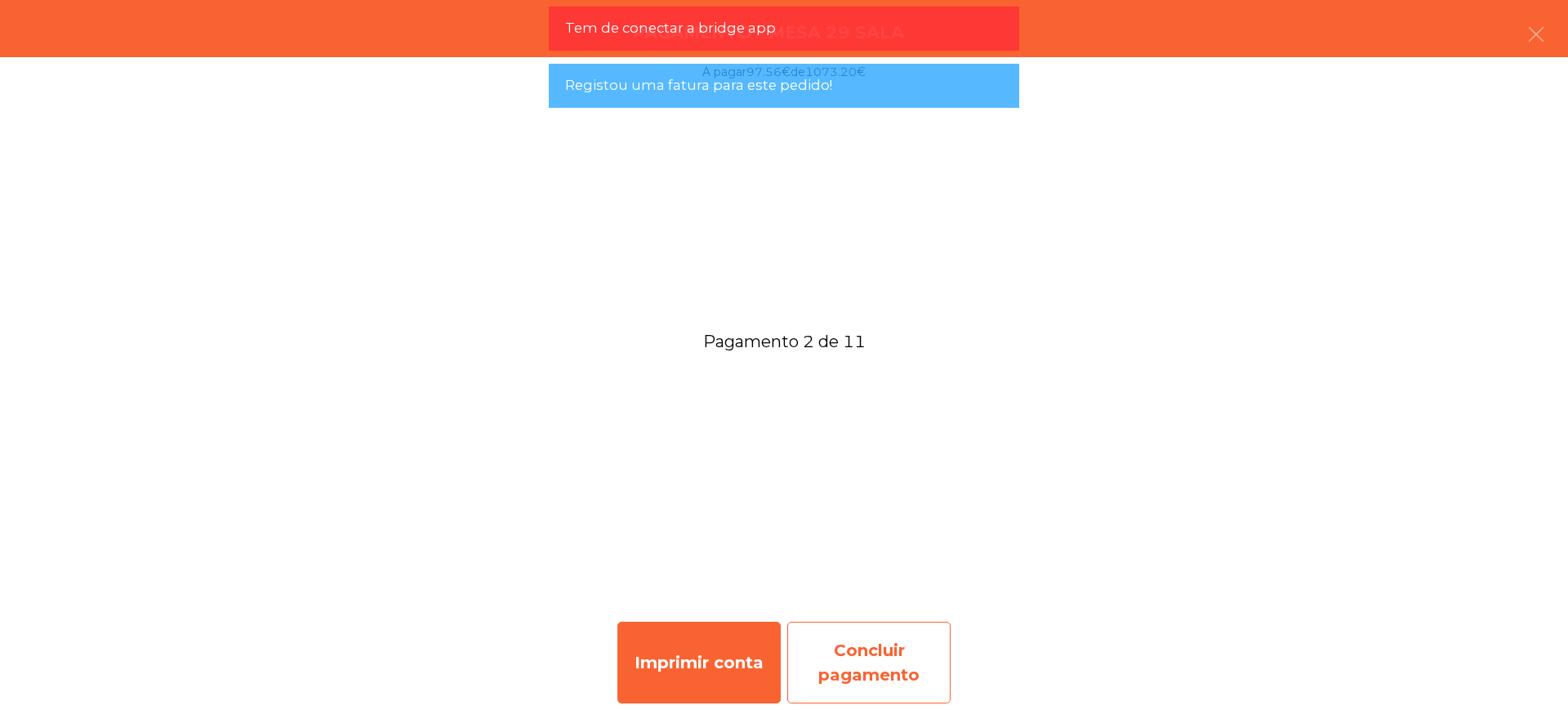
click at [878, 666] on div "Concluir pagamento" at bounding box center [869, 662] width 163 height 82
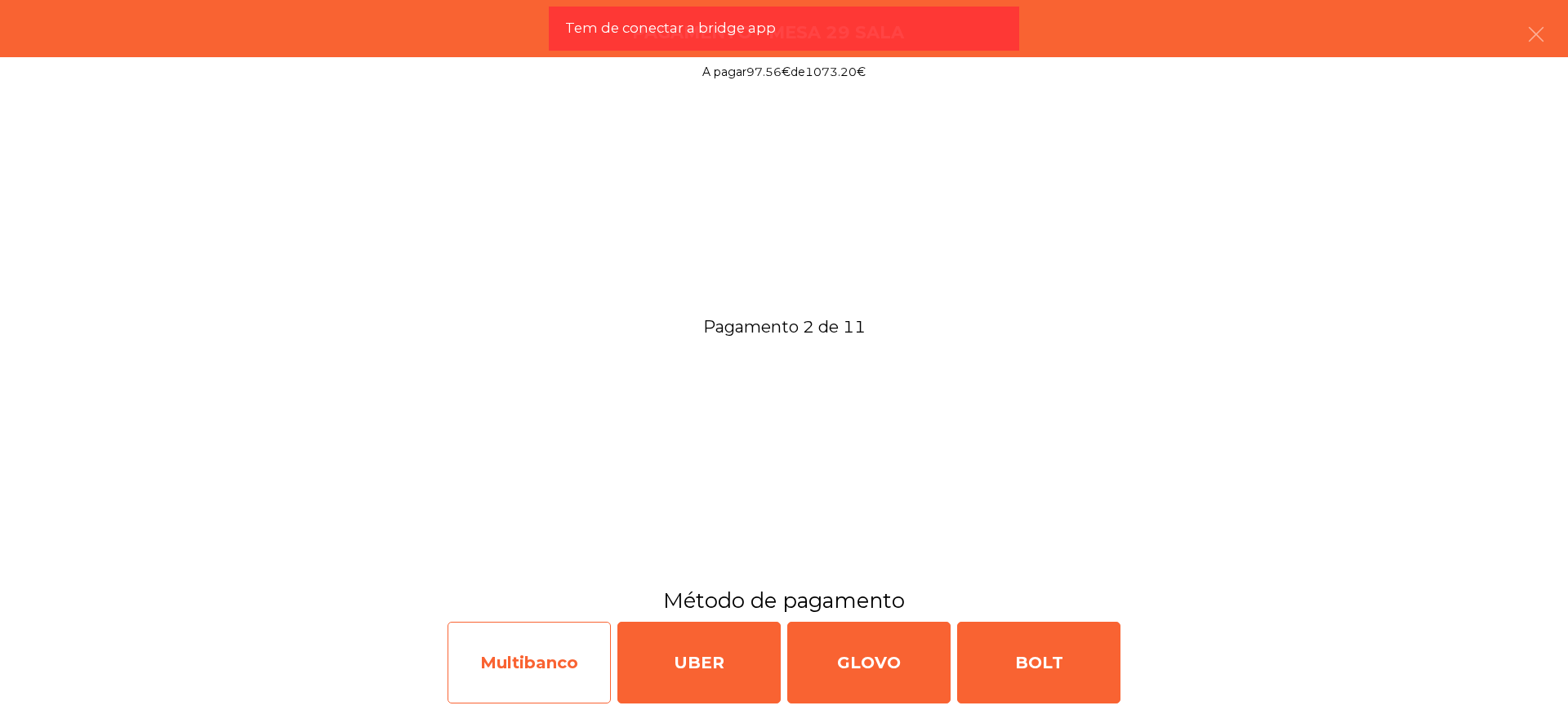
click at [558, 671] on div "Multibanco" at bounding box center [529, 662] width 163 height 82
select select "**"
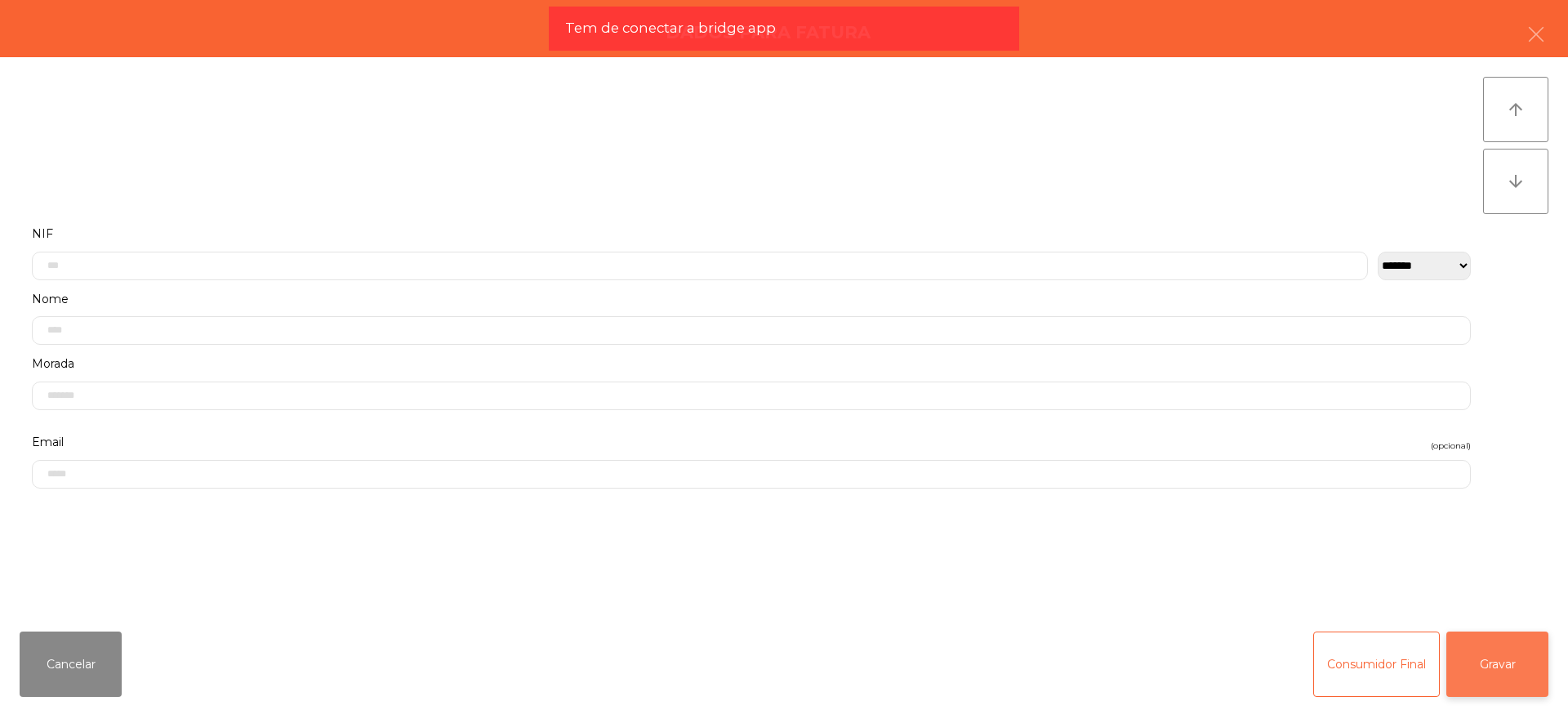
click at [1473, 668] on button "Gravar" at bounding box center [1497, 664] width 102 height 66
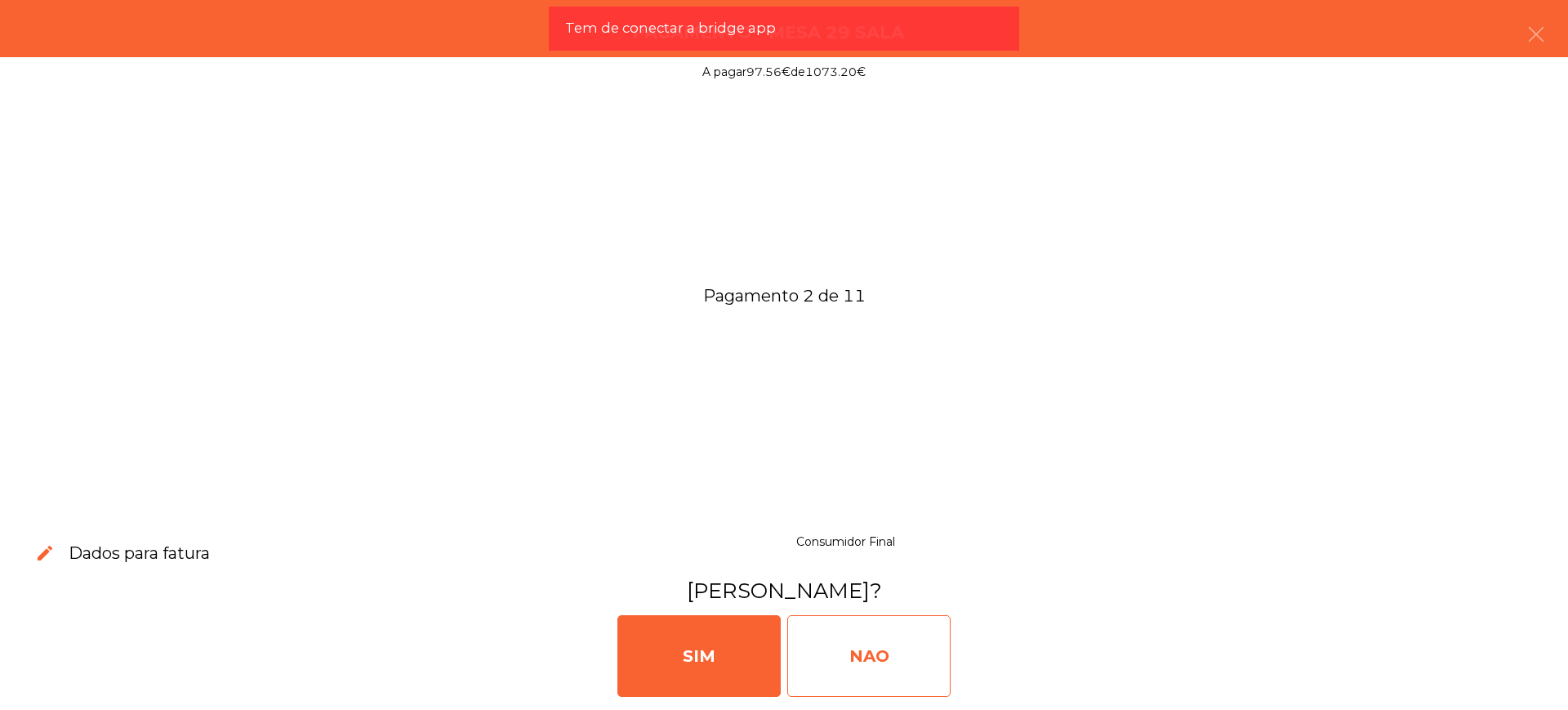
click at [908, 653] on div "NAO" at bounding box center [869, 656] width 163 height 82
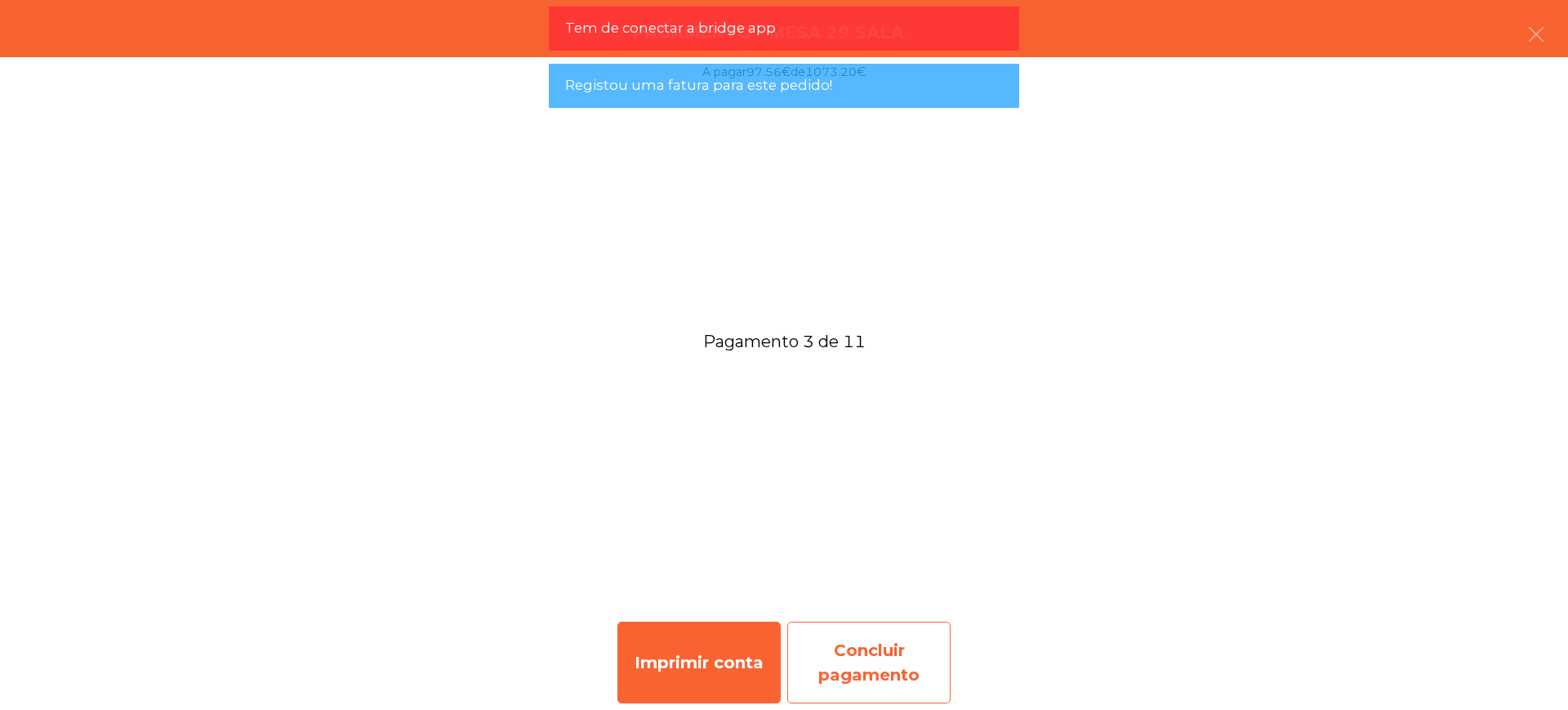
click at [841, 639] on div "Concluir pagamento" at bounding box center [869, 662] width 163 height 82
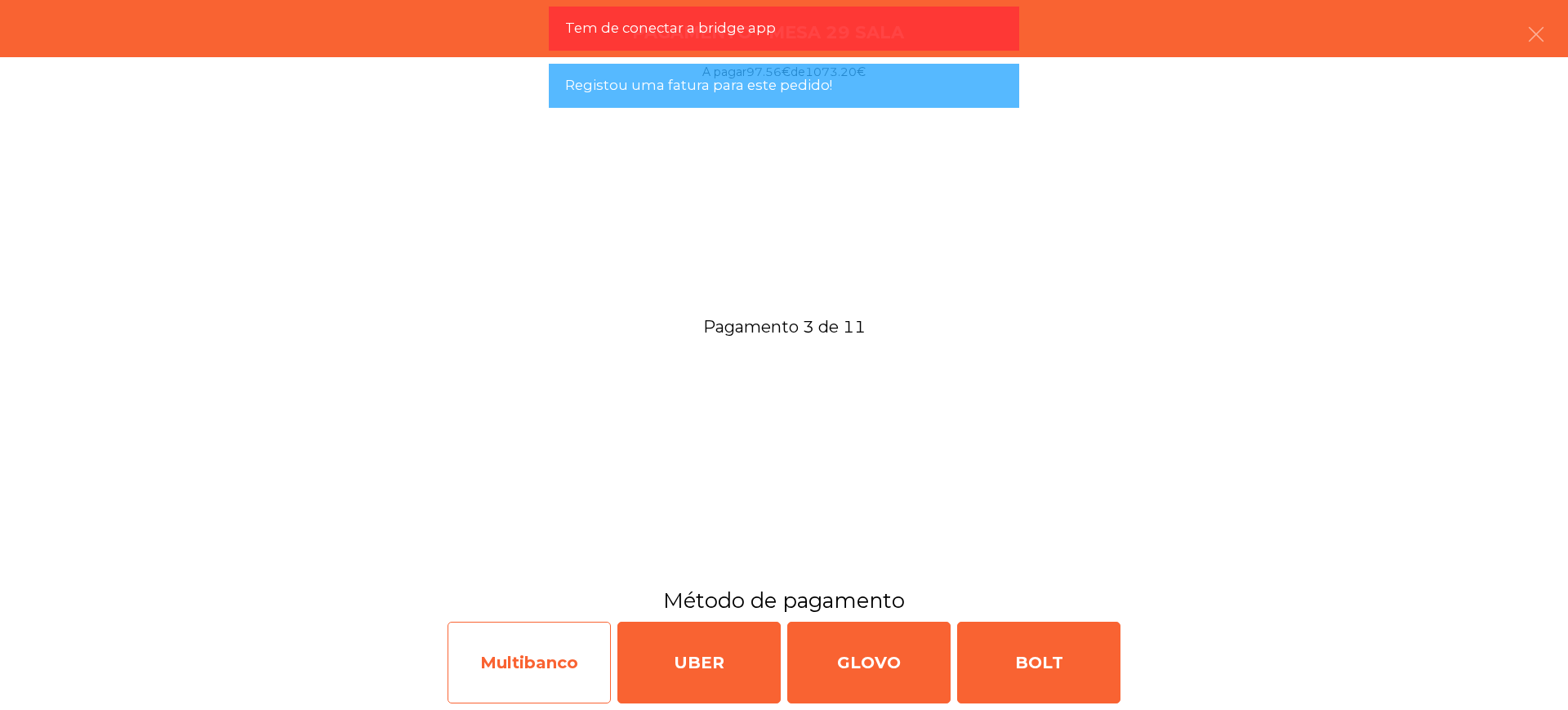
click at [523, 649] on div "Multibanco" at bounding box center [529, 662] width 163 height 82
select select "**"
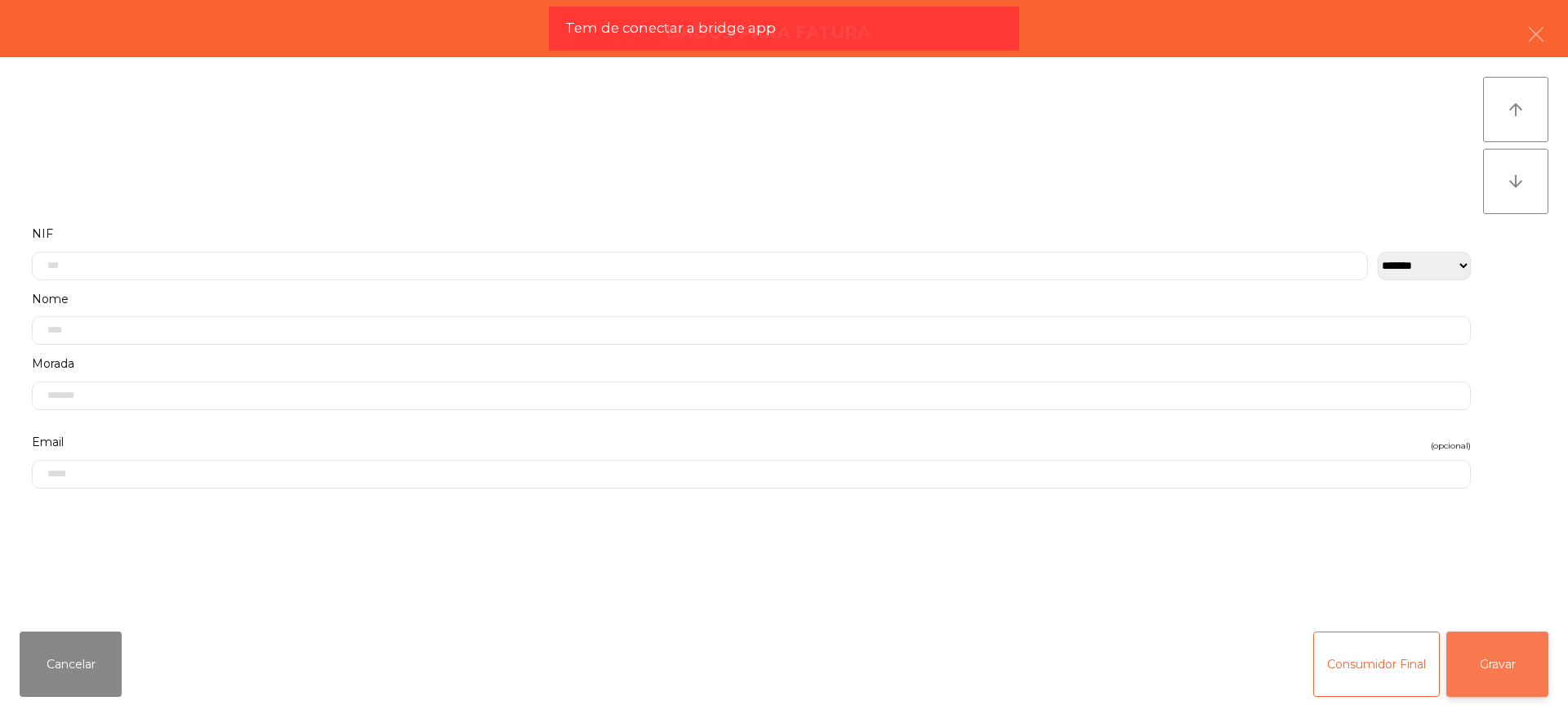
click at [1472, 653] on button "Gravar" at bounding box center [1497, 664] width 102 height 66
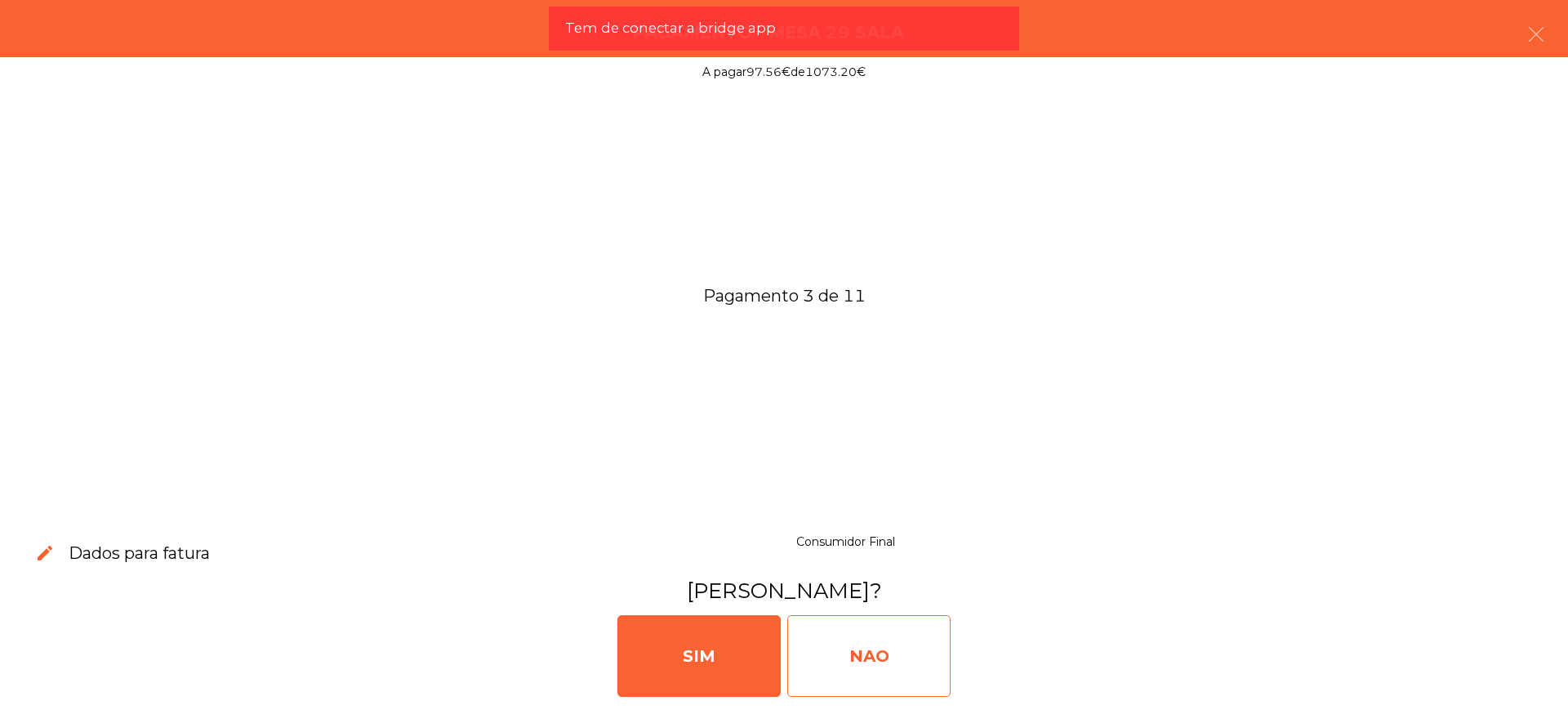
click at [894, 653] on div "NAO" at bounding box center [869, 656] width 163 height 82
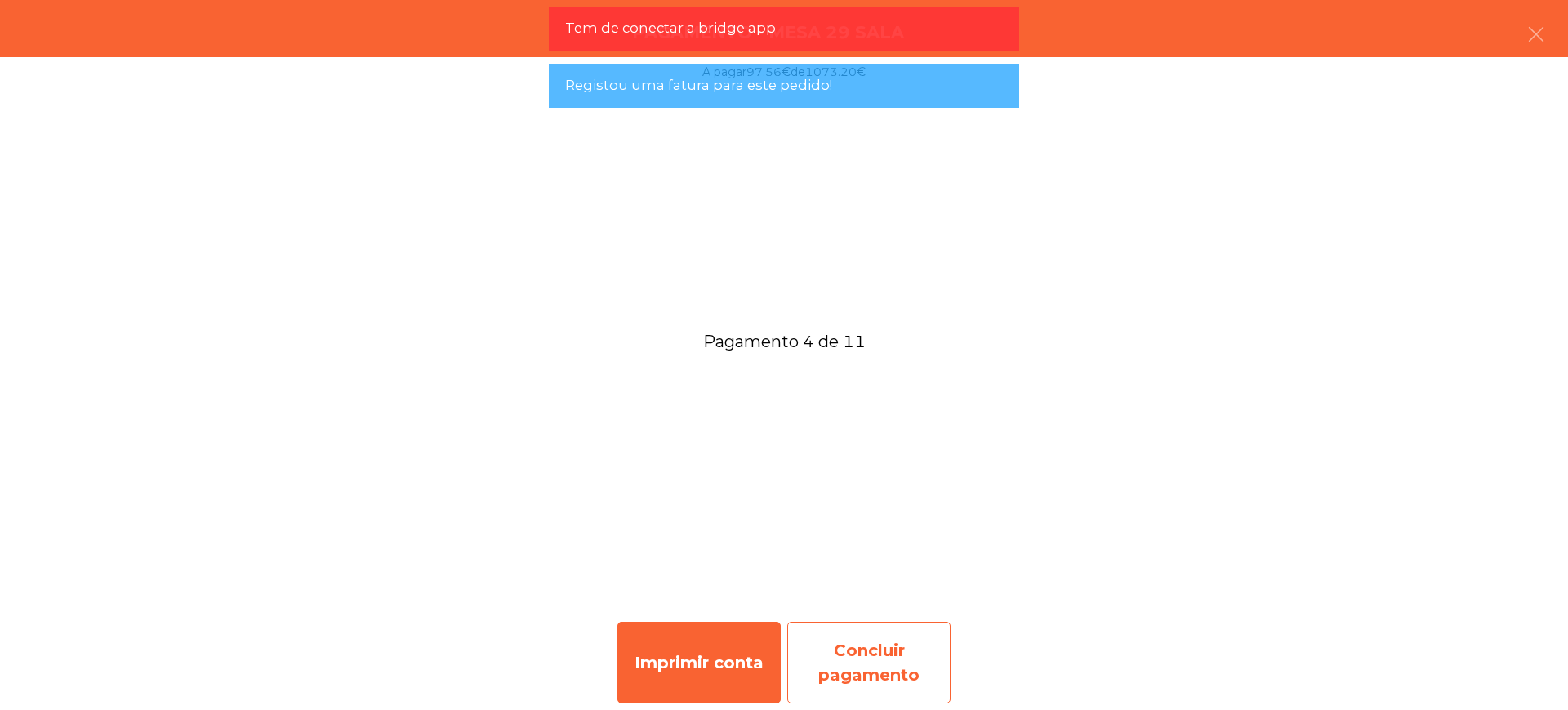
click at [874, 648] on div "Concluir pagamento" at bounding box center [869, 662] width 163 height 82
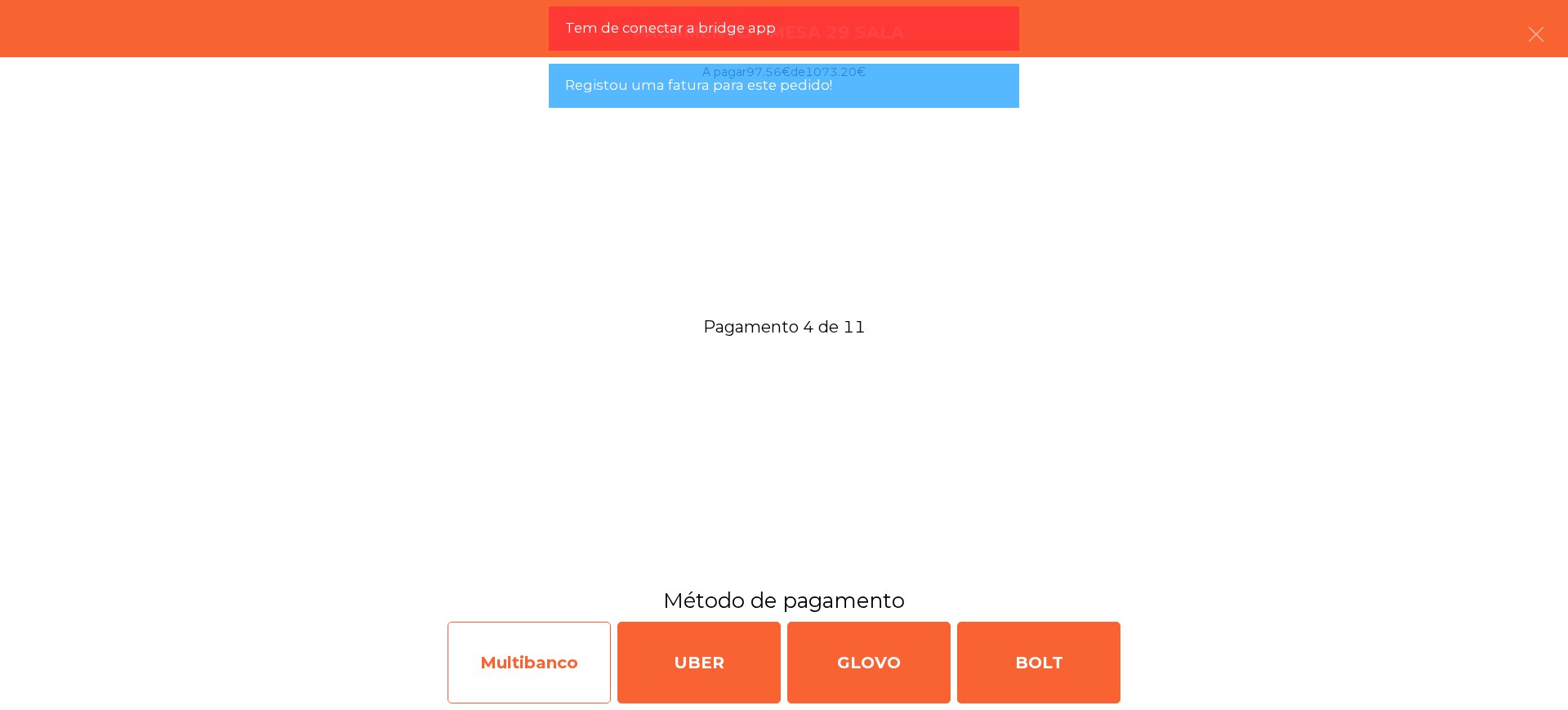
click at [539, 649] on div "Multibanco" at bounding box center [529, 662] width 163 height 82
select select "**"
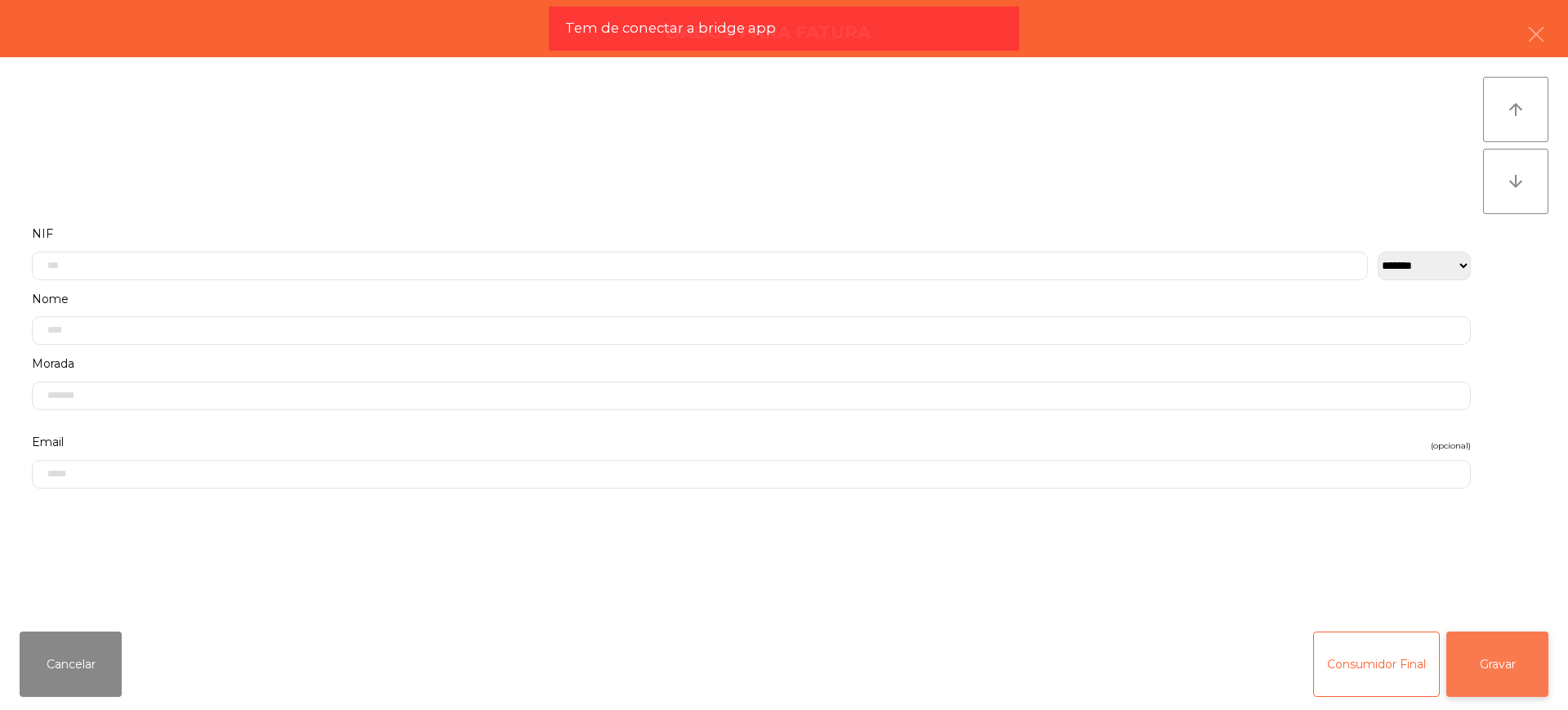
click at [1509, 671] on button "Gravar" at bounding box center [1497, 664] width 102 height 66
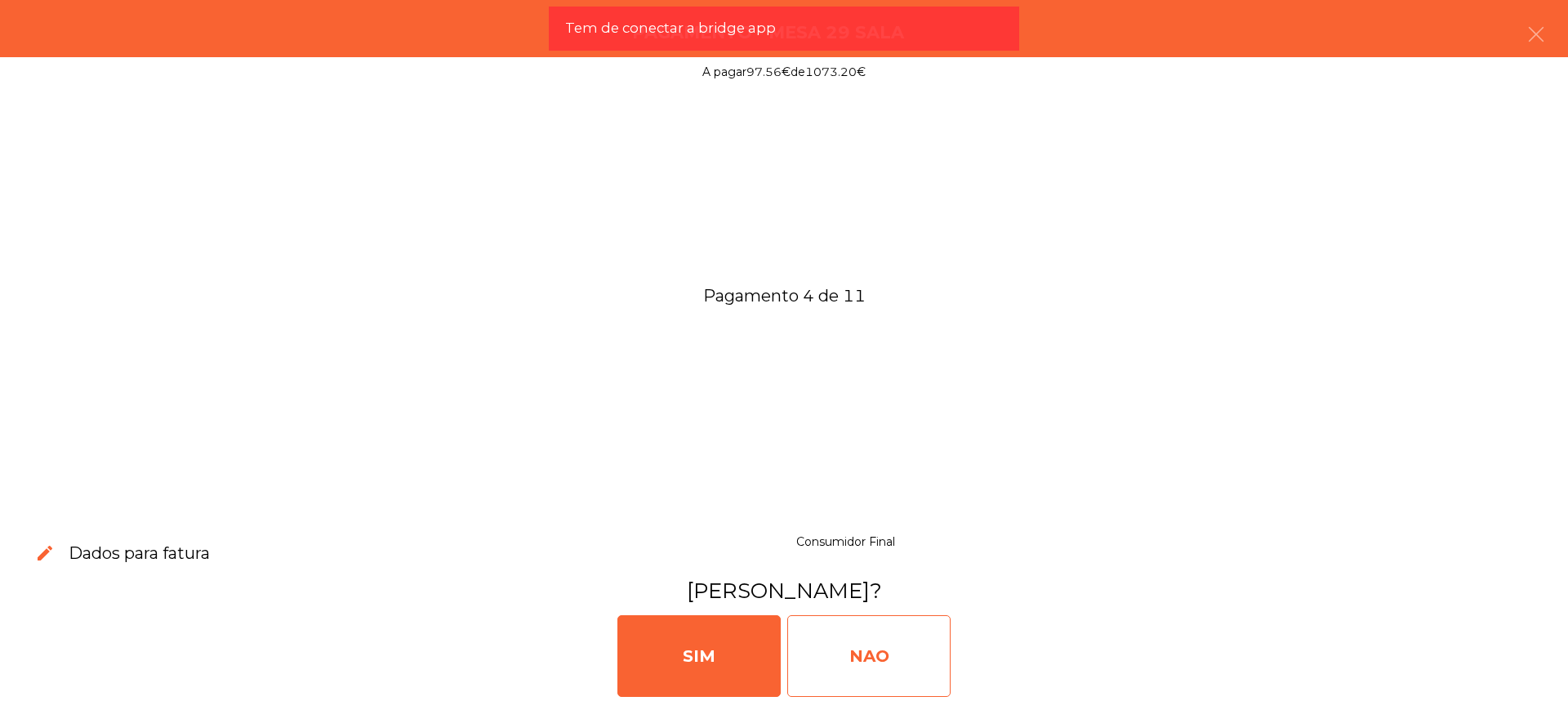
click at [908, 661] on div "NAO" at bounding box center [869, 656] width 163 height 82
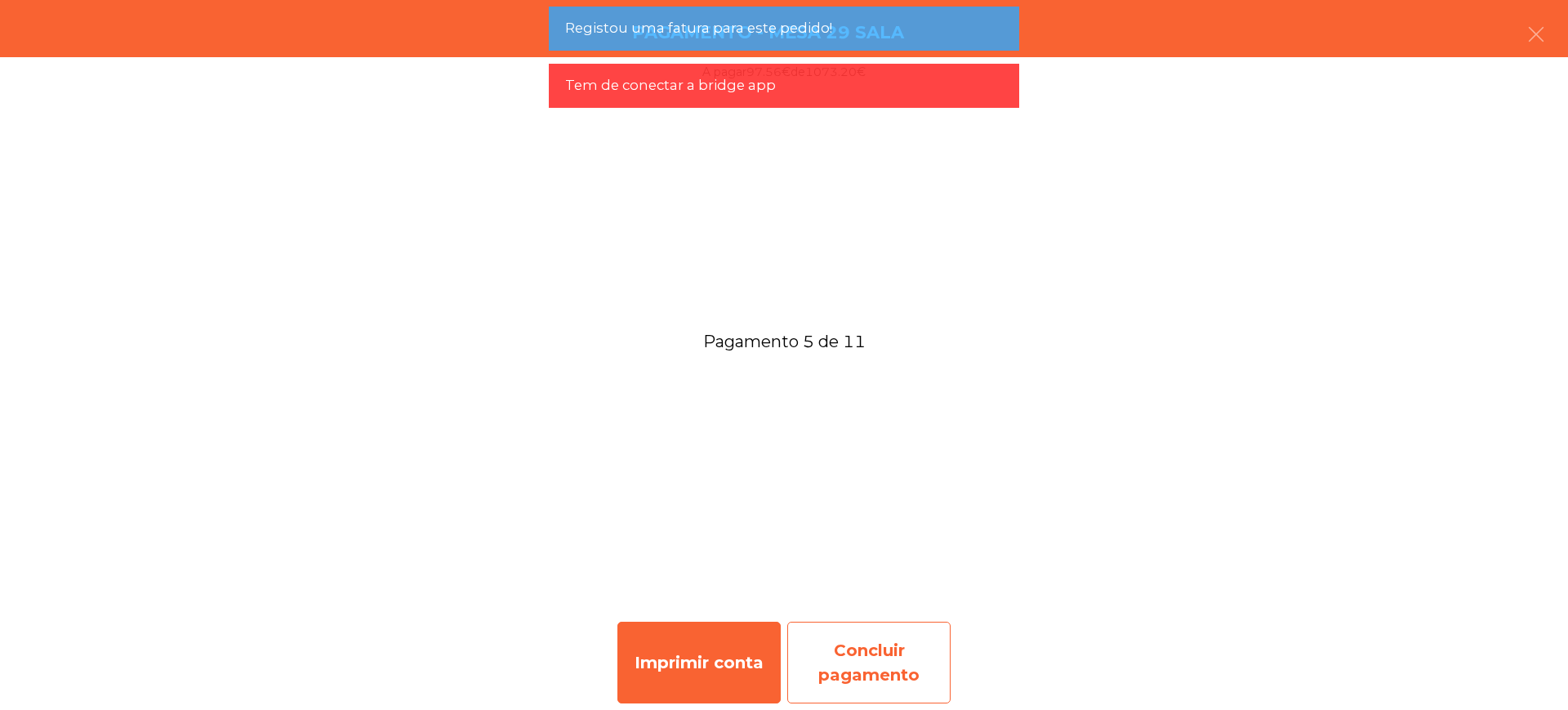
click at [878, 645] on div "Concluir pagamento" at bounding box center [869, 662] width 163 height 82
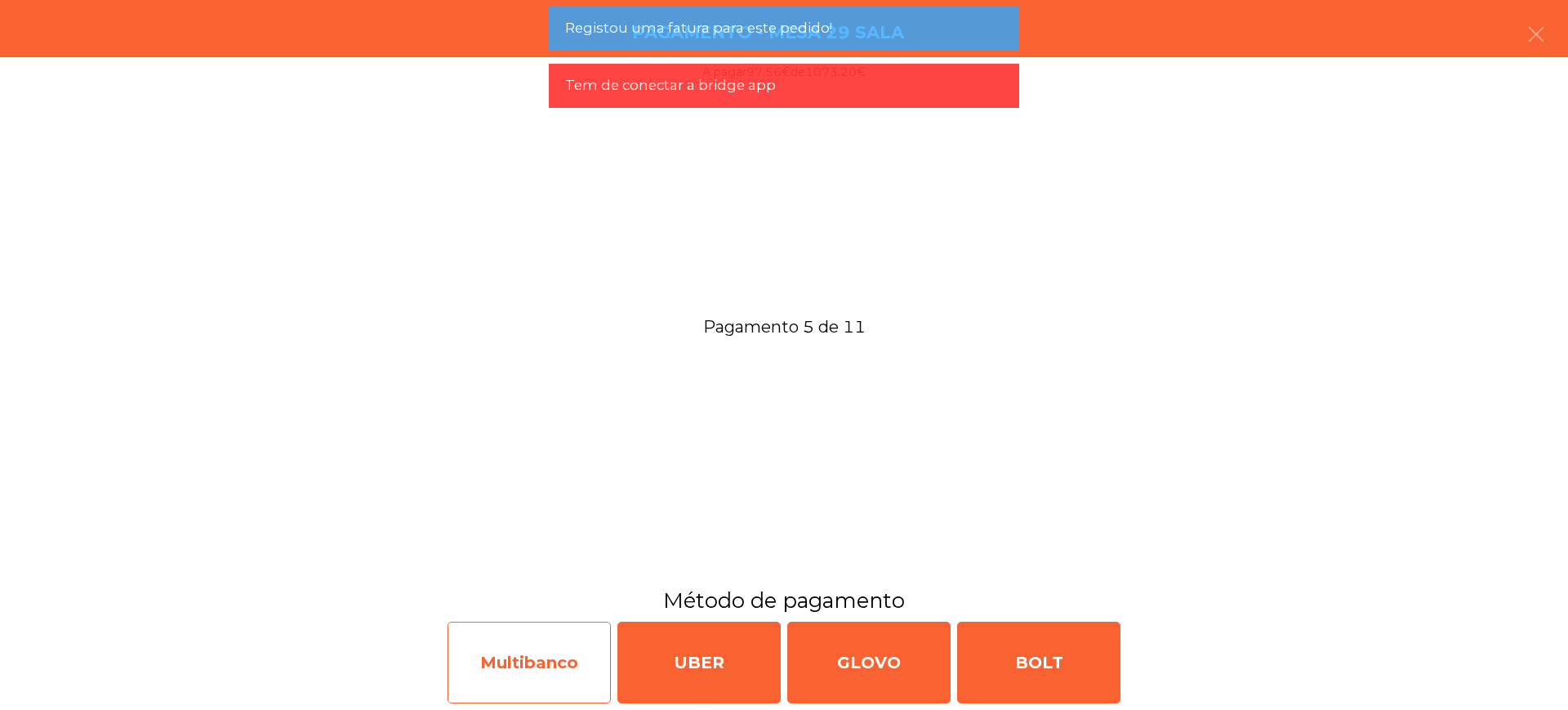
click at [549, 645] on div "Multibanco" at bounding box center [529, 662] width 163 height 82
select select "**"
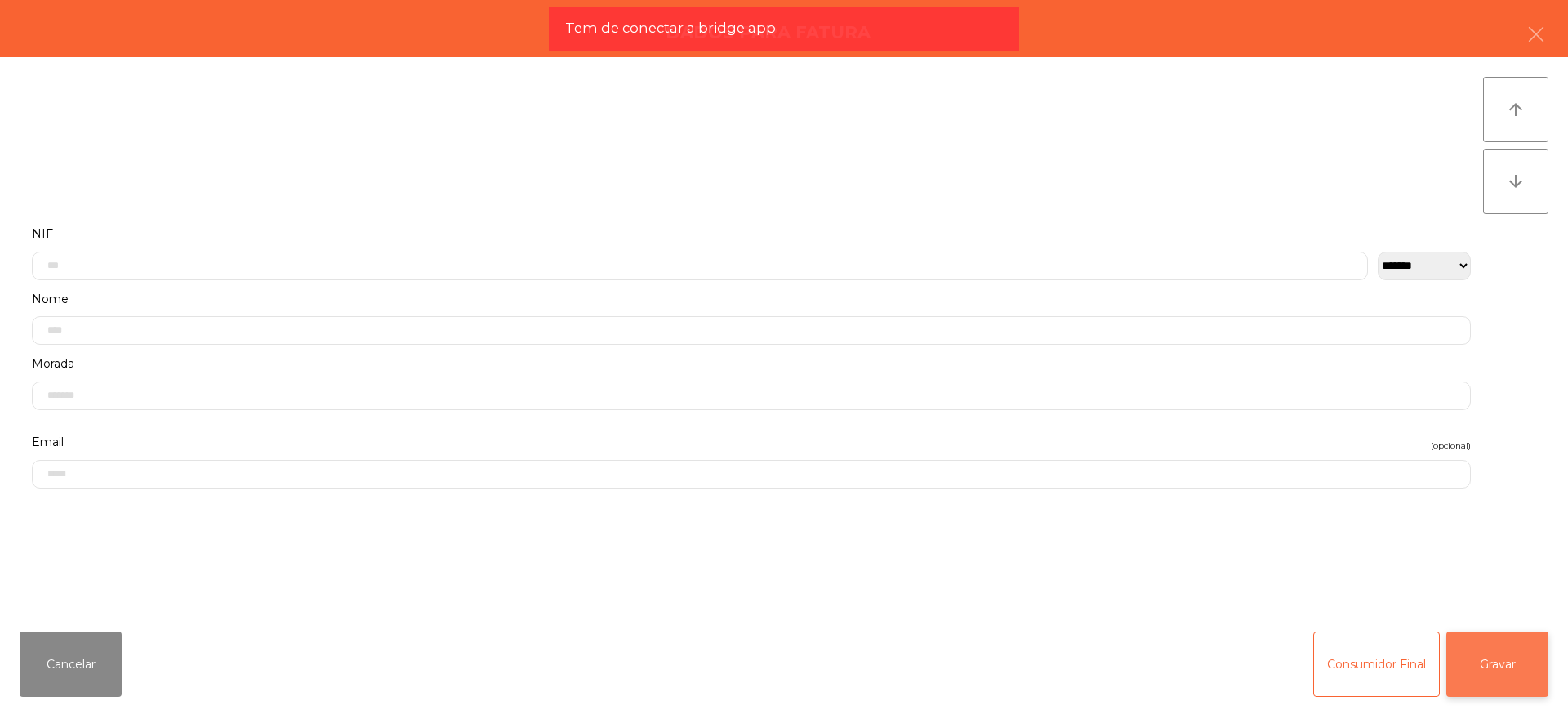
click at [1490, 671] on button "Gravar" at bounding box center [1497, 664] width 102 height 66
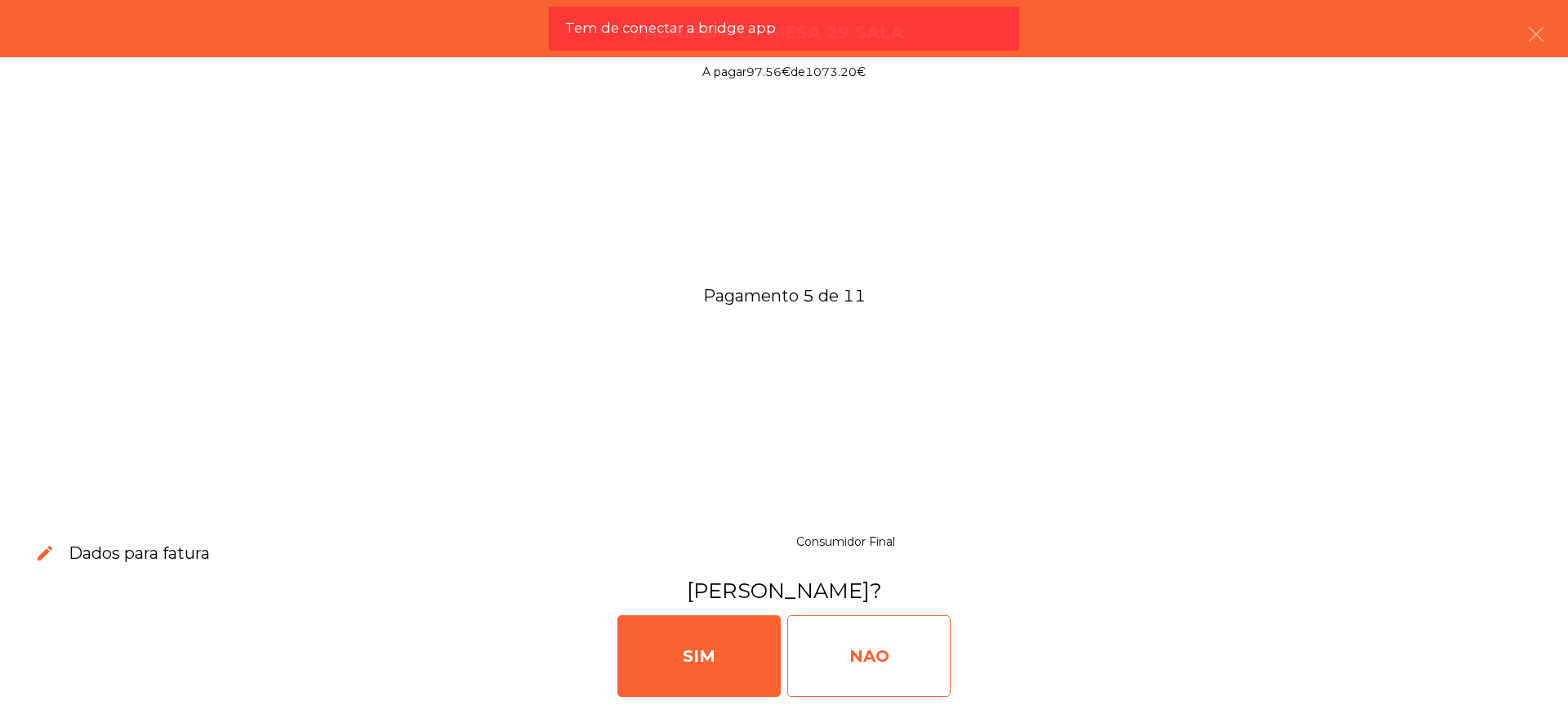
click at [834, 644] on div "NAO" at bounding box center [869, 656] width 163 height 82
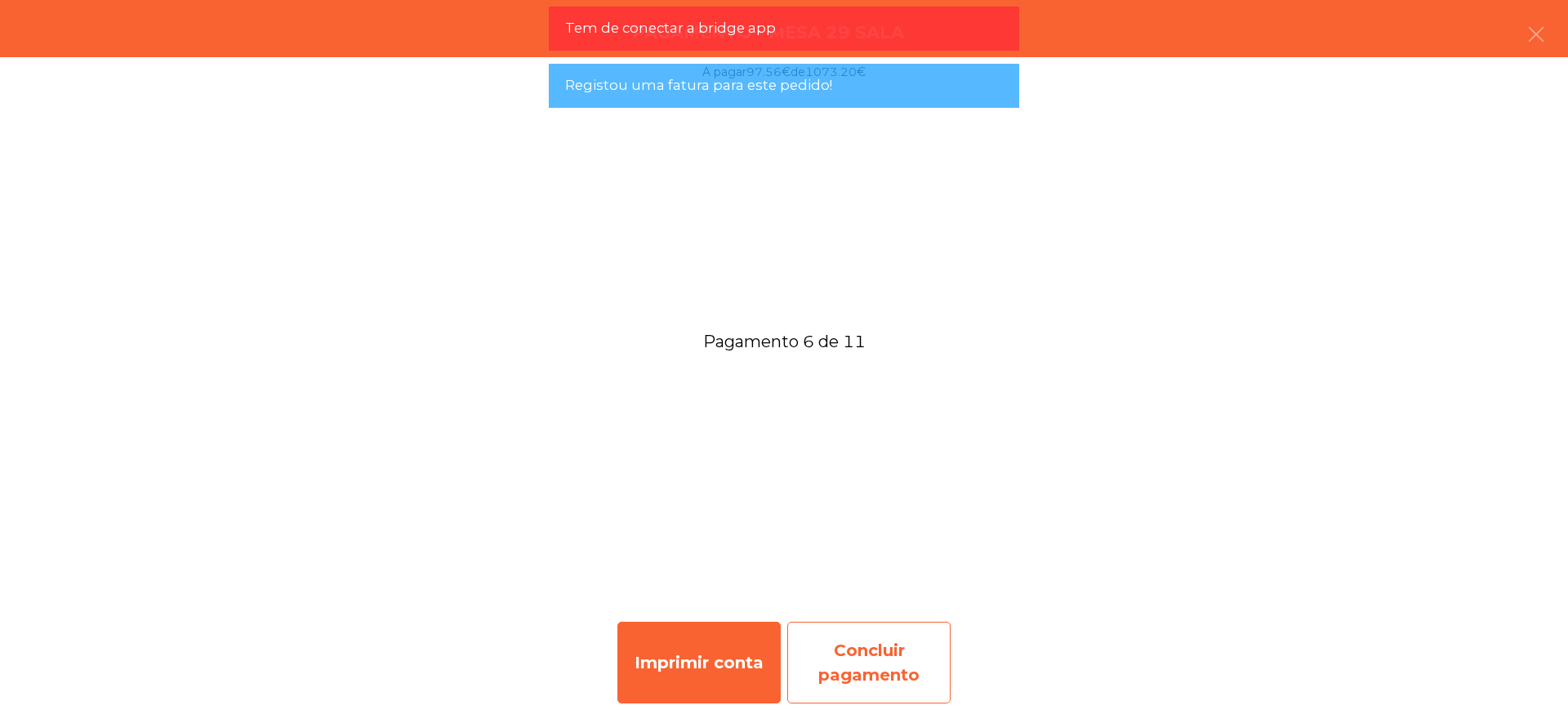
click at [907, 662] on div "Concluir pagamento" at bounding box center [869, 662] width 163 height 82
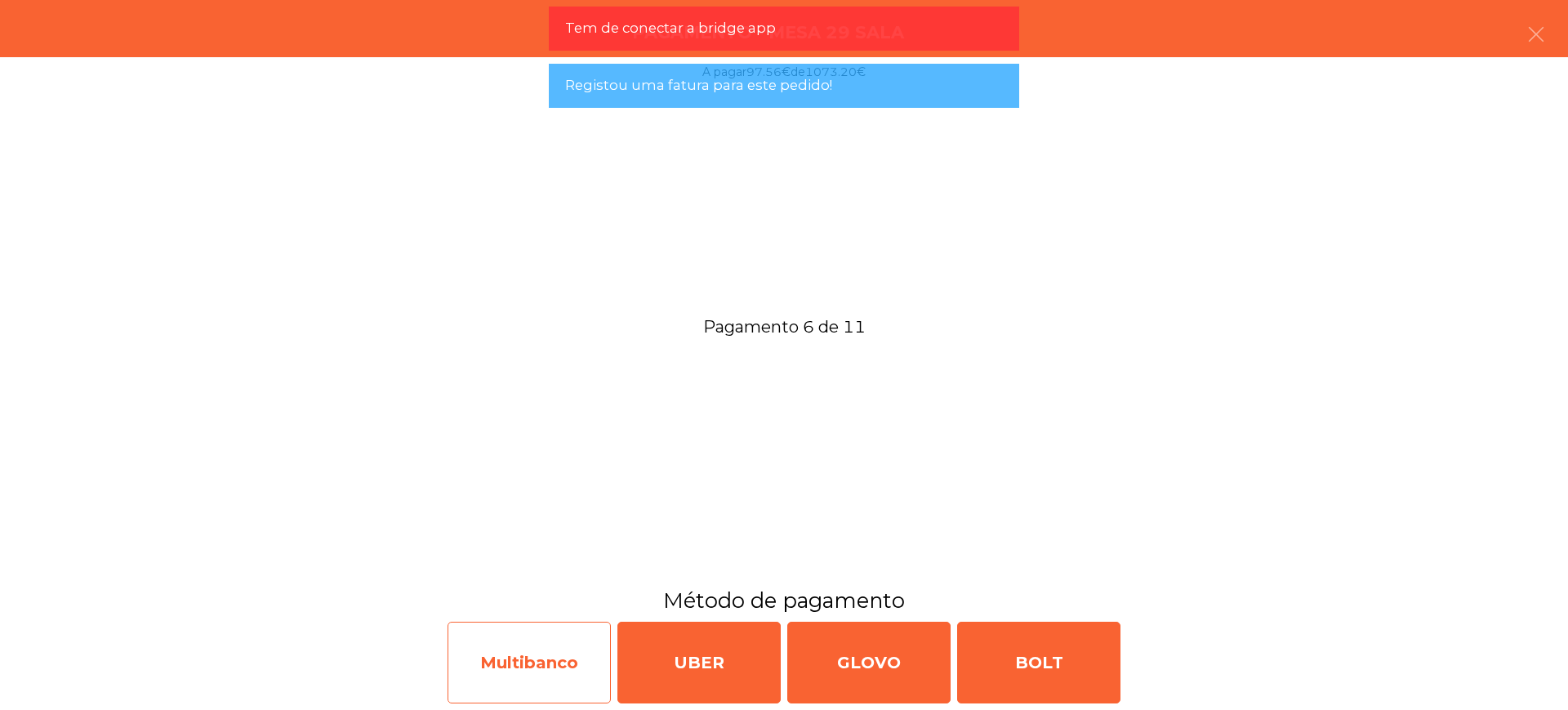
click at [530, 651] on div "Multibanco" at bounding box center [529, 662] width 163 height 82
select select "**"
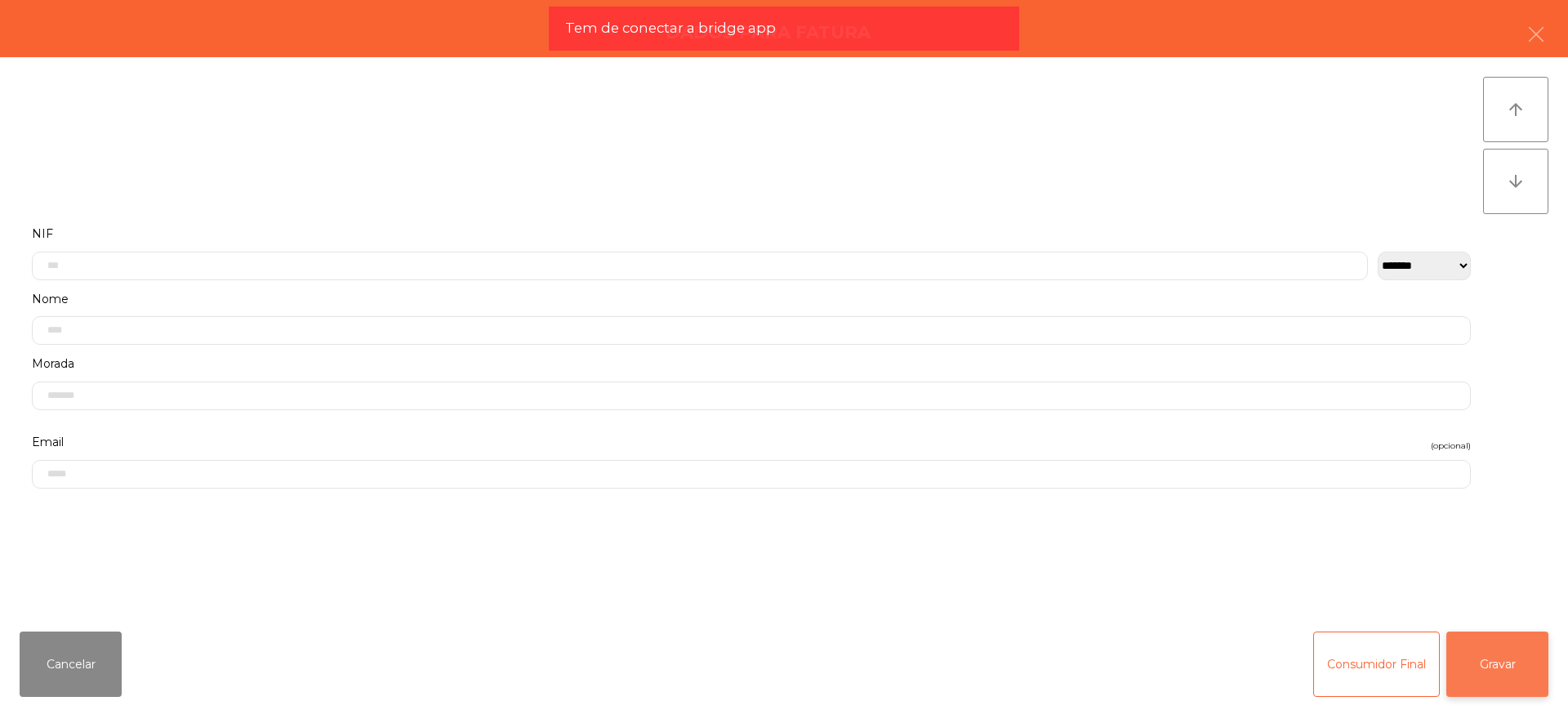
click at [1511, 663] on button "Gravar" at bounding box center [1497, 664] width 102 height 66
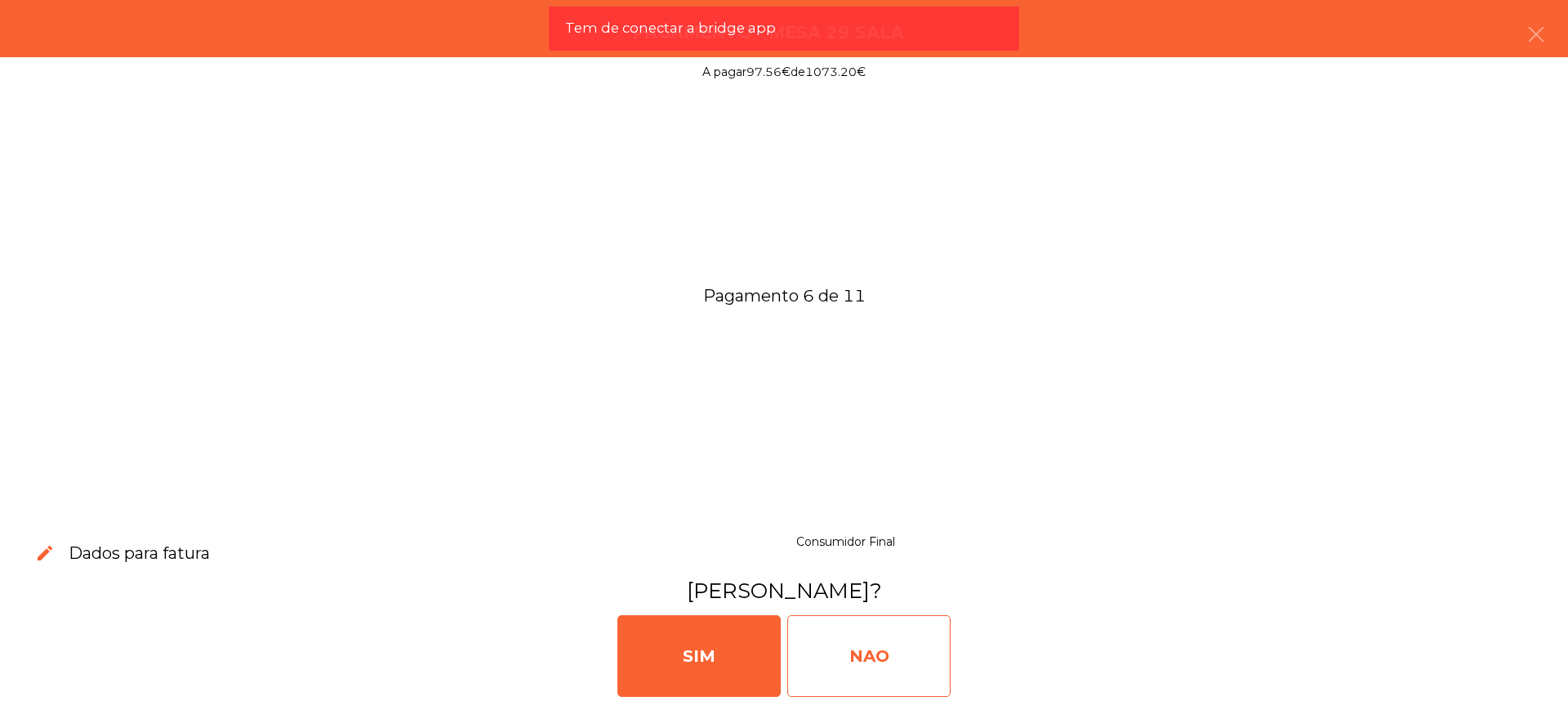
click at [823, 639] on div "NAO" at bounding box center [869, 656] width 163 height 82
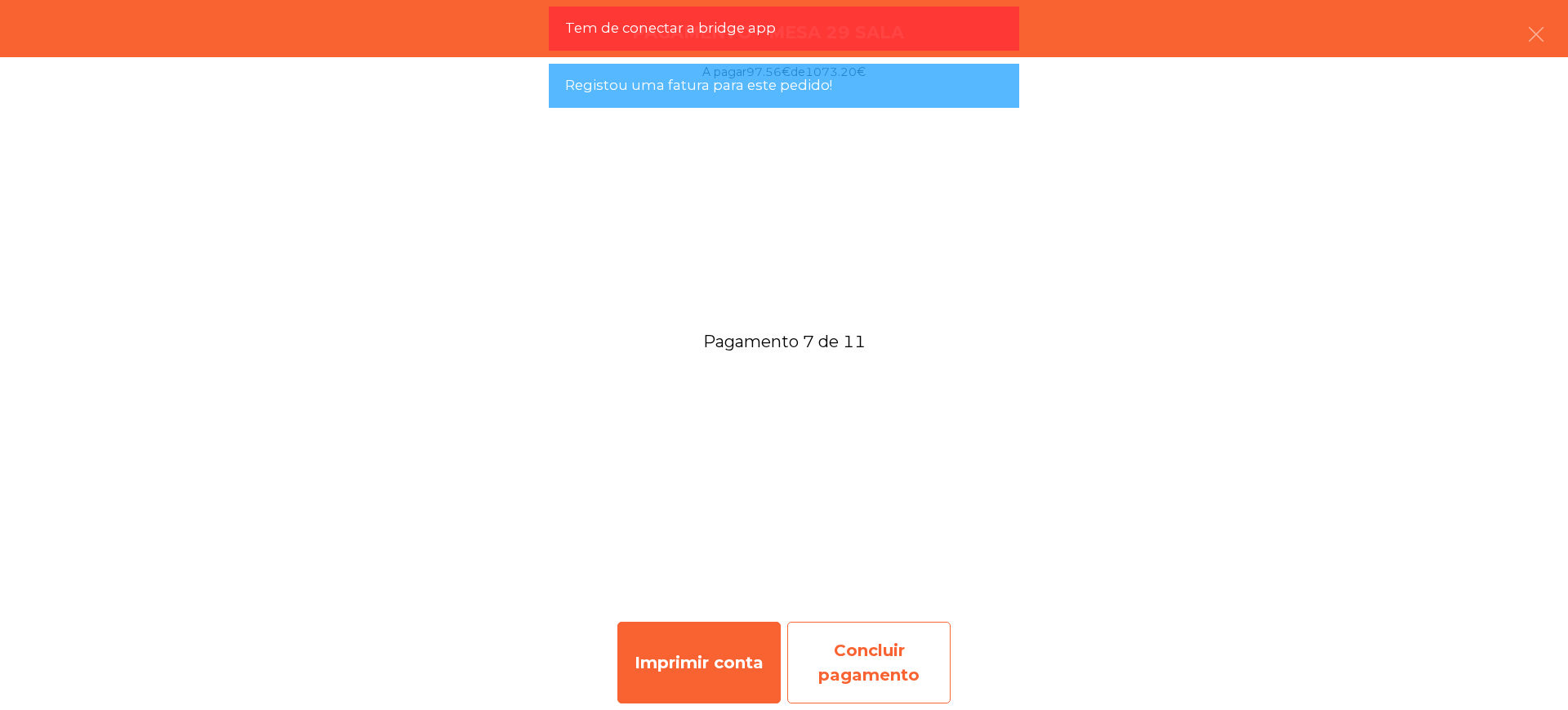
click at [881, 655] on div "Concluir pagamento" at bounding box center [869, 662] width 163 height 82
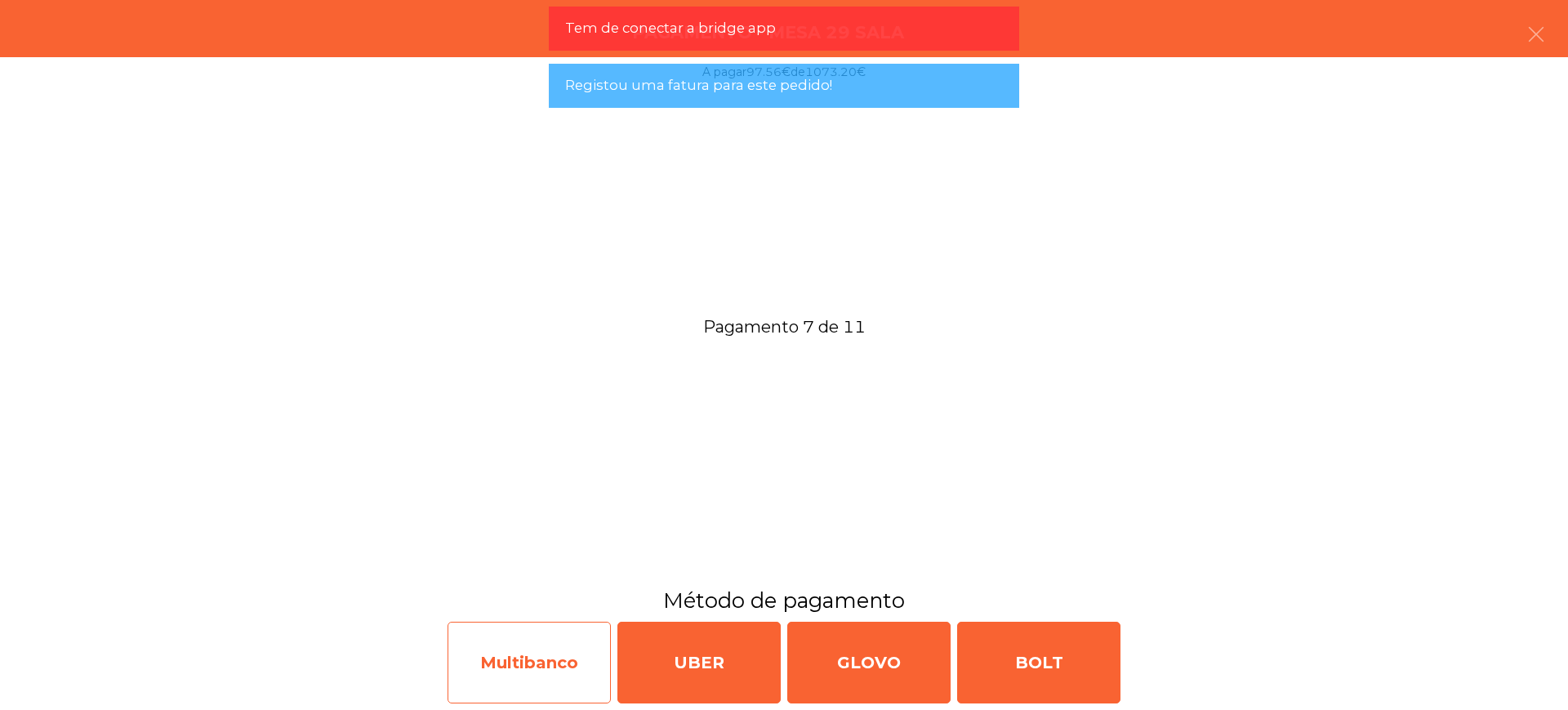
click at [590, 658] on div "Multibanco" at bounding box center [529, 662] width 163 height 82
select select "**"
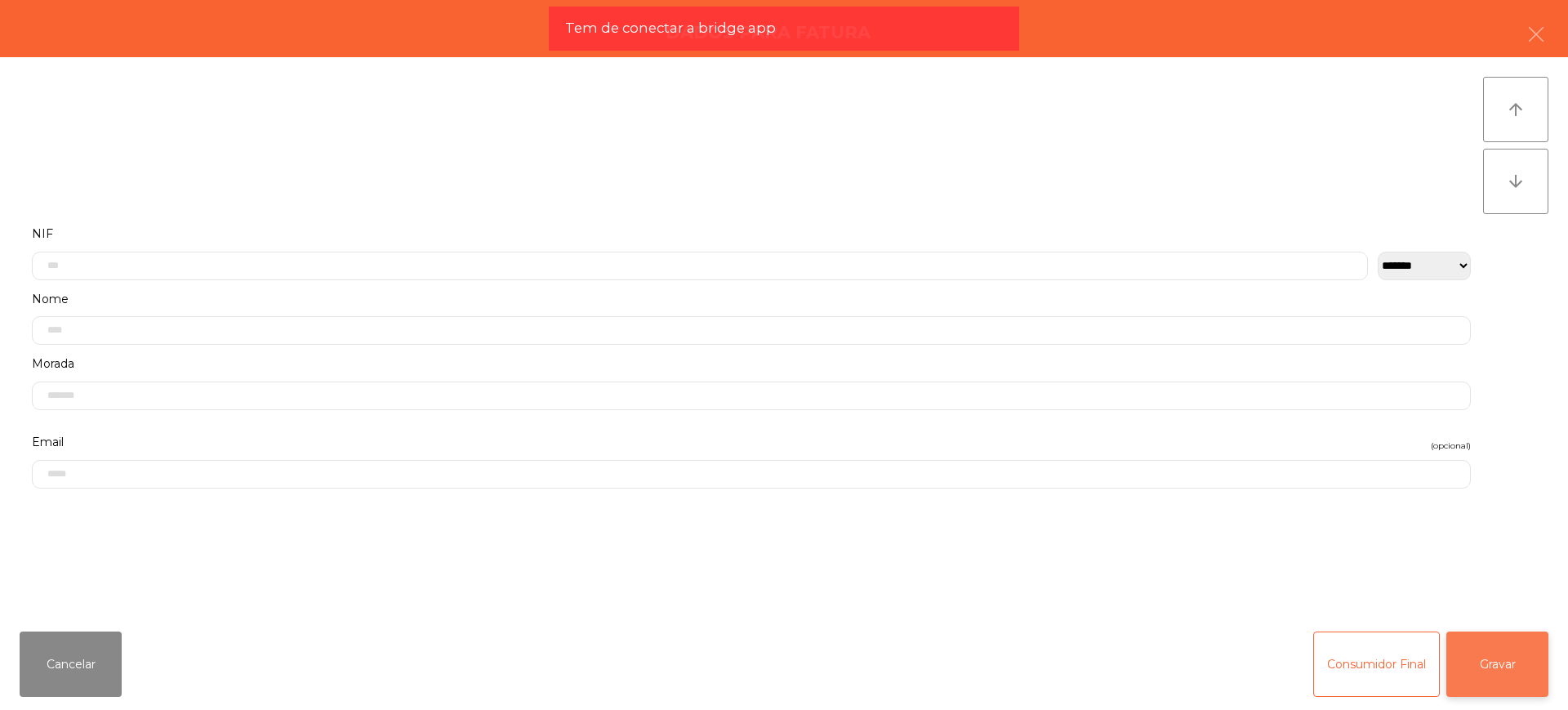
click at [1470, 654] on button "Gravar" at bounding box center [1497, 664] width 102 height 66
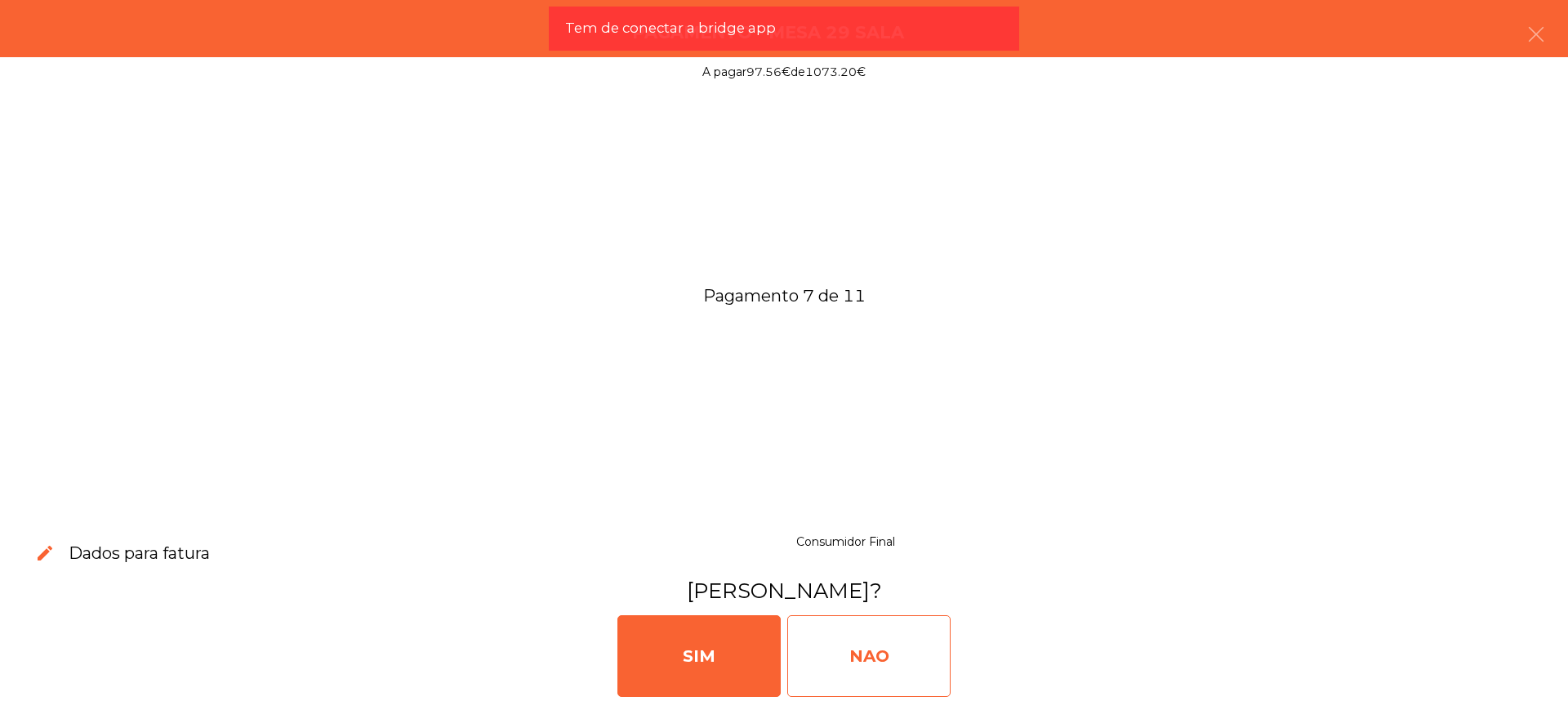
click at [907, 663] on div "NAO" at bounding box center [869, 656] width 163 height 82
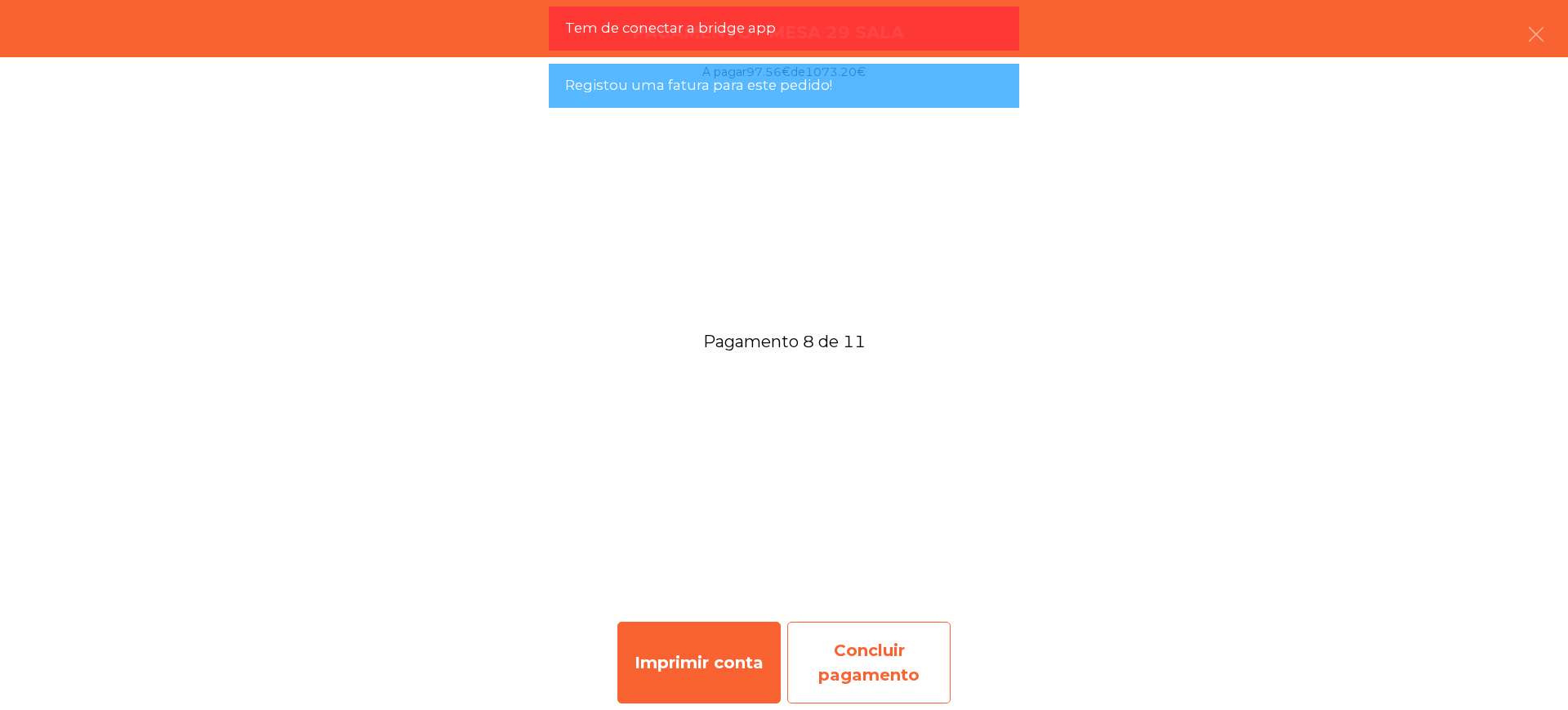
click at [887, 653] on div "Concluir pagamento" at bounding box center [869, 662] width 163 height 82
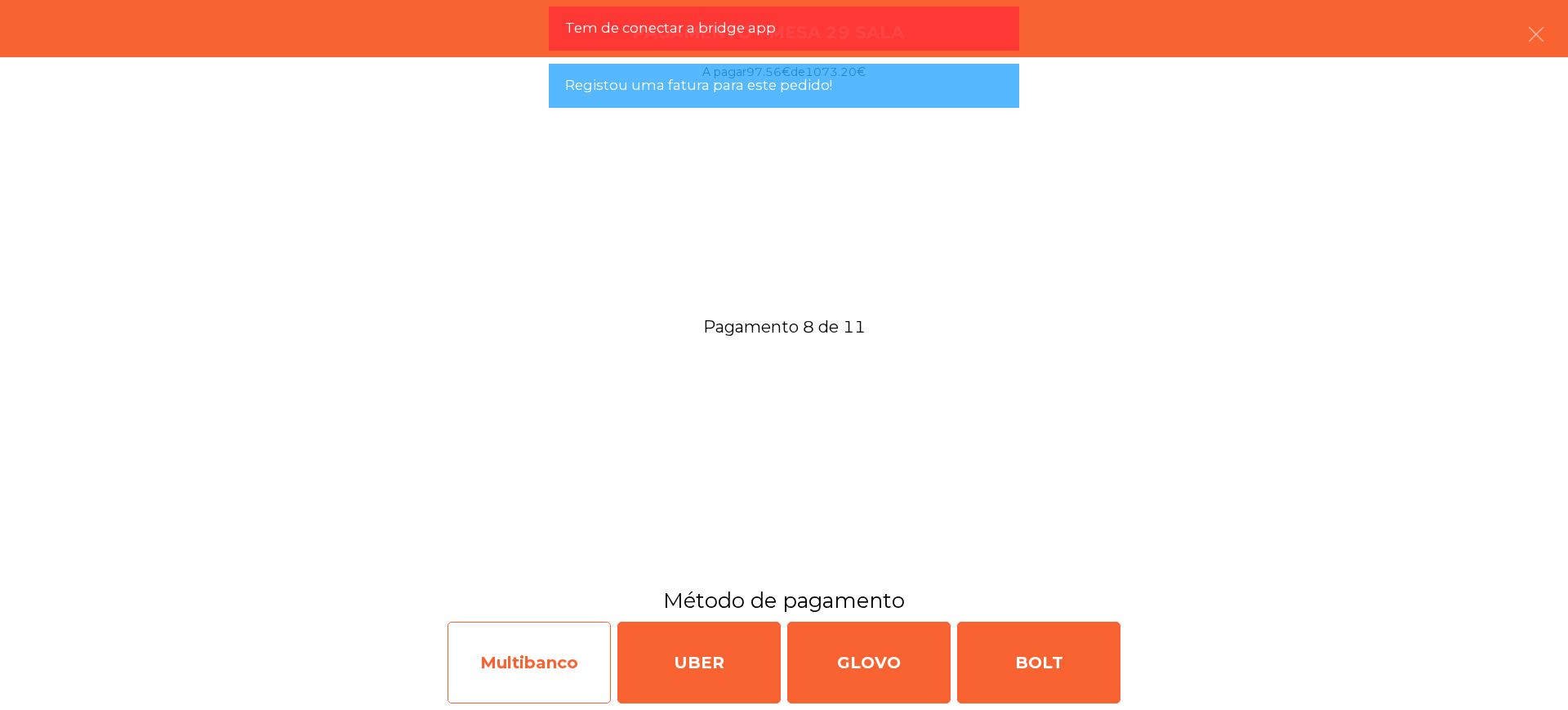
click at [564, 655] on div "Multibanco" at bounding box center [529, 662] width 163 height 82
select select "**"
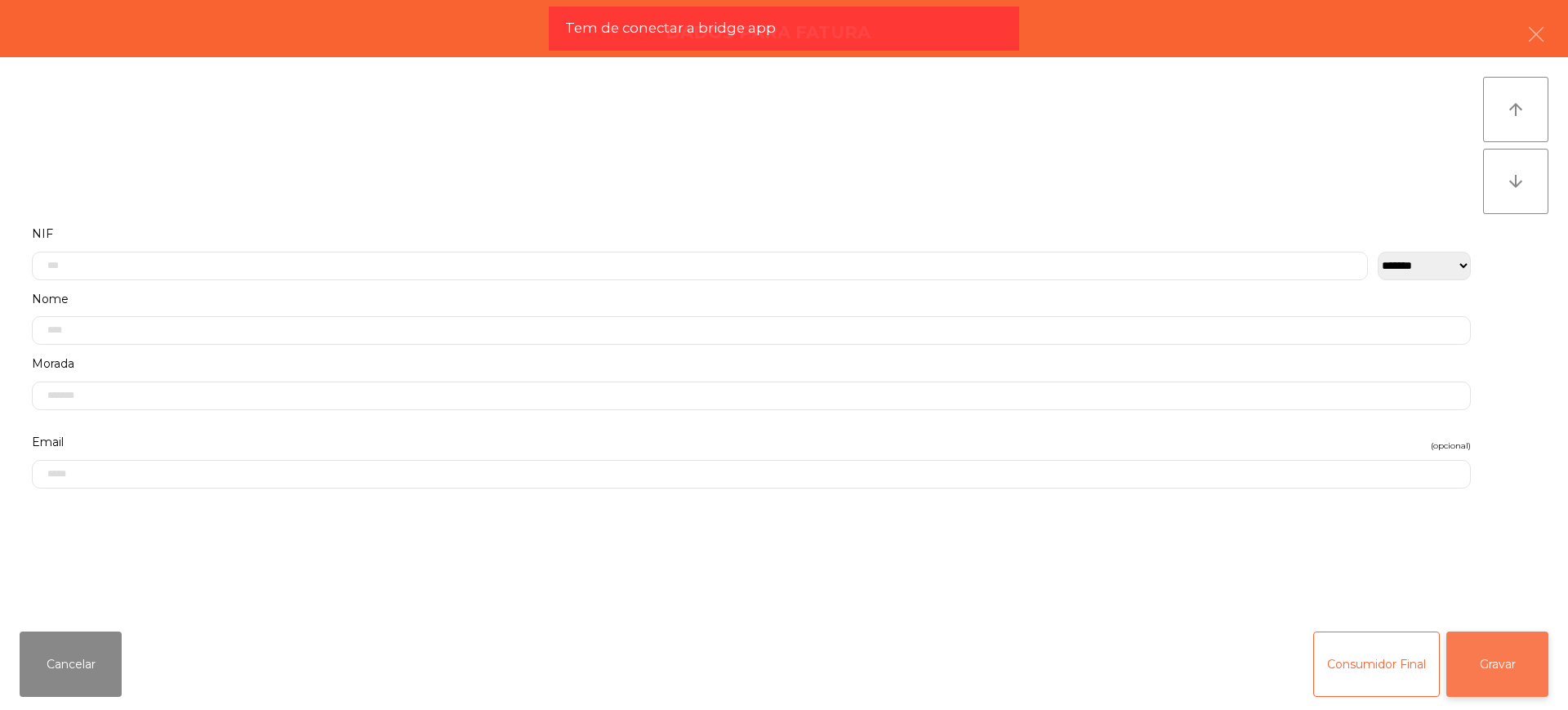
click at [1475, 668] on button "Gravar" at bounding box center [1497, 664] width 102 height 66
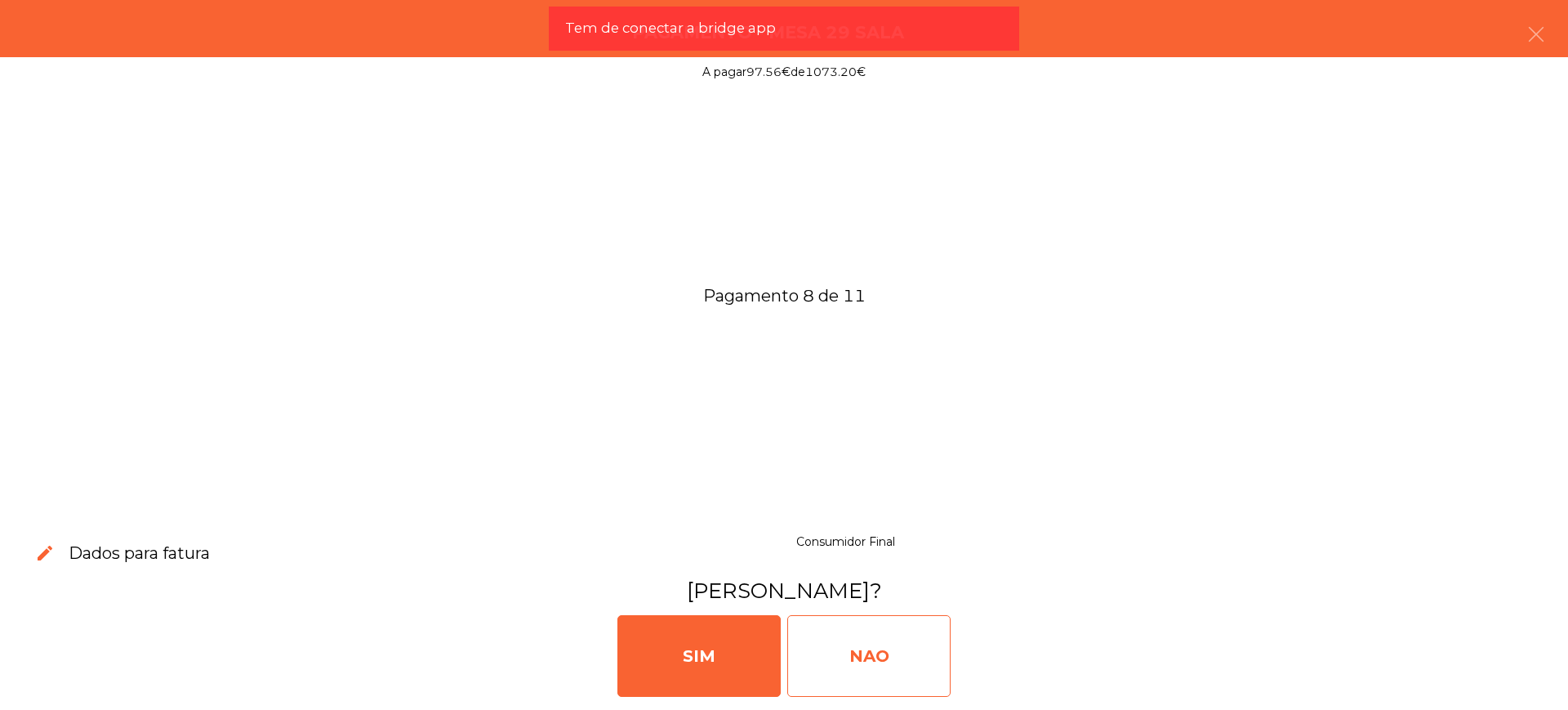
click at [880, 648] on div "NAO" at bounding box center [869, 656] width 163 height 82
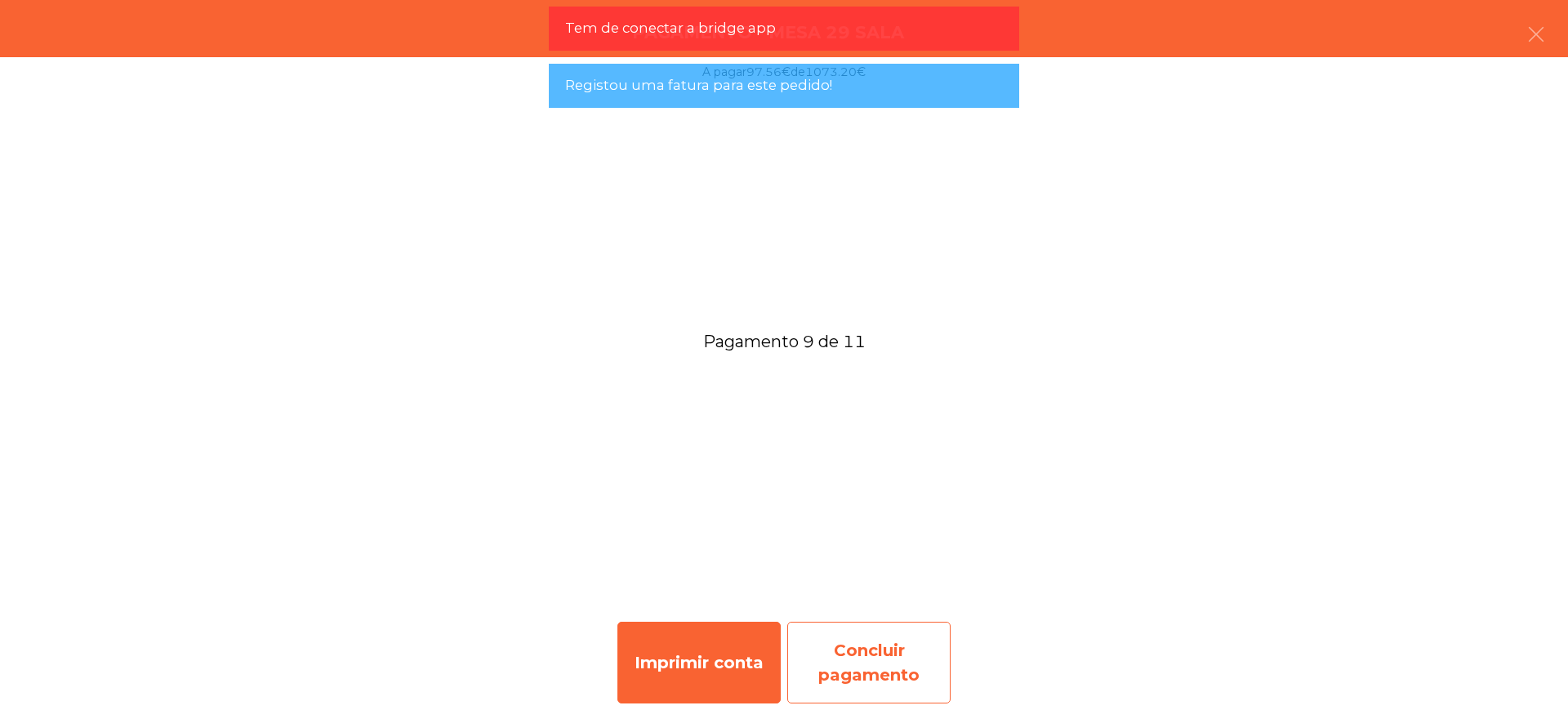
click at [907, 640] on div "Concluir pagamento" at bounding box center [869, 662] width 163 height 82
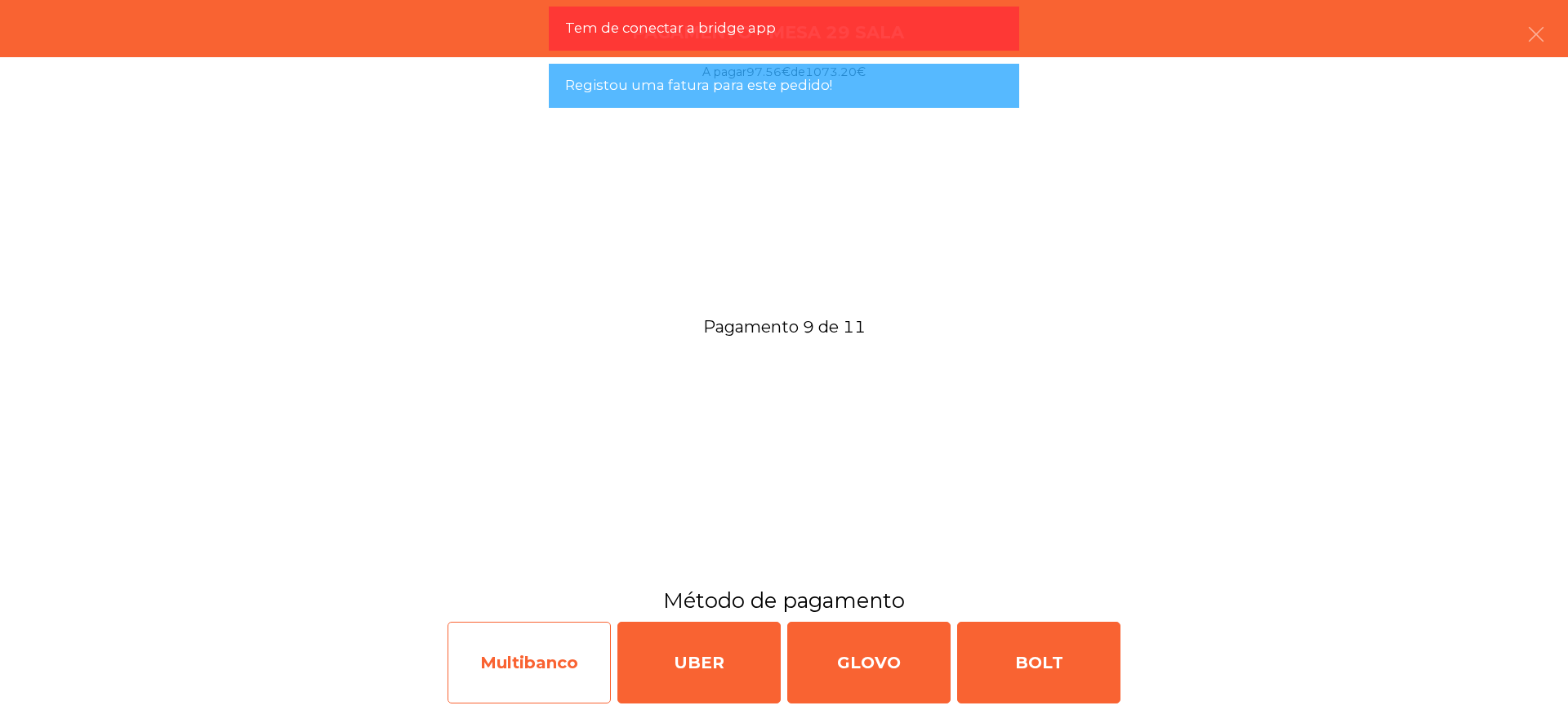
click at [548, 645] on div "Multibanco" at bounding box center [529, 662] width 163 height 82
select select "**"
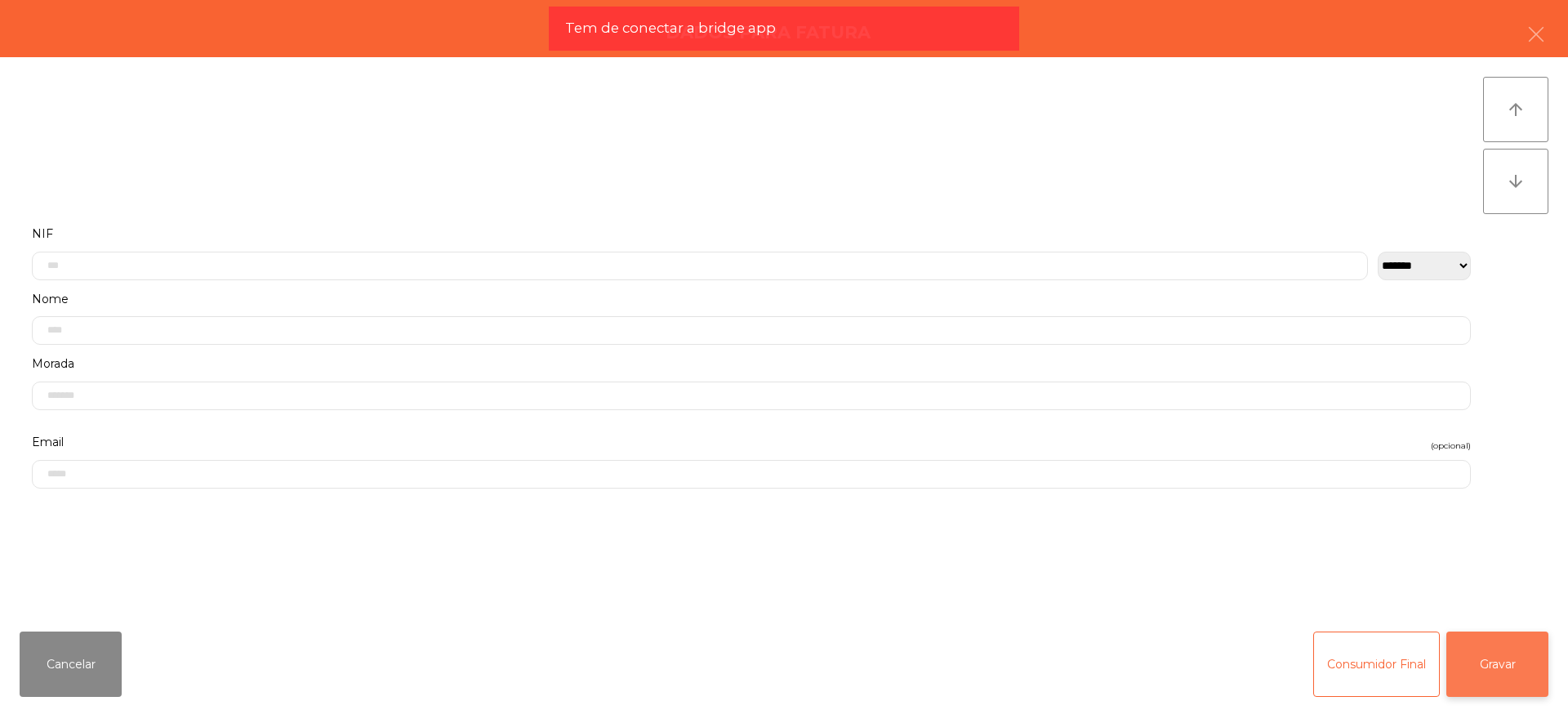
click at [1480, 650] on button "Gravar" at bounding box center [1497, 664] width 102 height 66
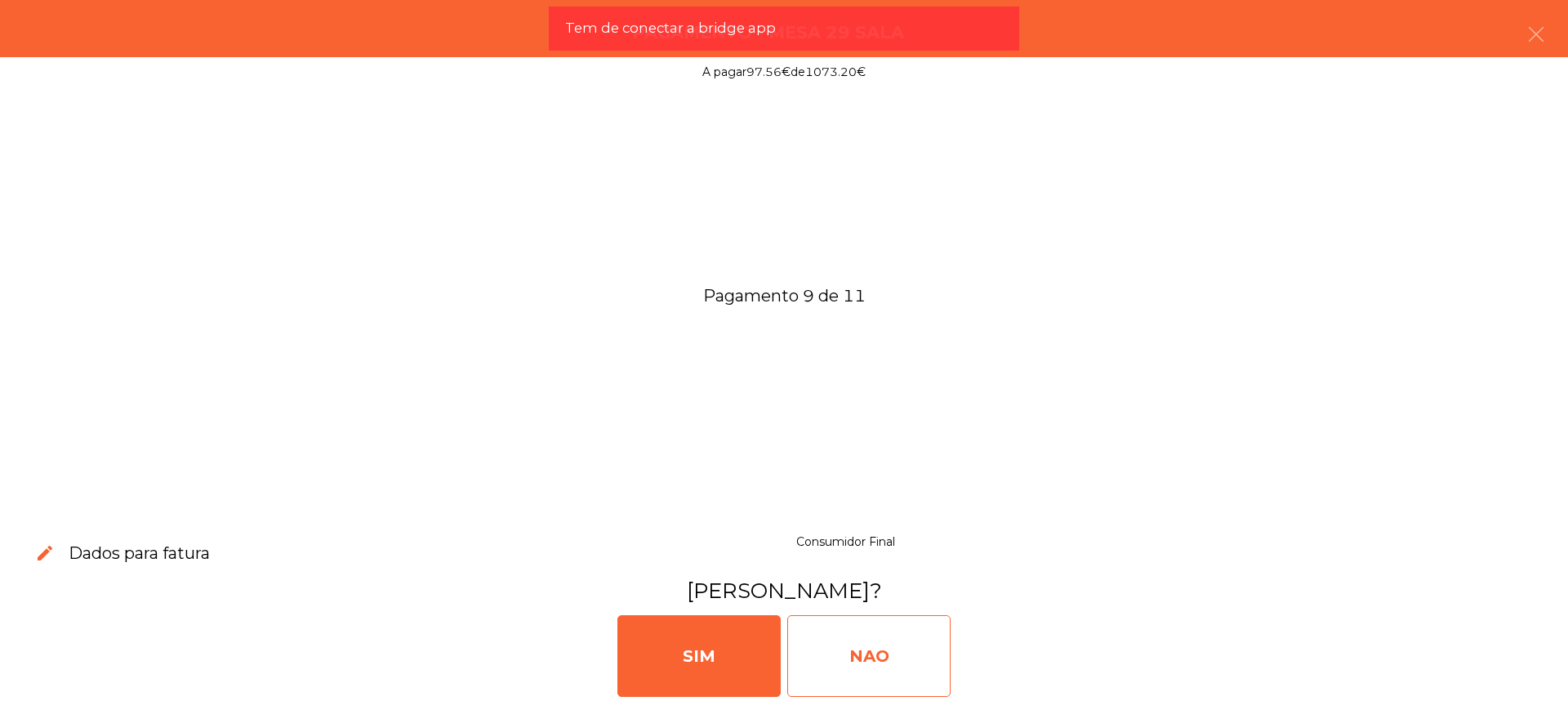
drag, startPoint x: 863, startPoint y: 638, endPoint x: 801, endPoint y: 633, distance: 62.2
click at [863, 637] on div "NAO" at bounding box center [869, 656] width 163 height 82
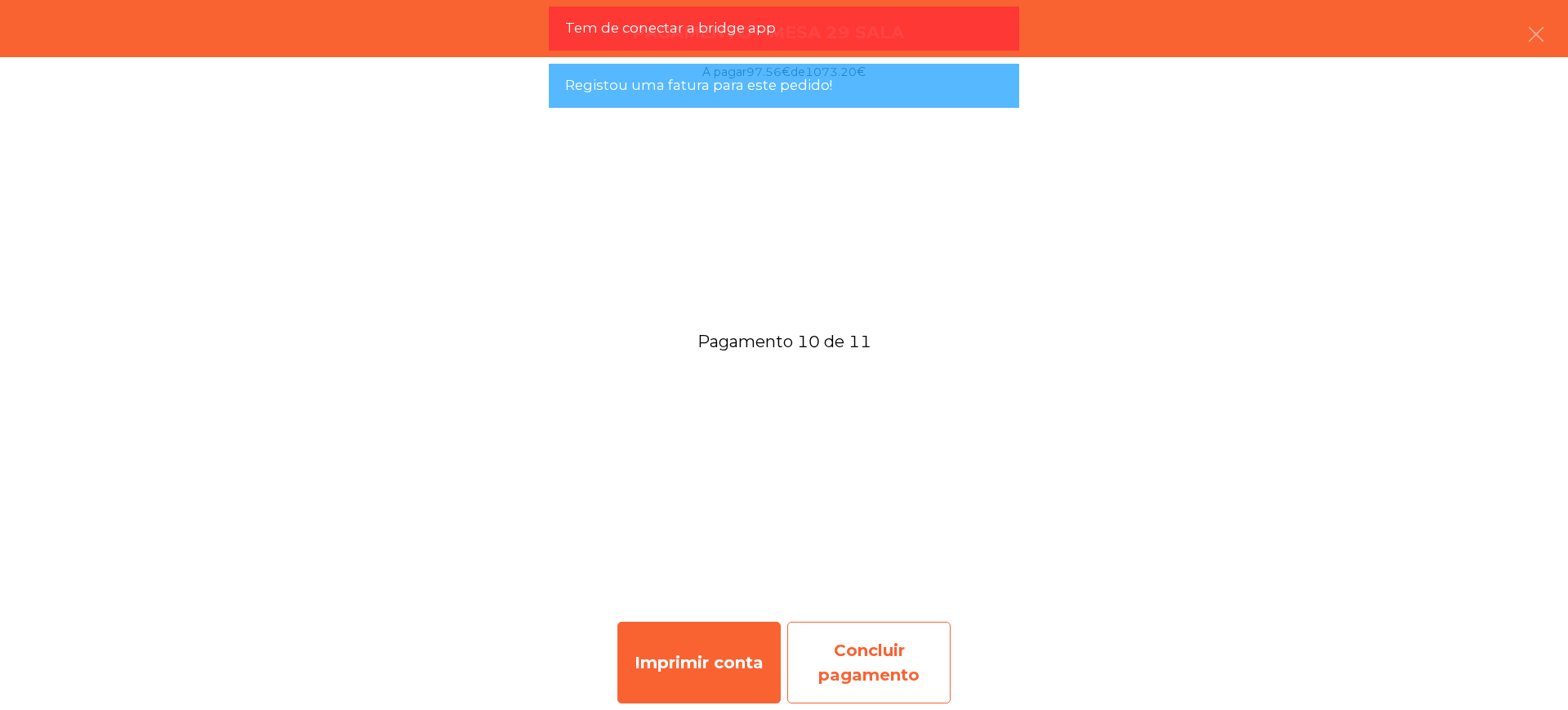
click at [907, 646] on div "Concluir pagamento" at bounding box center [869, 662] width 163 height 82
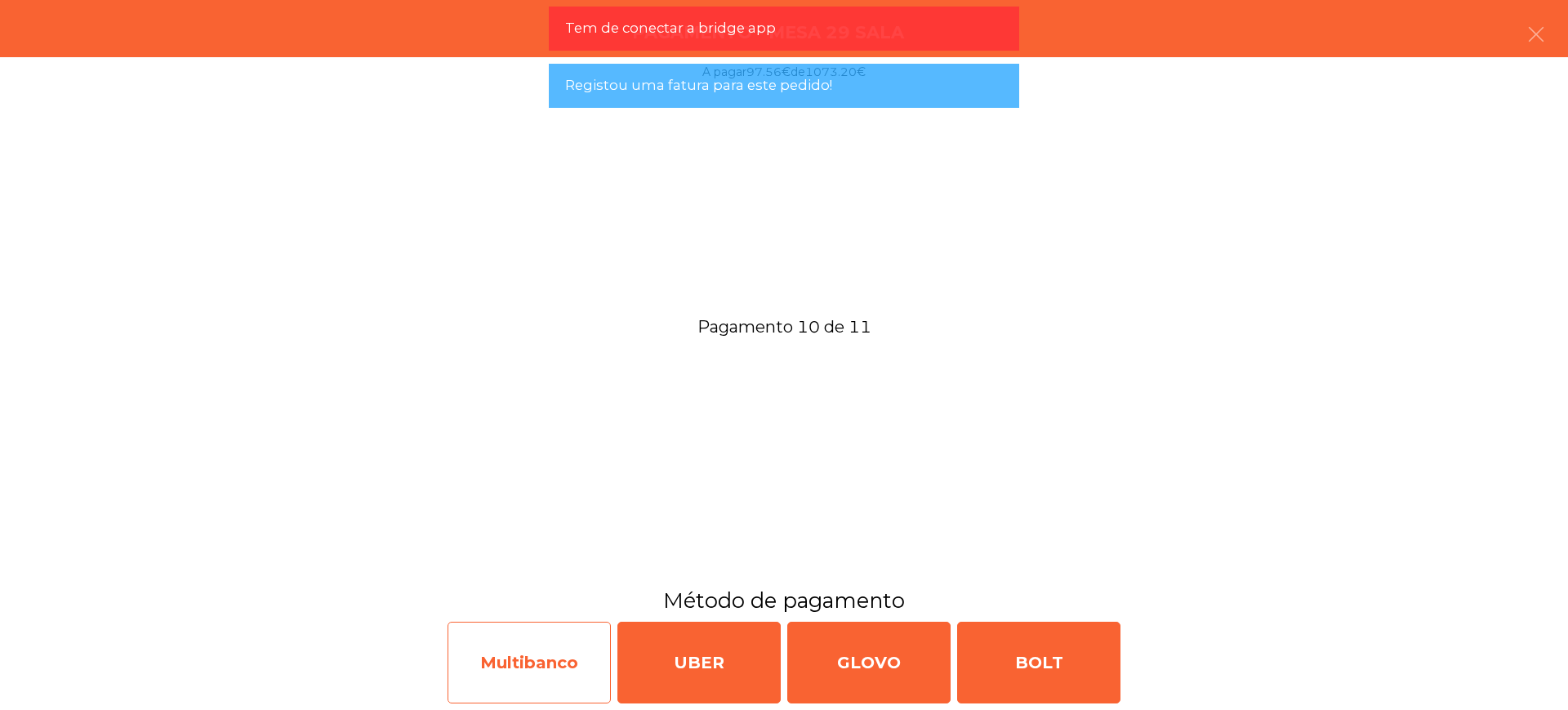
click at [544, 654] on div "Multibanco" at bounding box center [529, 662] width 163 height 82
select select "**"
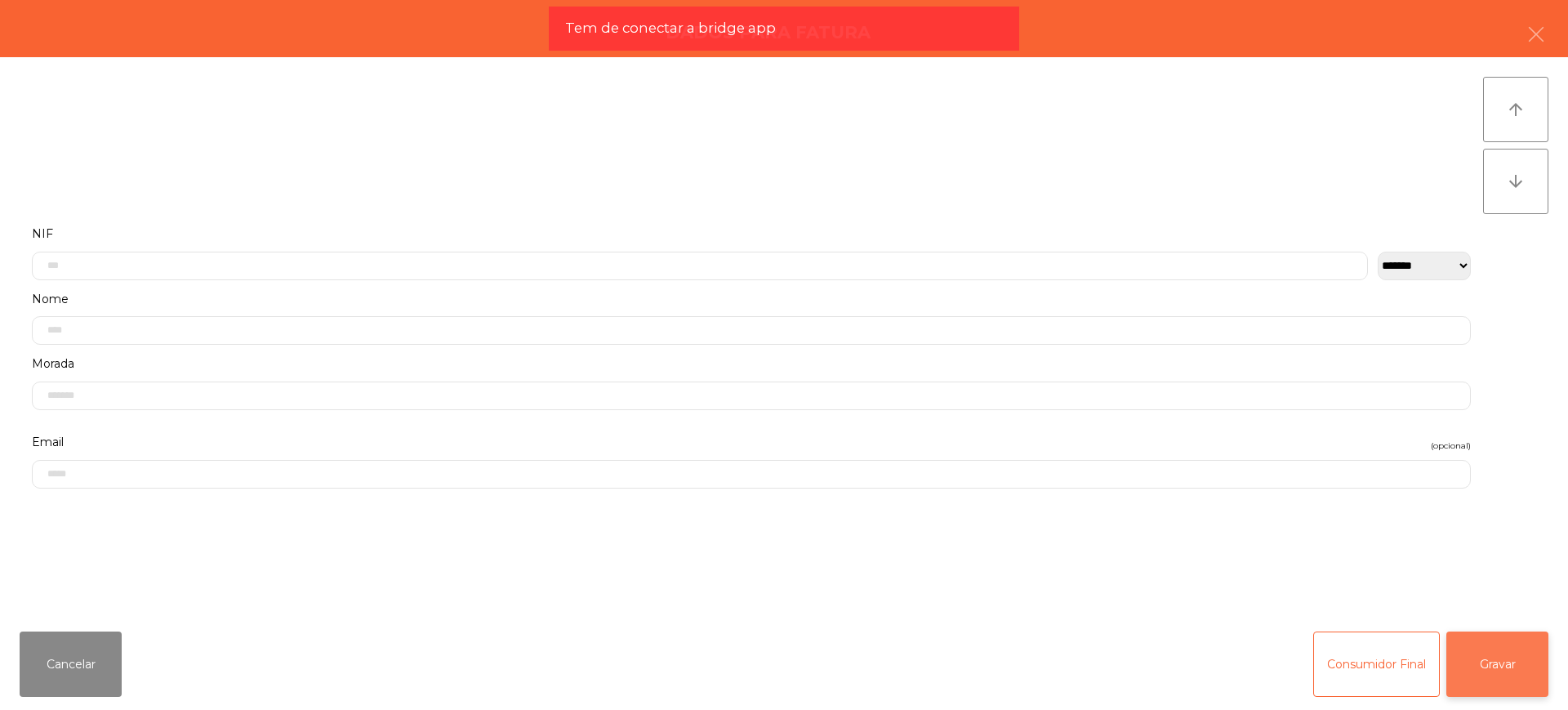
drag, startPoint x: 643, startPoint y: 626, endPoint x: 1482, endPoint y: 663, distance: 839.8
click at [1482, 663] on button "Gravar" at bounding box center [1497, 664] width 102 height 66
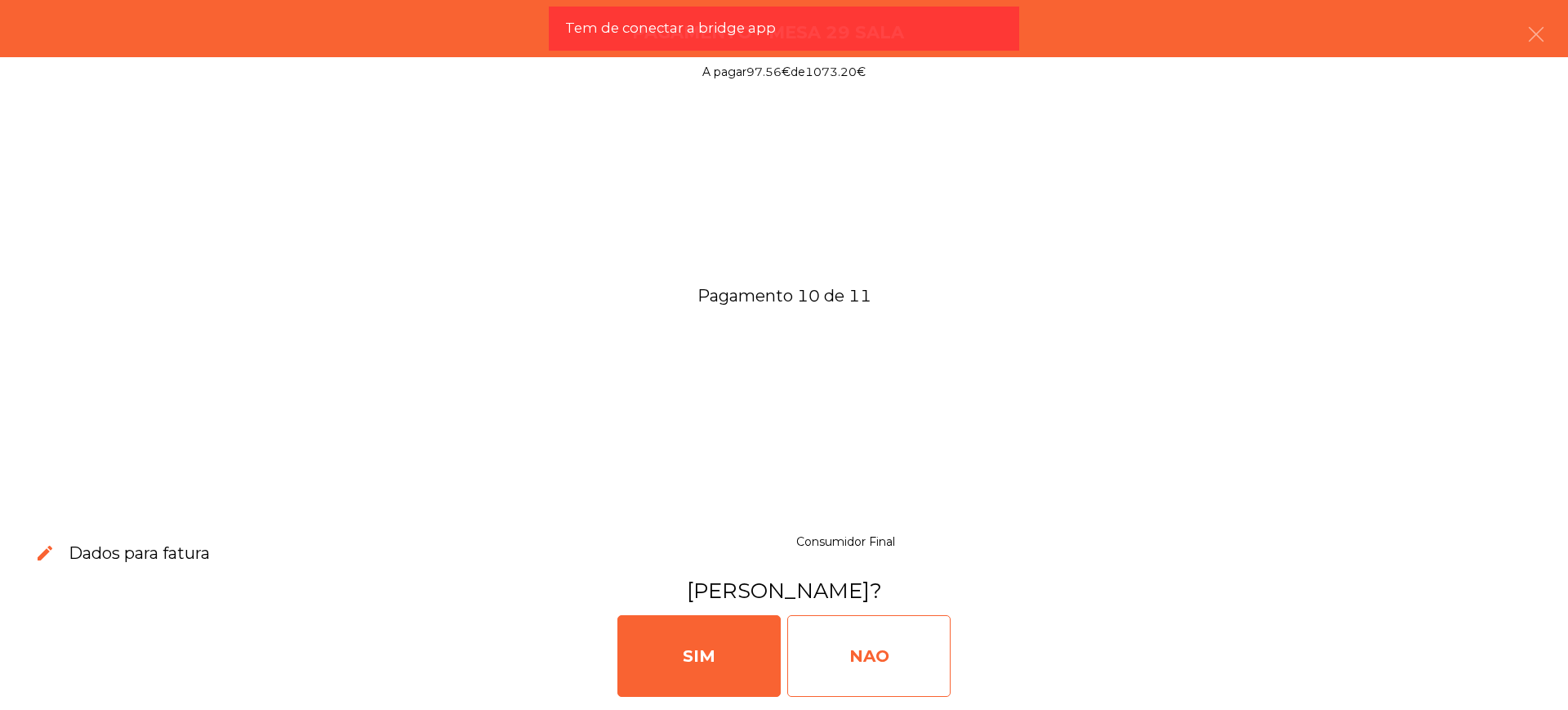
click at [866, 634] on div "NAO" at bounding box center [869, 656] width 163 height 82
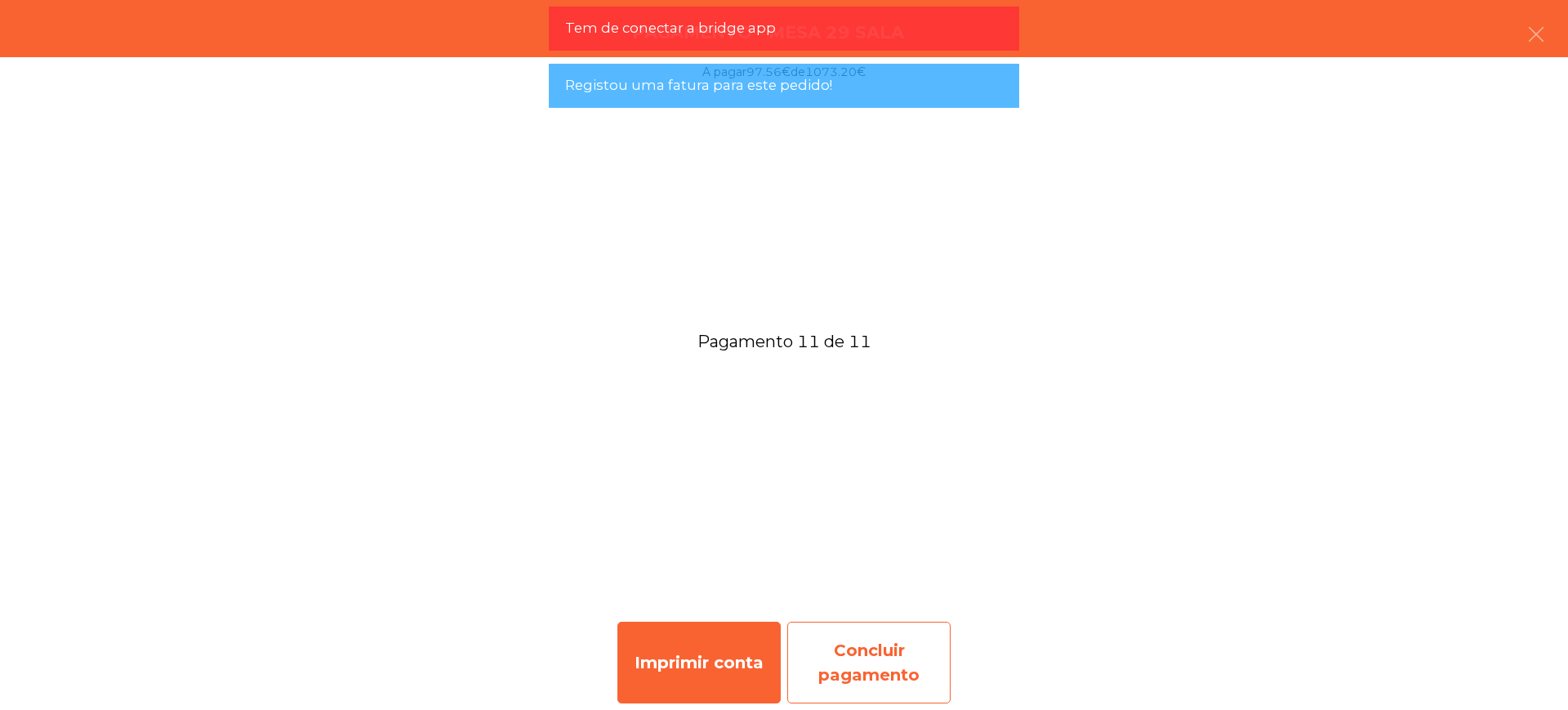
click at [893, 661] on div "Concluir pagamento" at bounding box center [869, 662] width 163 height 82
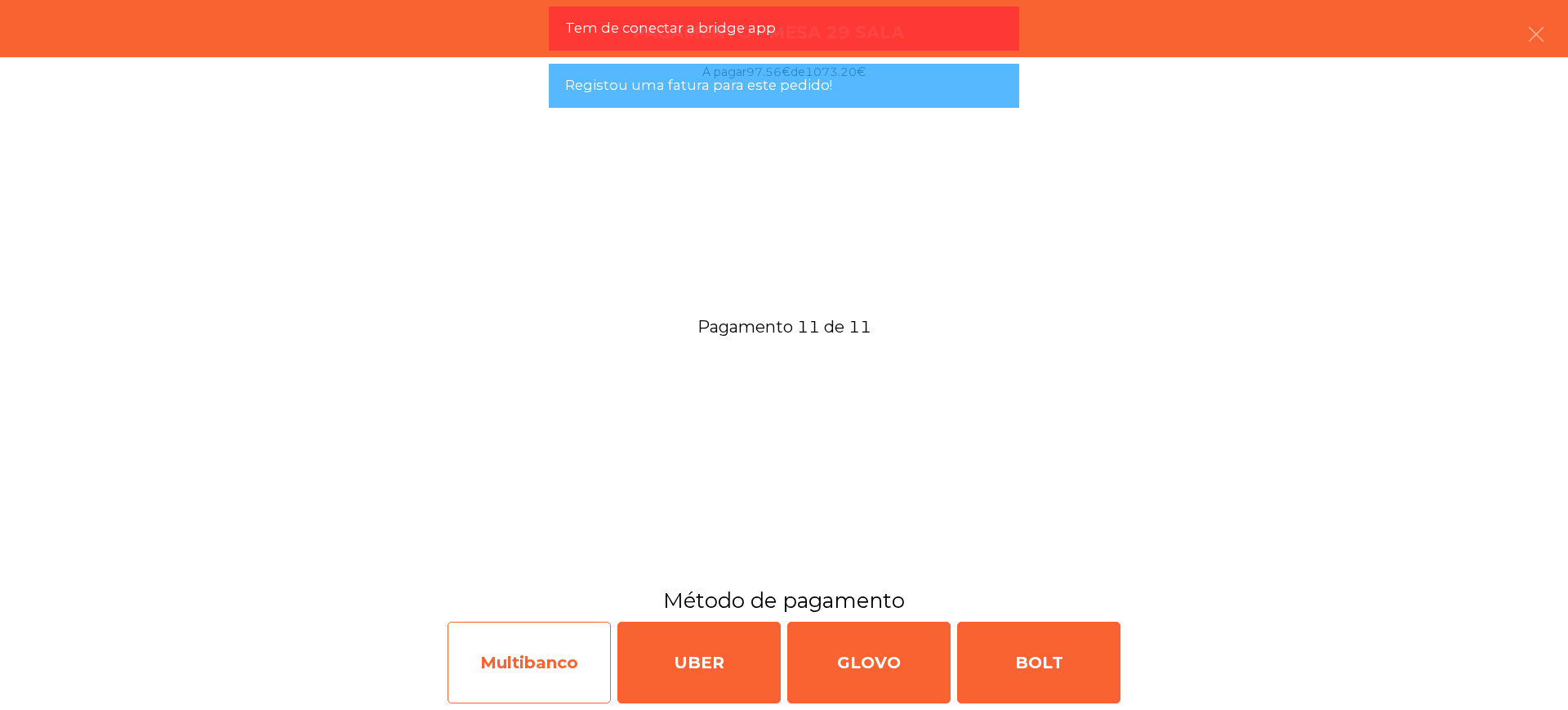
click at [552, 658] on div "Multibanco" at bounding box center [529, 662] width 163 height 82
select select "**"
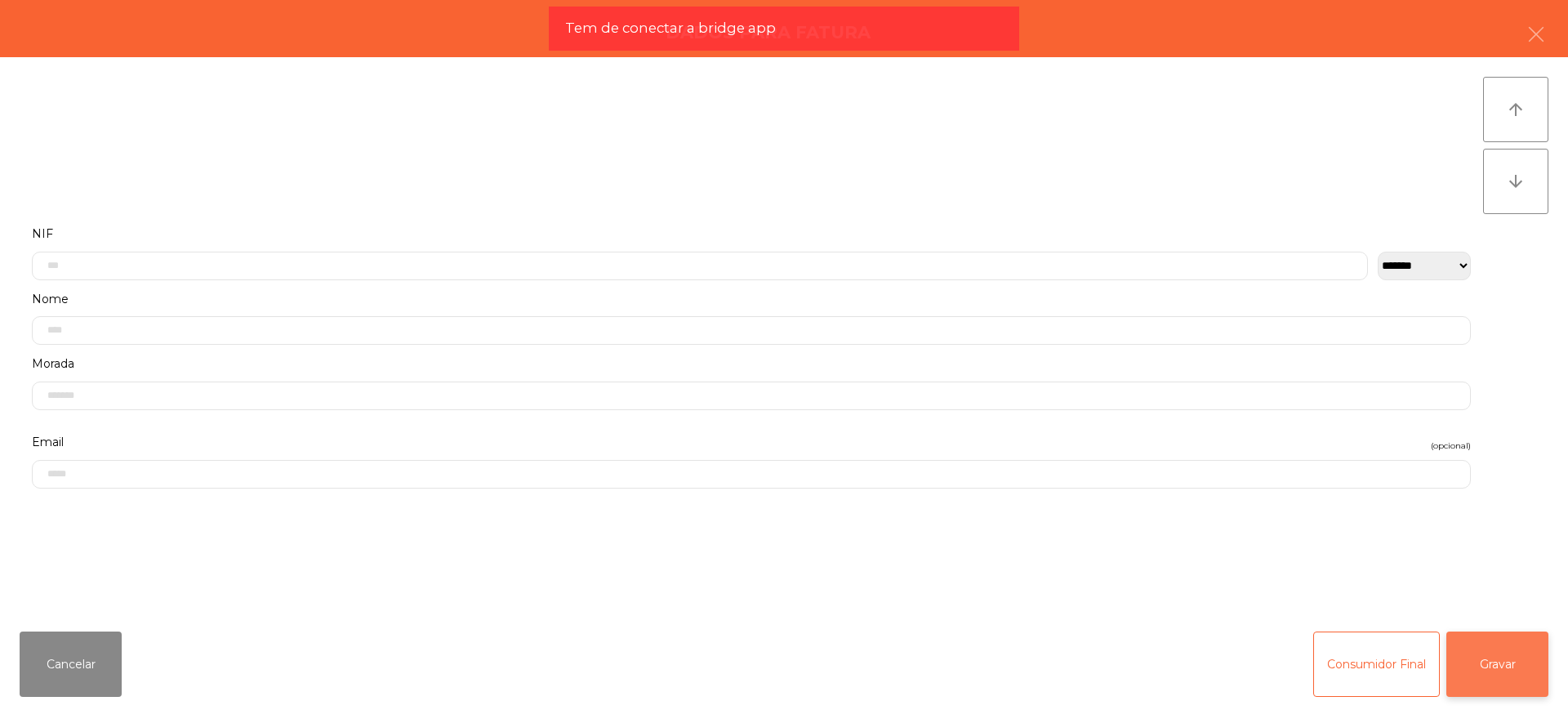
click at [1511, 653] on button "Gravar" at bounding box center [1497, 664] width 102 height 66
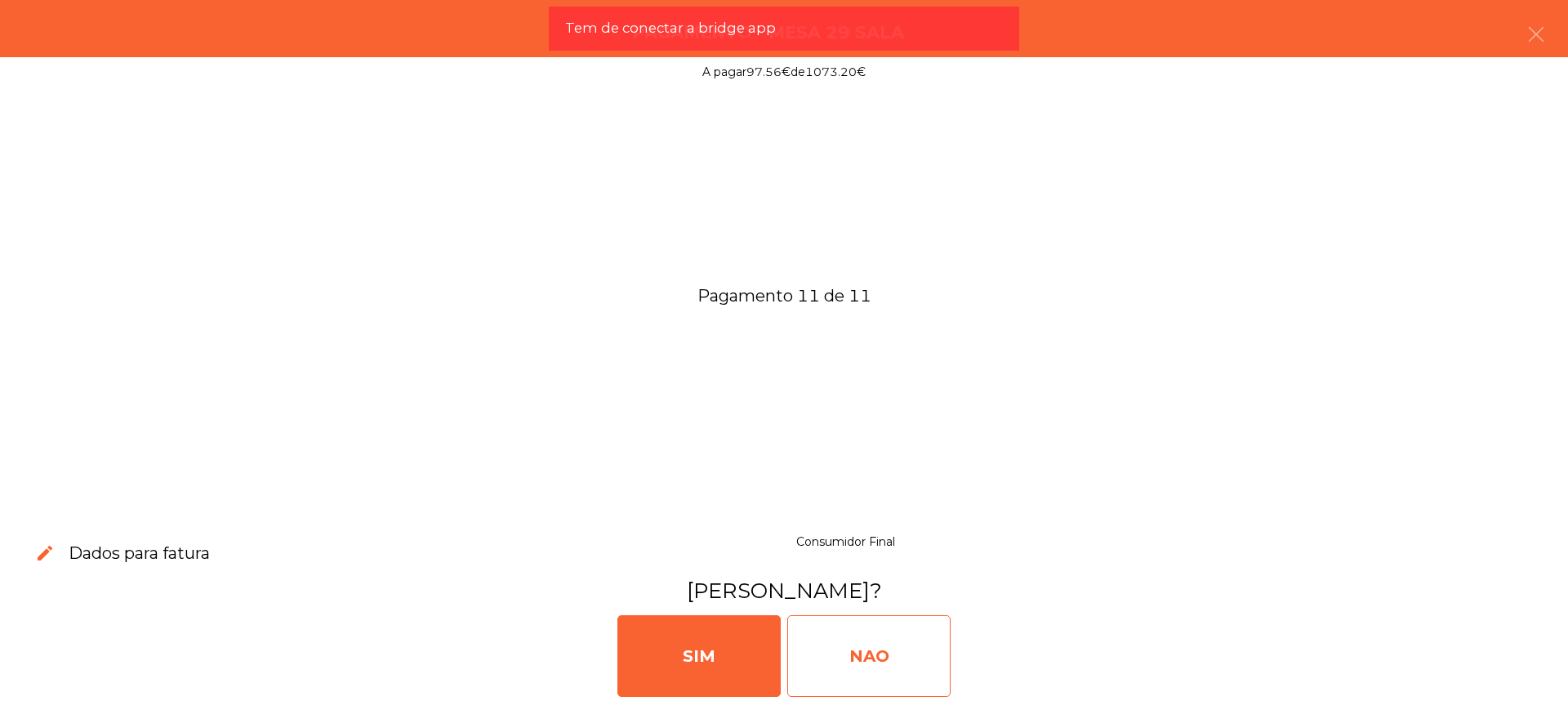
click at [859, 666] on div "NAO" at bounding box center [869, 656] width 163 height 82
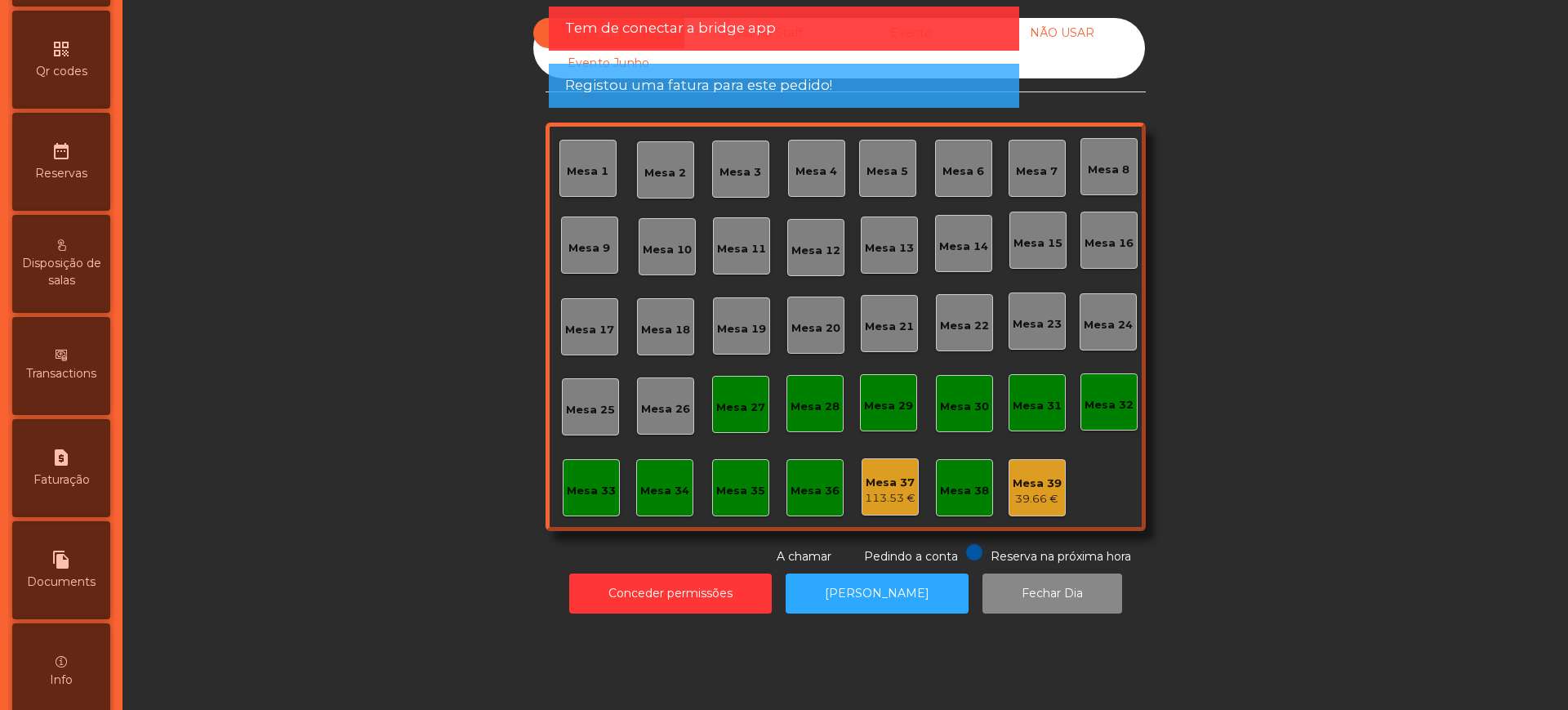
scroll to position [691, 0]
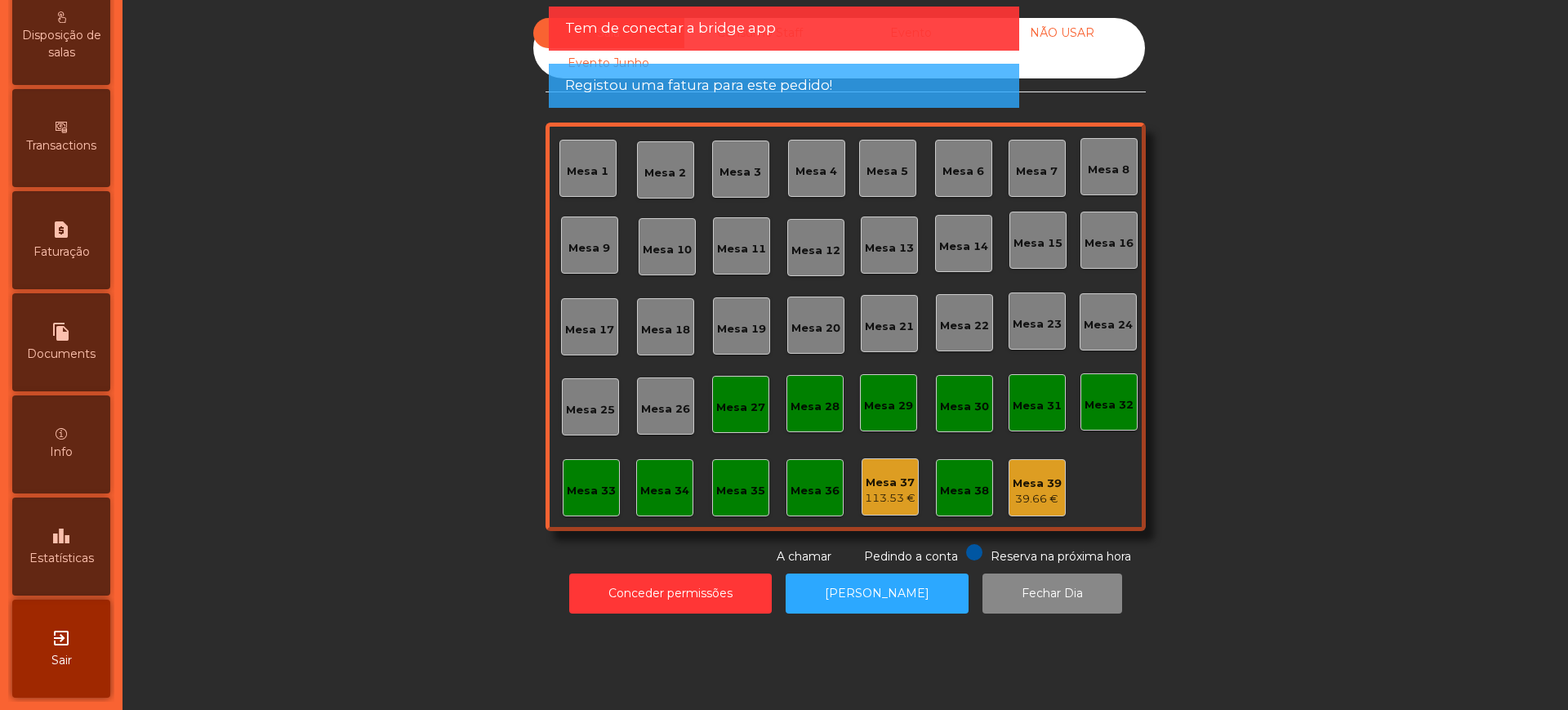
click at [70, 539] on icon "leaderboard" at bounding box center [62, 536] width 20 height 20
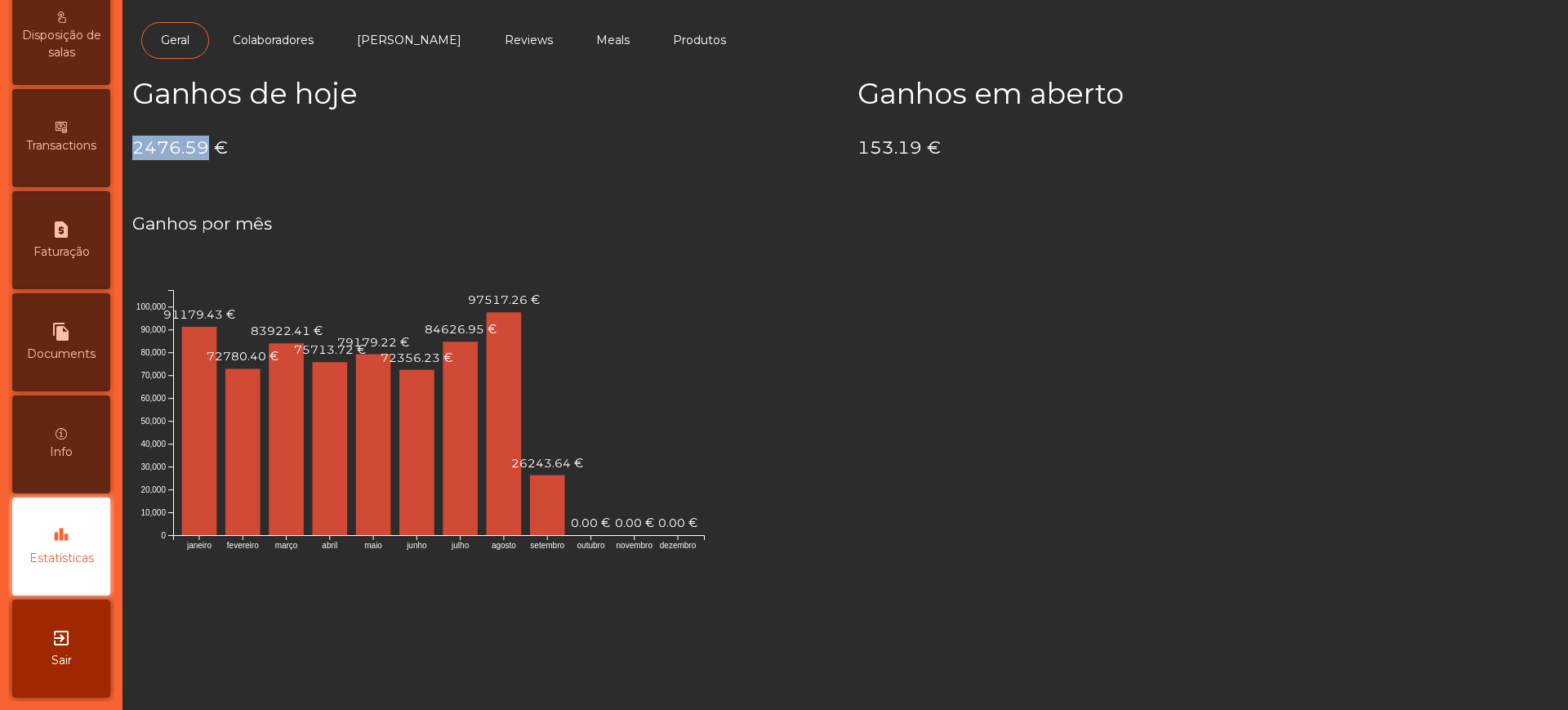
drag, startPoint x: 132, startPoint y: 147, endPoint x: 204, endPoint y: 142, distance: 72.2
click at [204, 142] on div "Ganhos de hoje 2476.59 €" at bounding box center [481, 132] width 725 height 111
copy h4 "2476.59"
